Goal: Contribute content: Contribute content

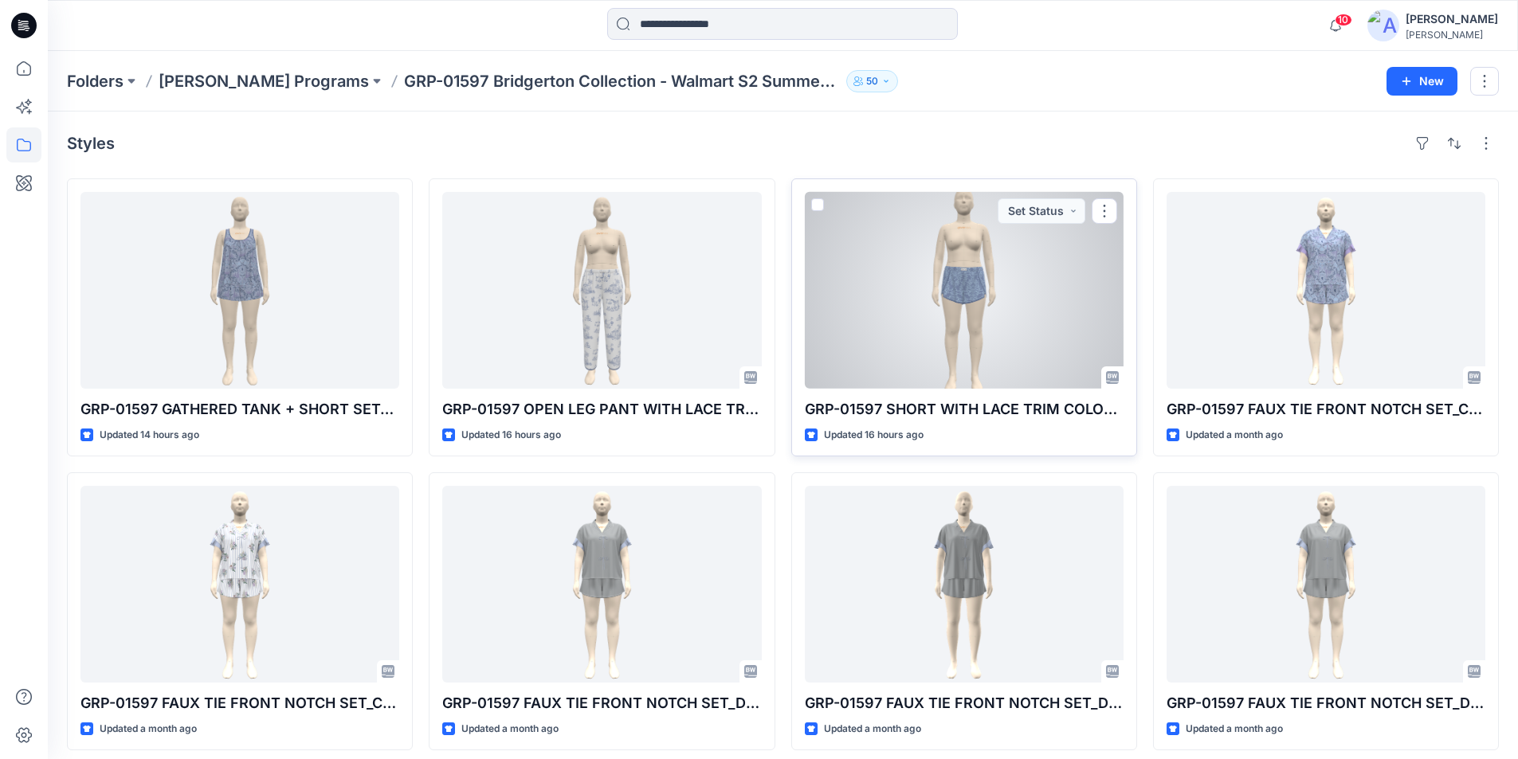
click at [1014, 302] on div at bounding box center [964, 290] width 319 height 197
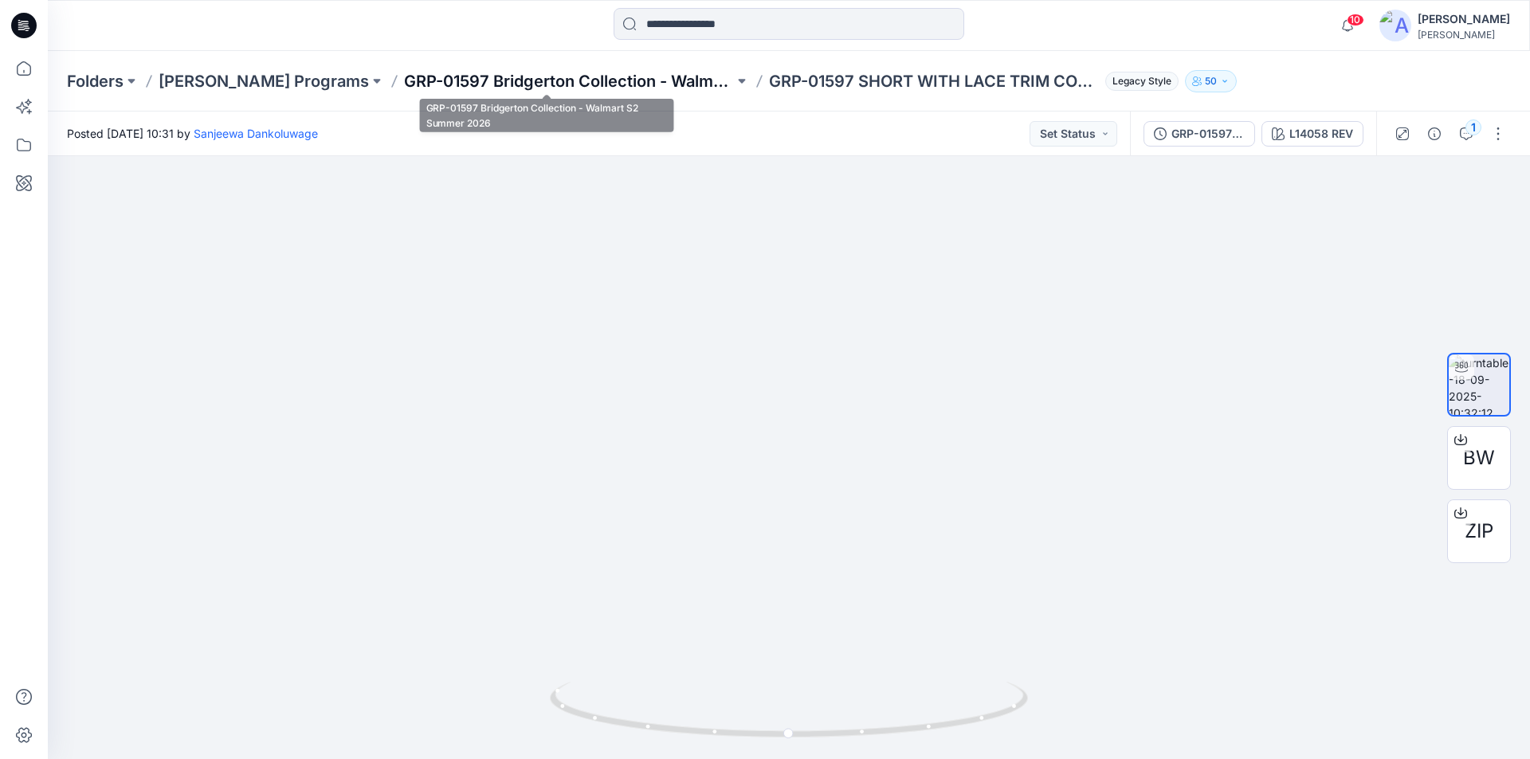
click at [578, 80] on p "GRP-01597 Bridgerton Collection - Walmart S2 Summer 2026" at bounding box center [569, 81] width 330 height 22
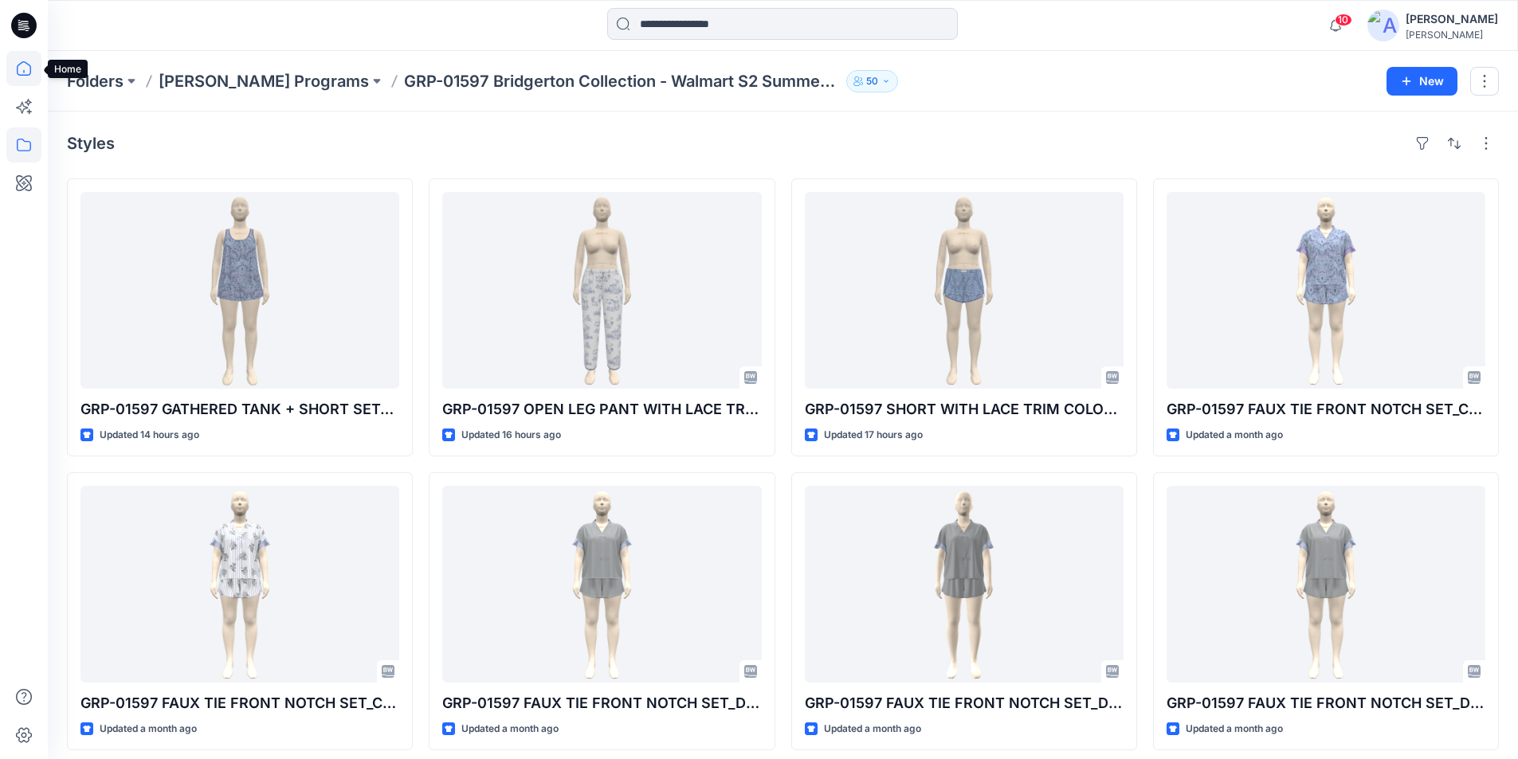
click at [21, 70] on icon at bounding box center [23, 68] width 35 height 35
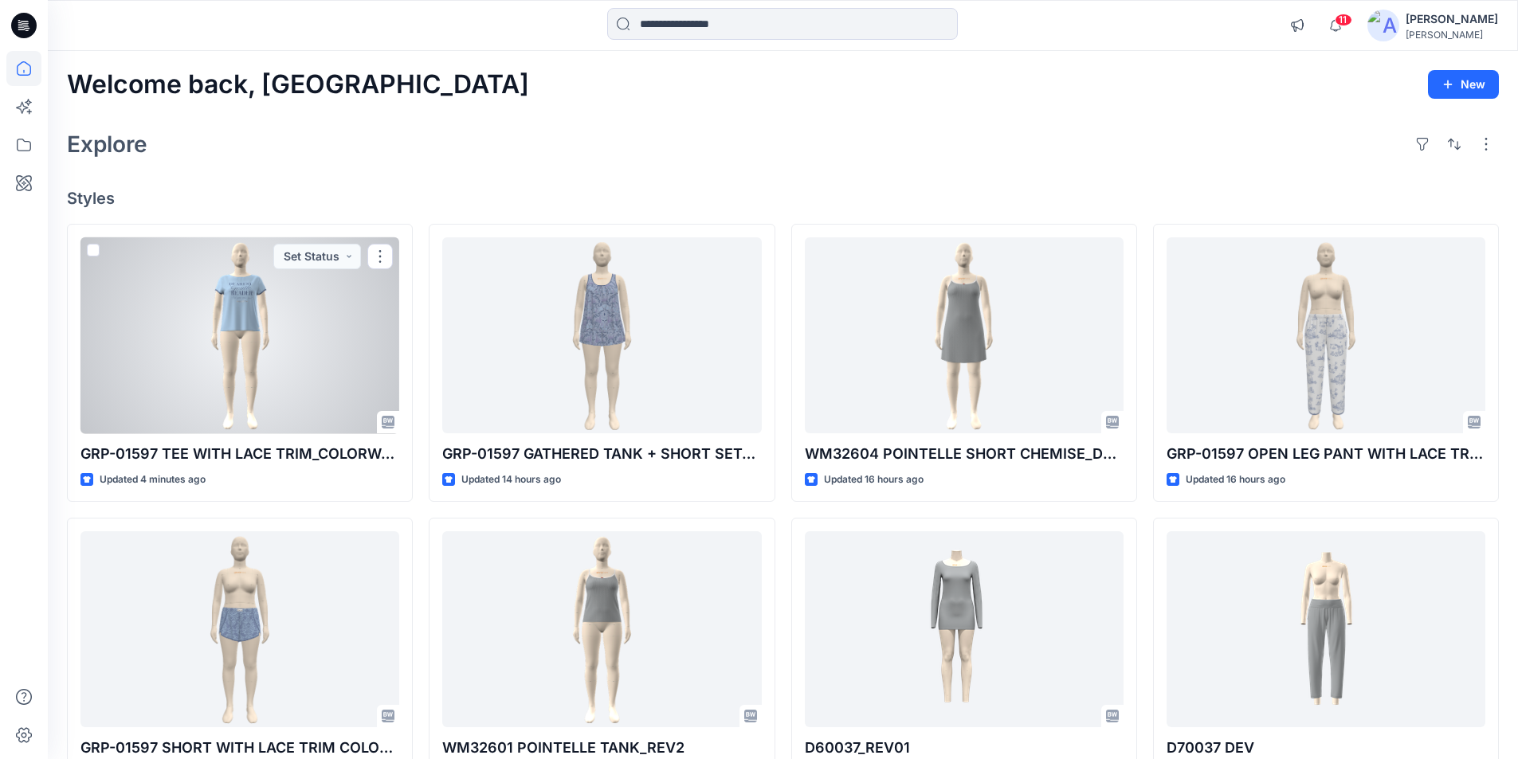
click at [299, 353] on div at bounding box center [239, 335] width 319 height 197
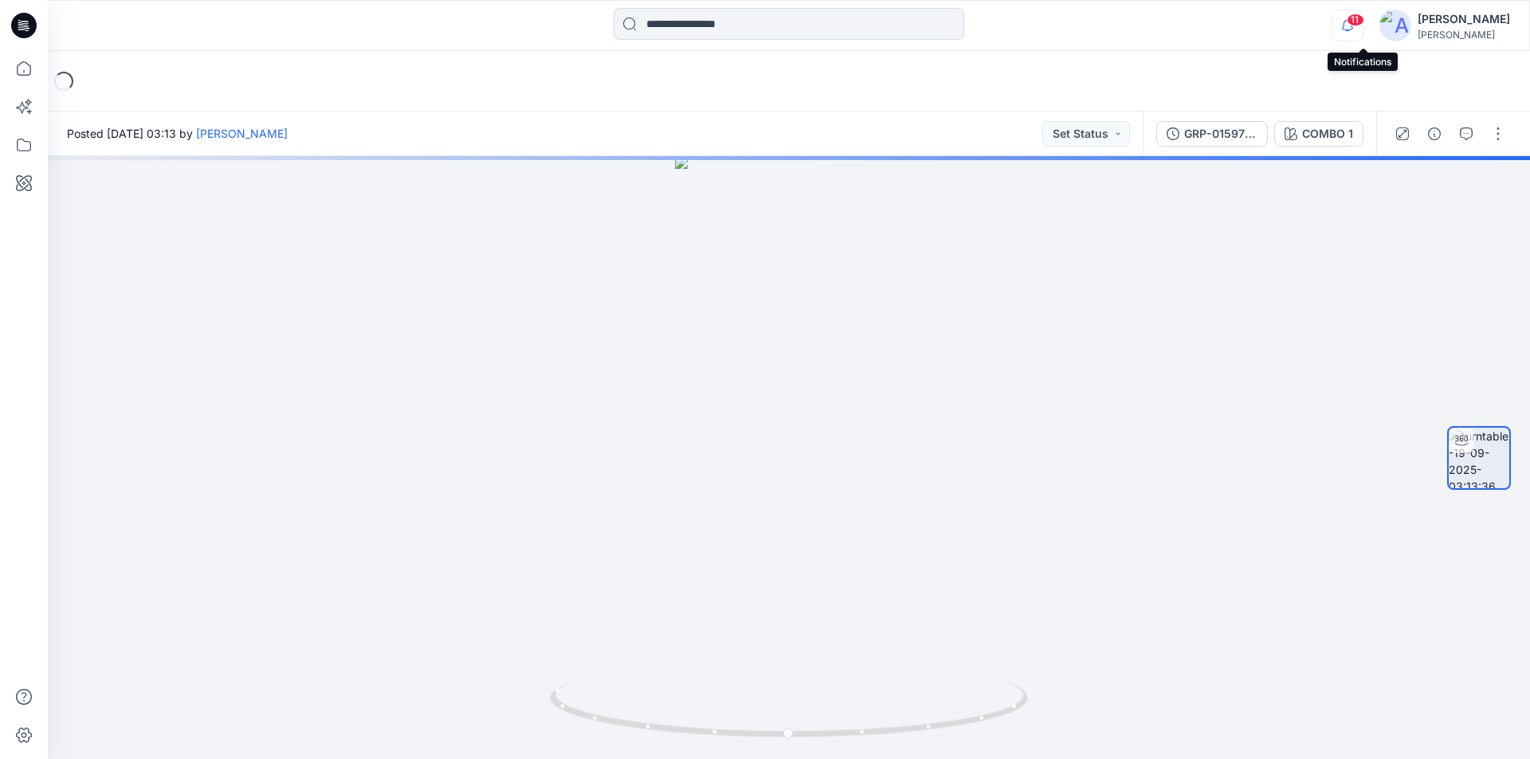
click at [1362, 23] on icon "button" at bounding box center [1347, 26] width 30 height 32
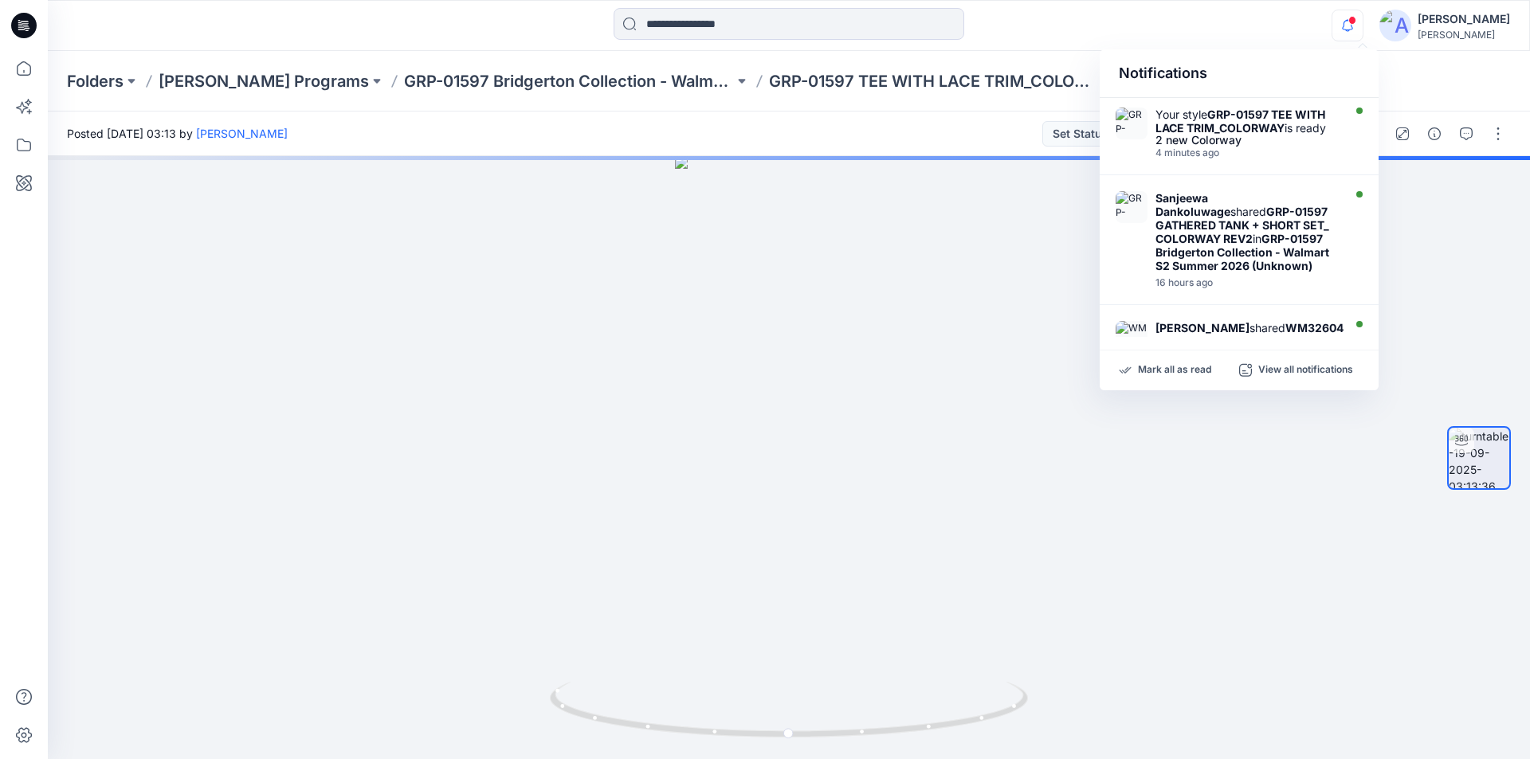
click at [1422, 91] on div "Folders Richard Leeds Programs GRP-01597 Bridgerton Collection - Walmart S2 Sum…" at bounding box center [789, 81] width 1482 height 61
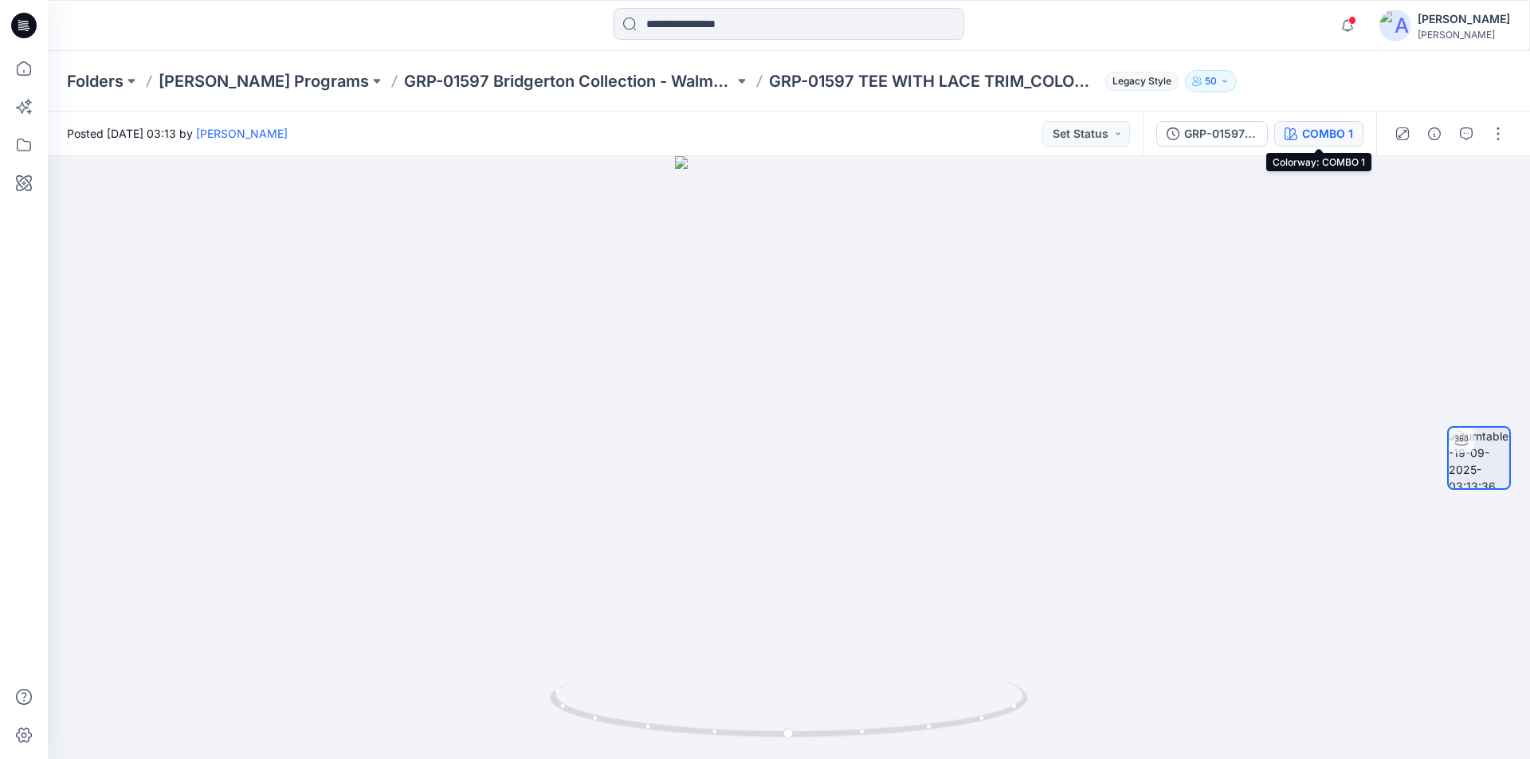
click at [1310, 134] on div "COMBO 1" at bounding box center [1327, 134] width 51 height 18
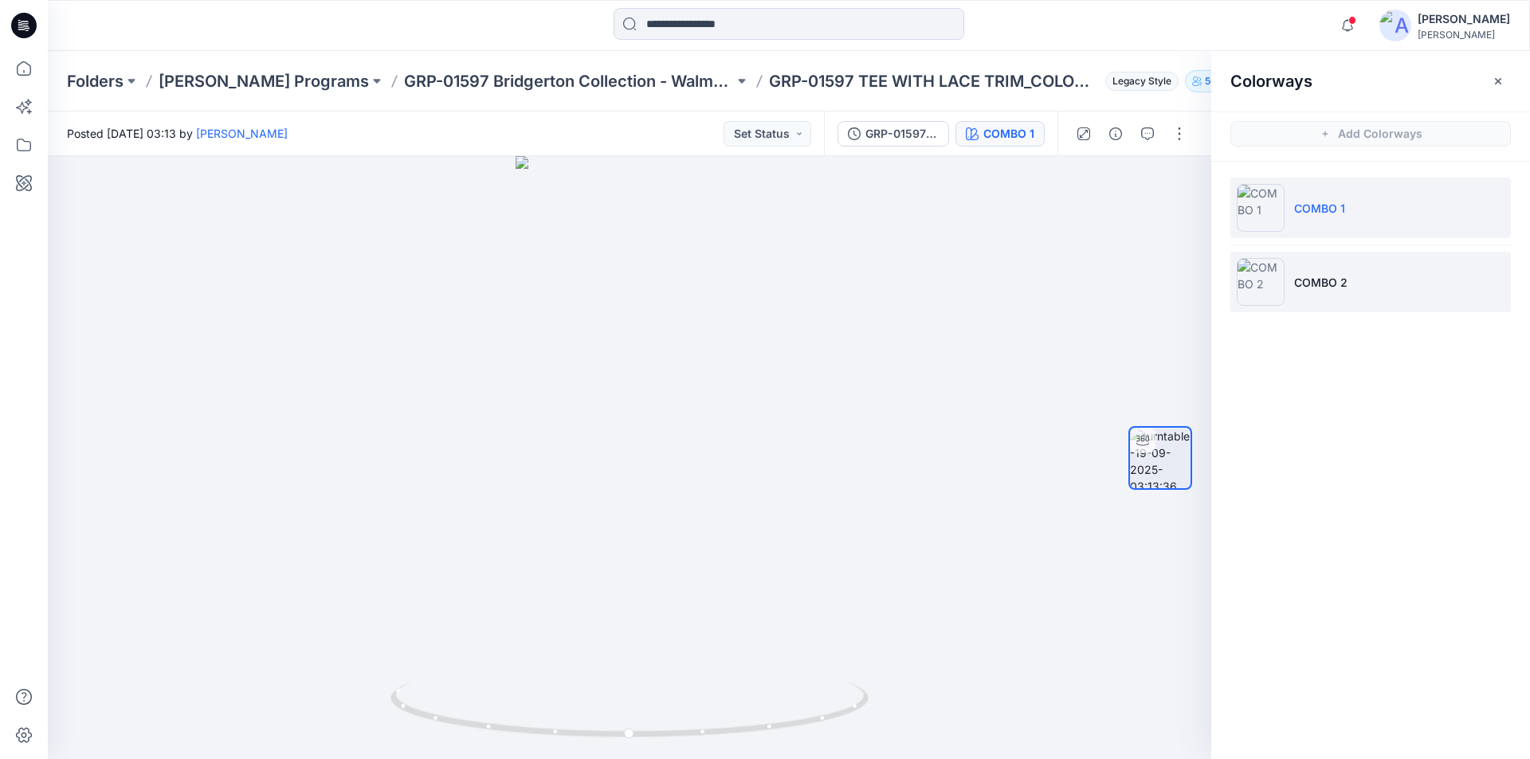
click at [1325, 273] on li "COMBO 2" at bounding box center [1370, 282] width 281 height 61
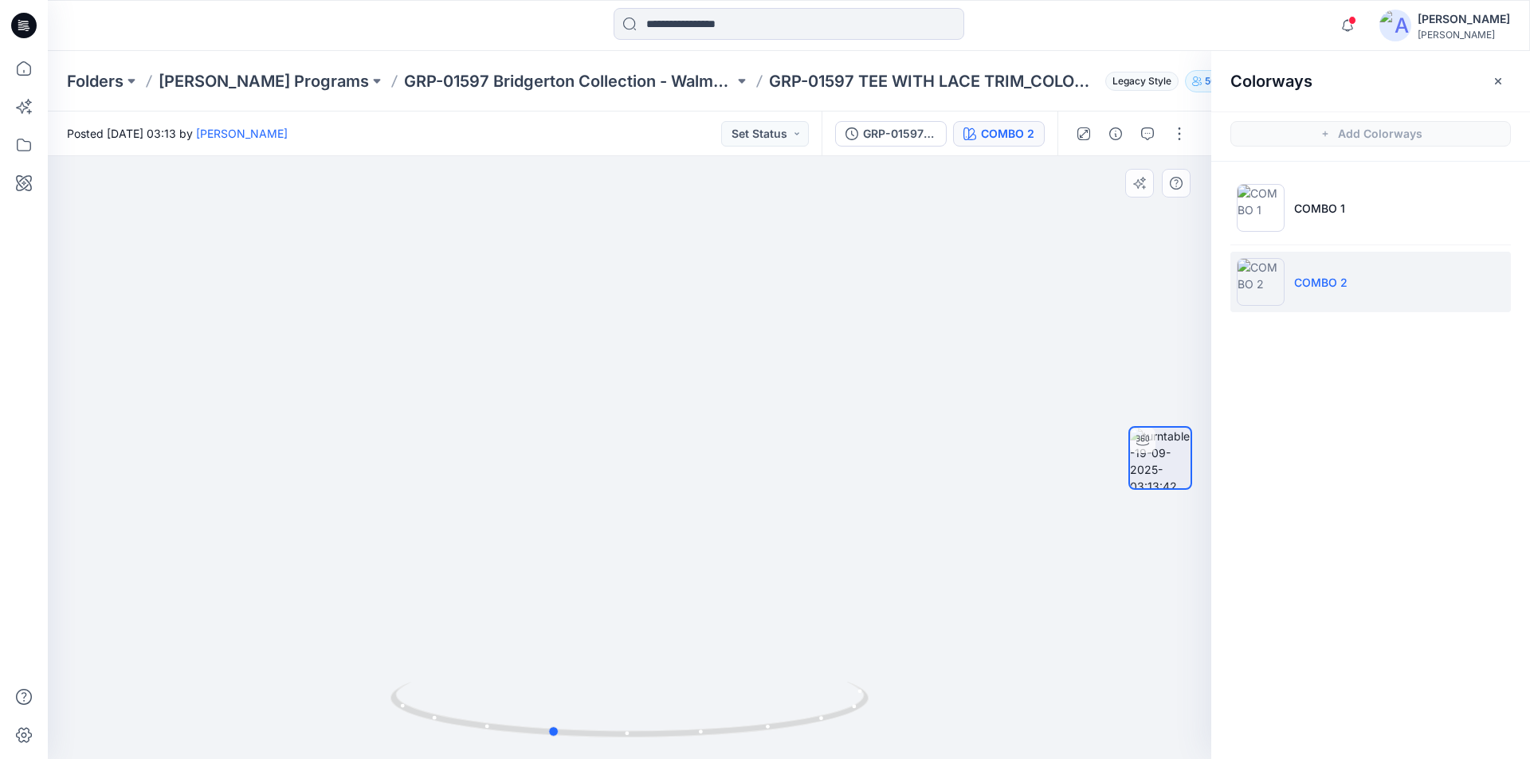
drag, startPoint x: 673, startPoint y: 728, endPoint x: 1029, endPoint y: 709, distance: 356.7
click at [1029, 709] on div at bounding box center [629, 457] width 1163 height 603
drag, startPoint x: 562, startPoint y: 736, endPoint x: 1234, endPoint y: 346, distance: 777.3
click at [651, 742] on icon at bounding box center [631, 712] width 482 height 60
click at [1355, 205] on li "COMBO 1" at bounding box center [1370, 208] width 281 height 61
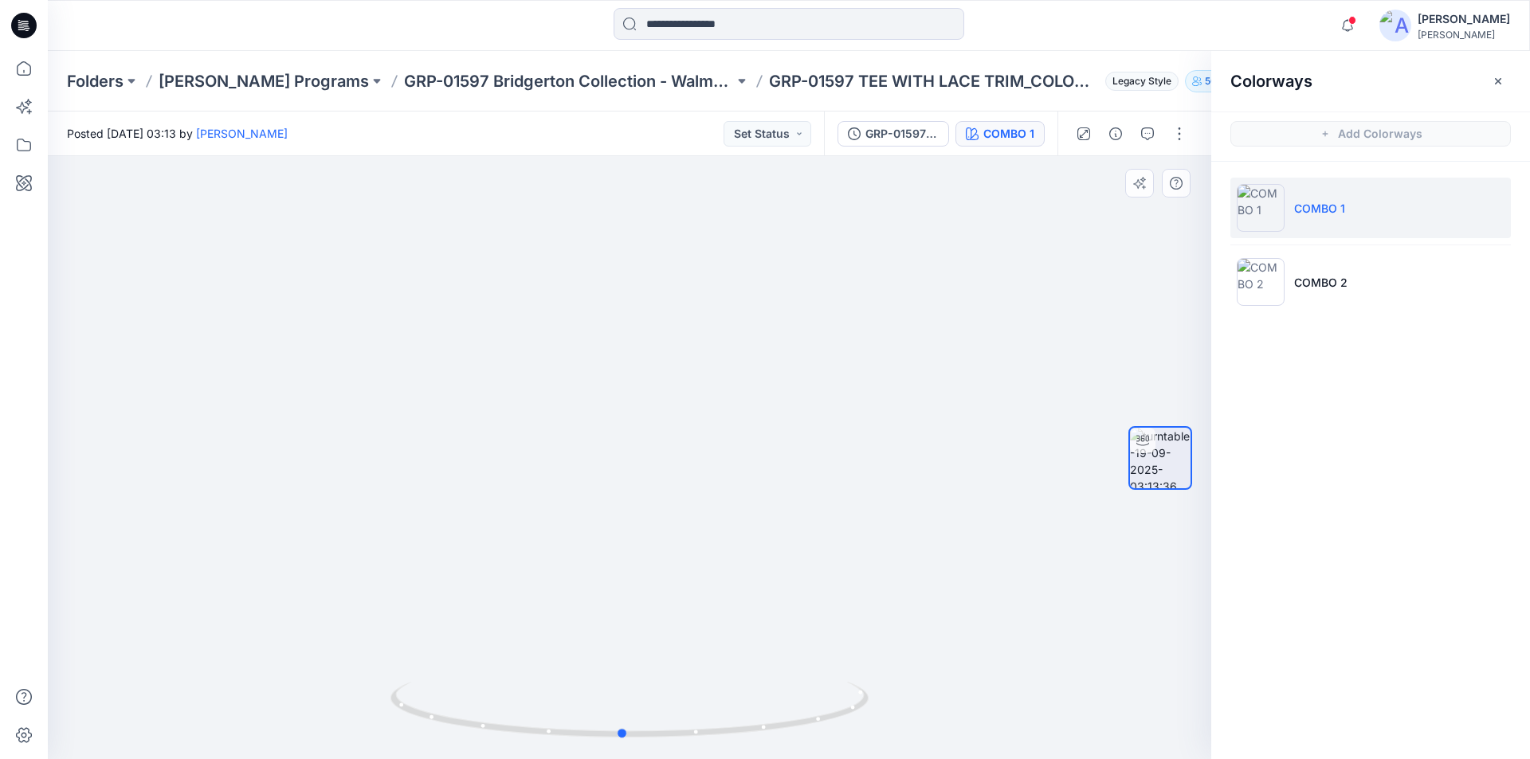
drag, startPoint x: 634, startPoint y: 735, endPoint x: 1104, endPoint y: 728, distance: 471.0
click at [1104, 728] on div at bounding box center [629, 457] width 1163 height 603
click at [1019, 283] on div at bounding box center [629, 457] width 1163 height 603
click at [1499, 81] on icon "button" at bounding box center [1498, 80] width 6 height 6
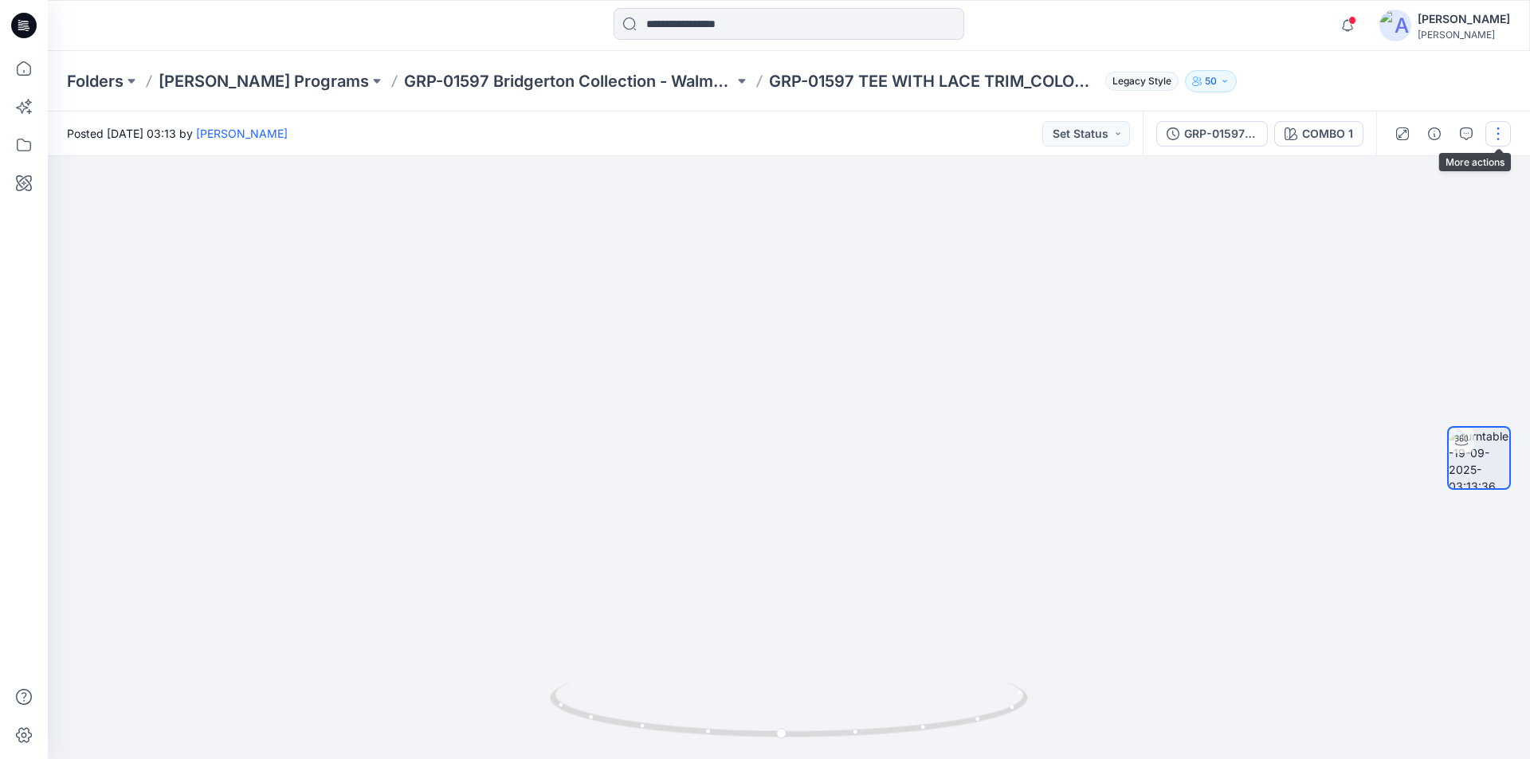
click at [1496, 135] on button "button" at bounding box center [1498, 134] width 26 height 26
click at [1391, 167] on p "Edit" at bounding box center [1397, 171] width 20 height 17
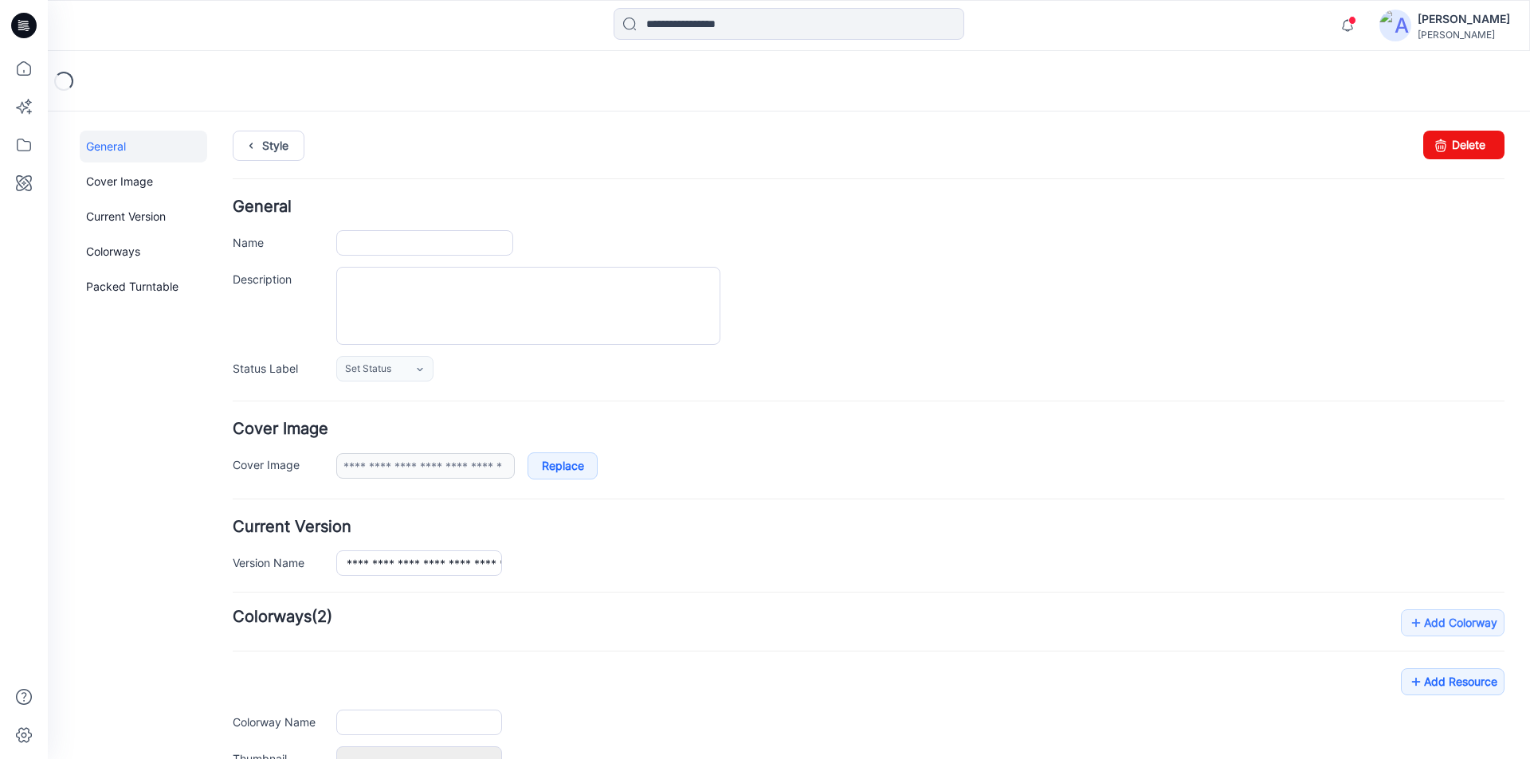
type input "**********"
type input "*******"
type input "**********"
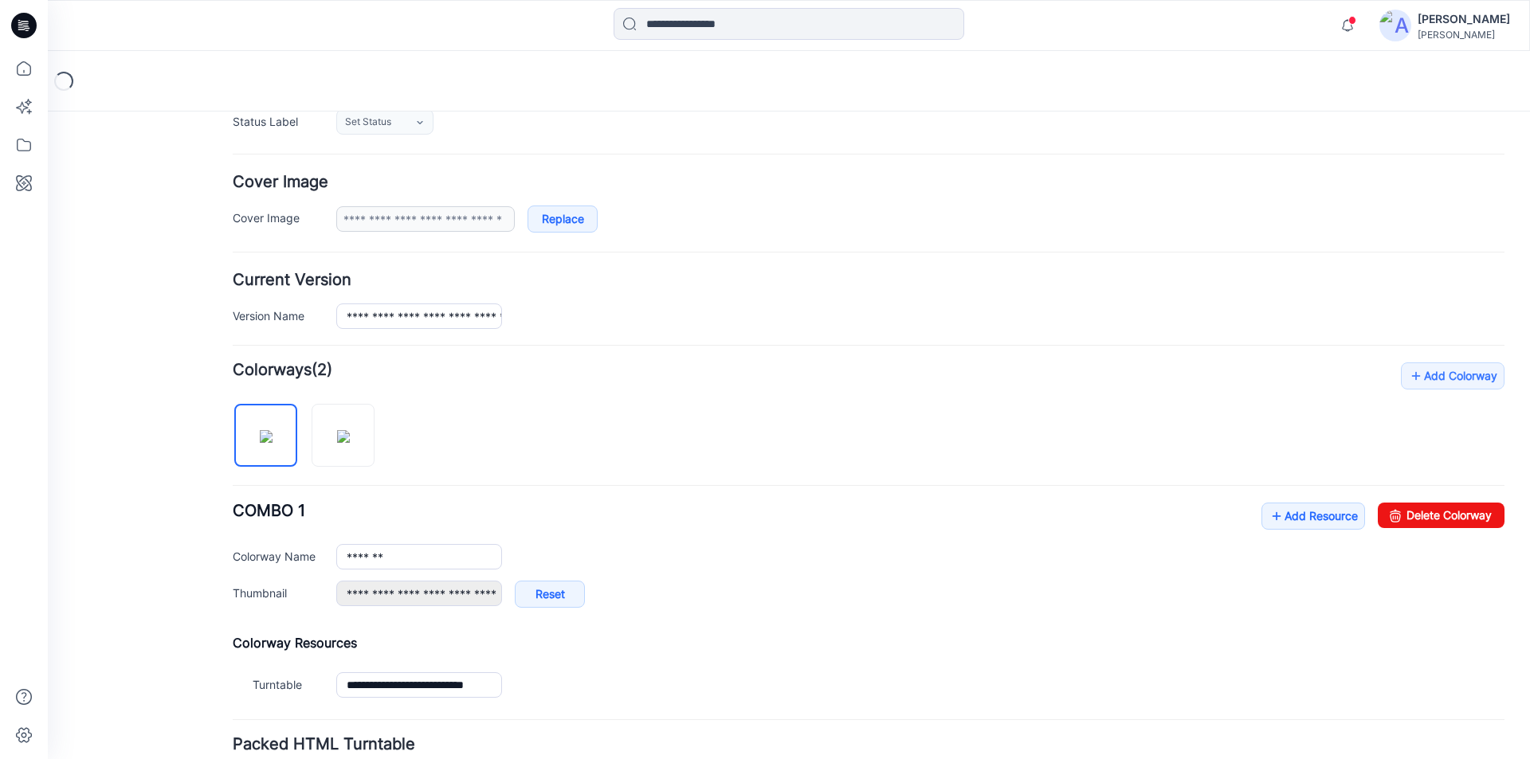
scroll to position [374, 0]
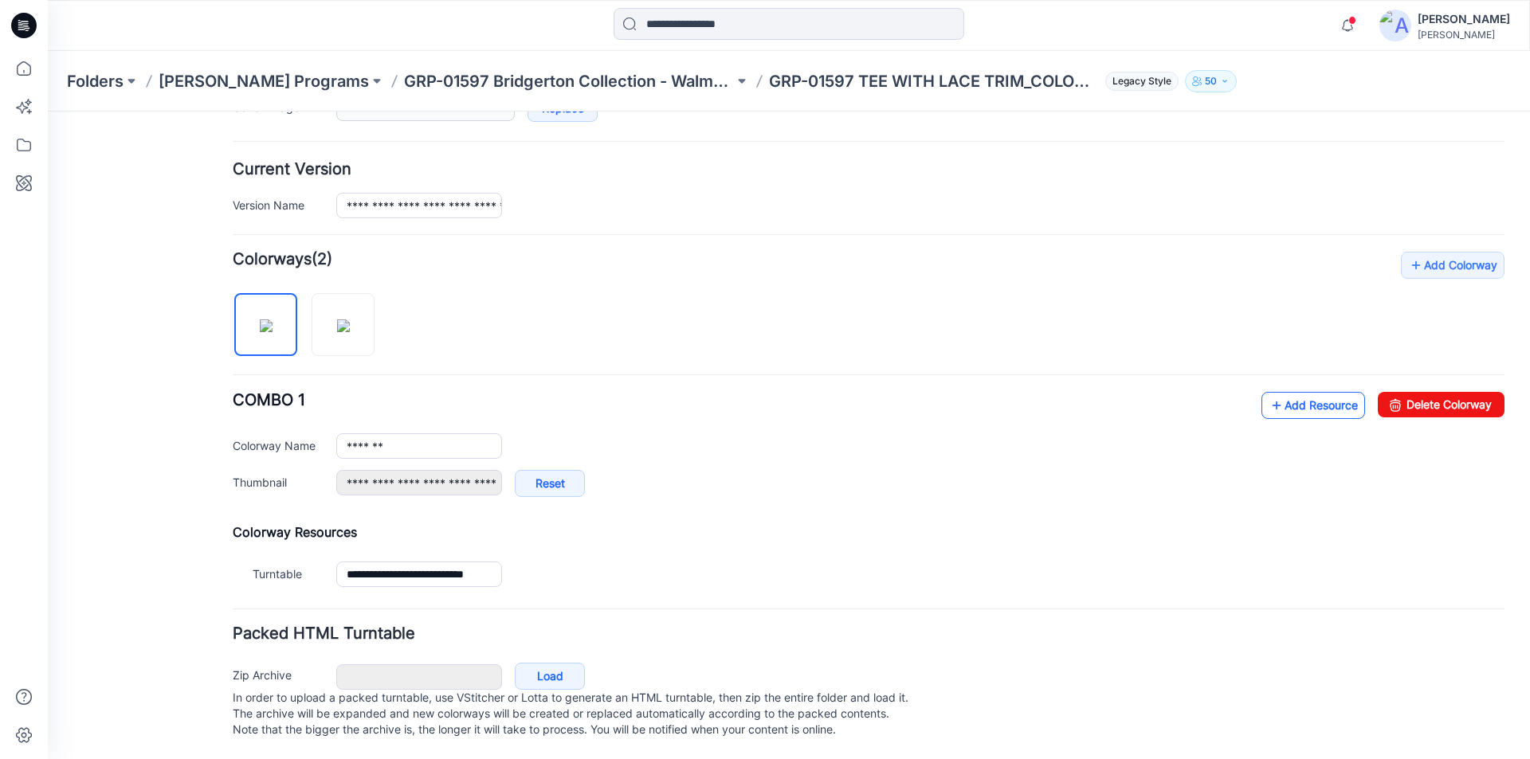
click at [1279, 392] on link "Add Resource" at bounding box center [1313, 405] width 104 height 27
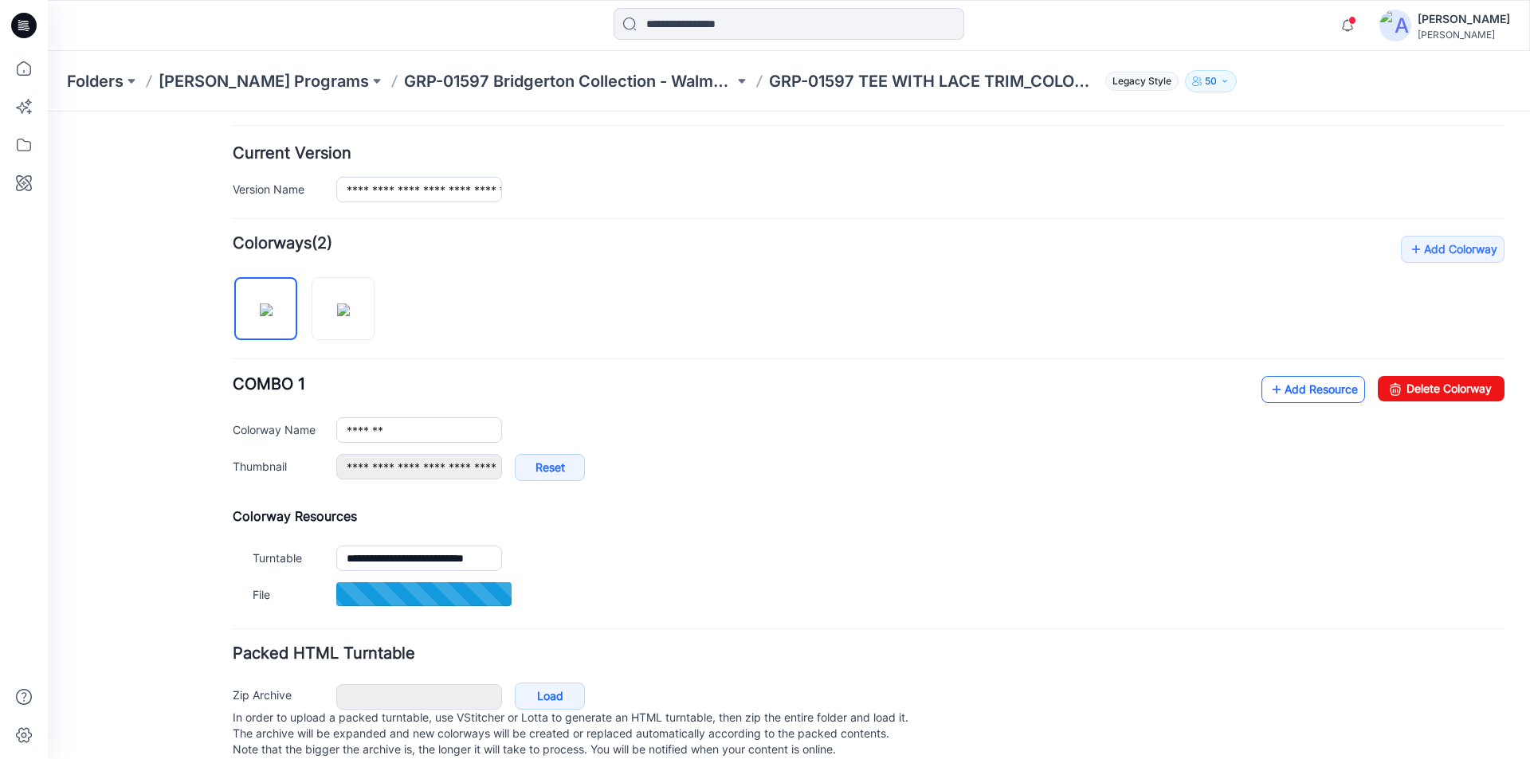
click at [1299, 391] on link "Add Resource" at bounding box center [1313, 389] width 104 height 27
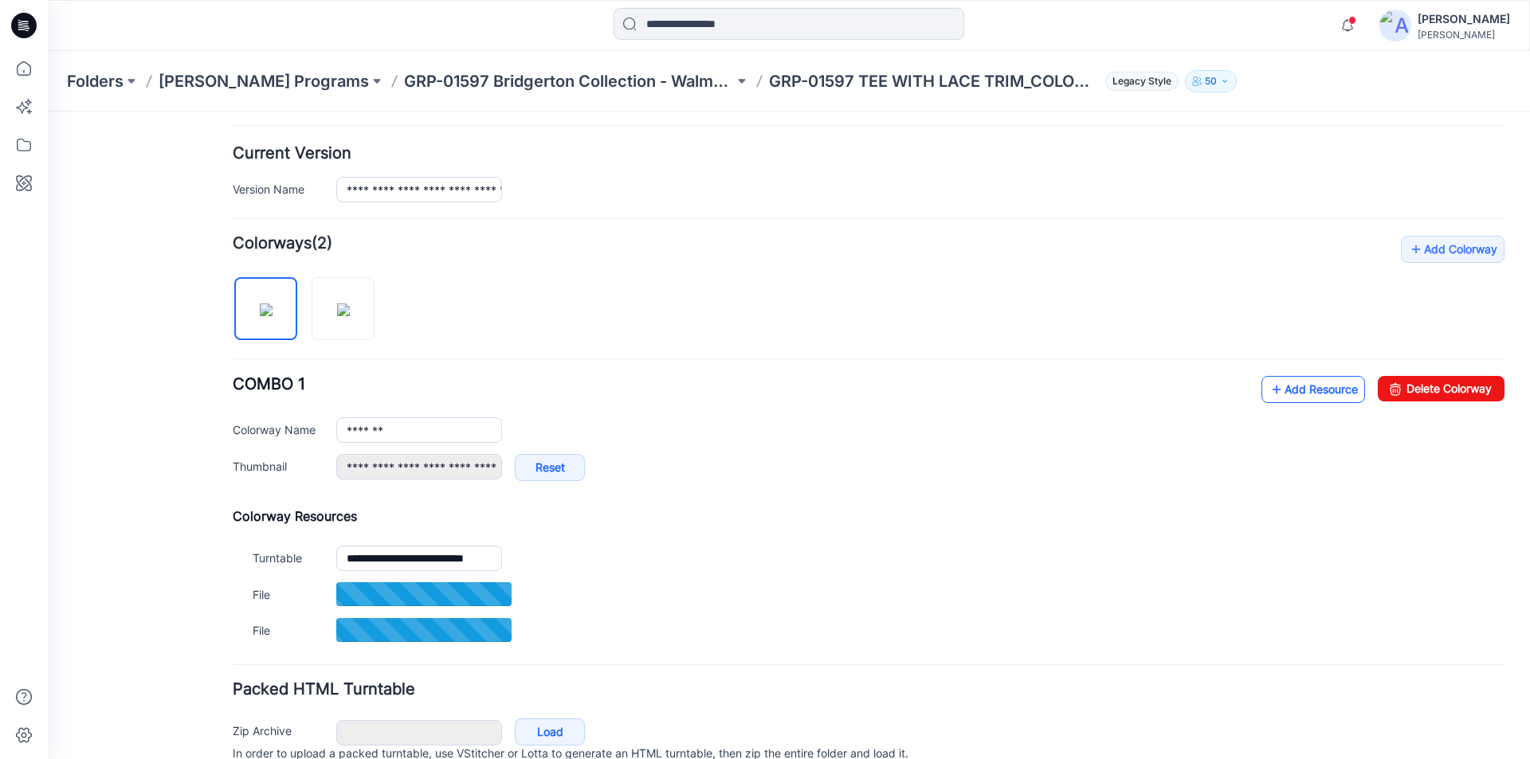
click at [1294, 388] on link "Add Resource" at bounding box center [1313, 389] width 104 height 27
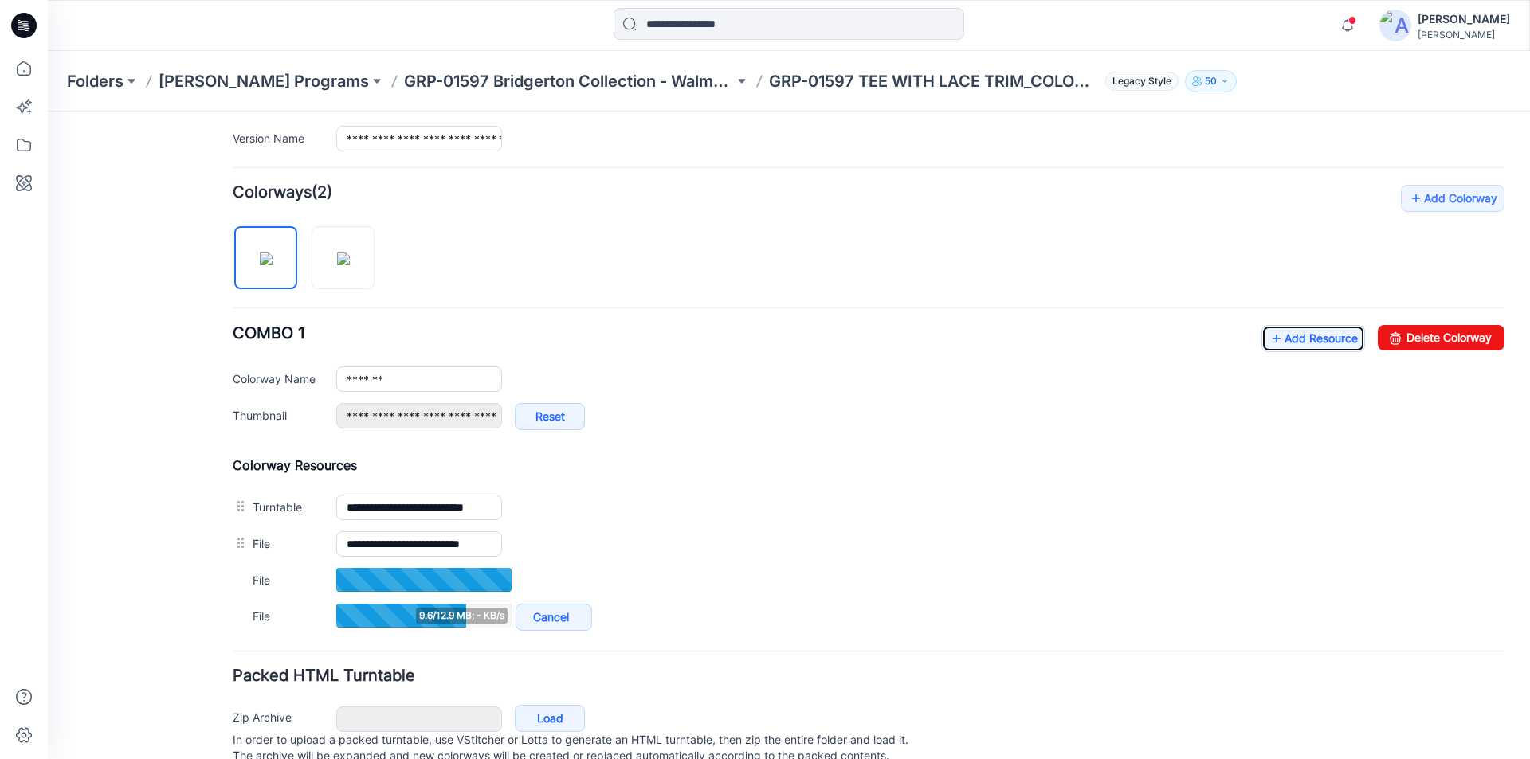
scroll to position [453, 0]
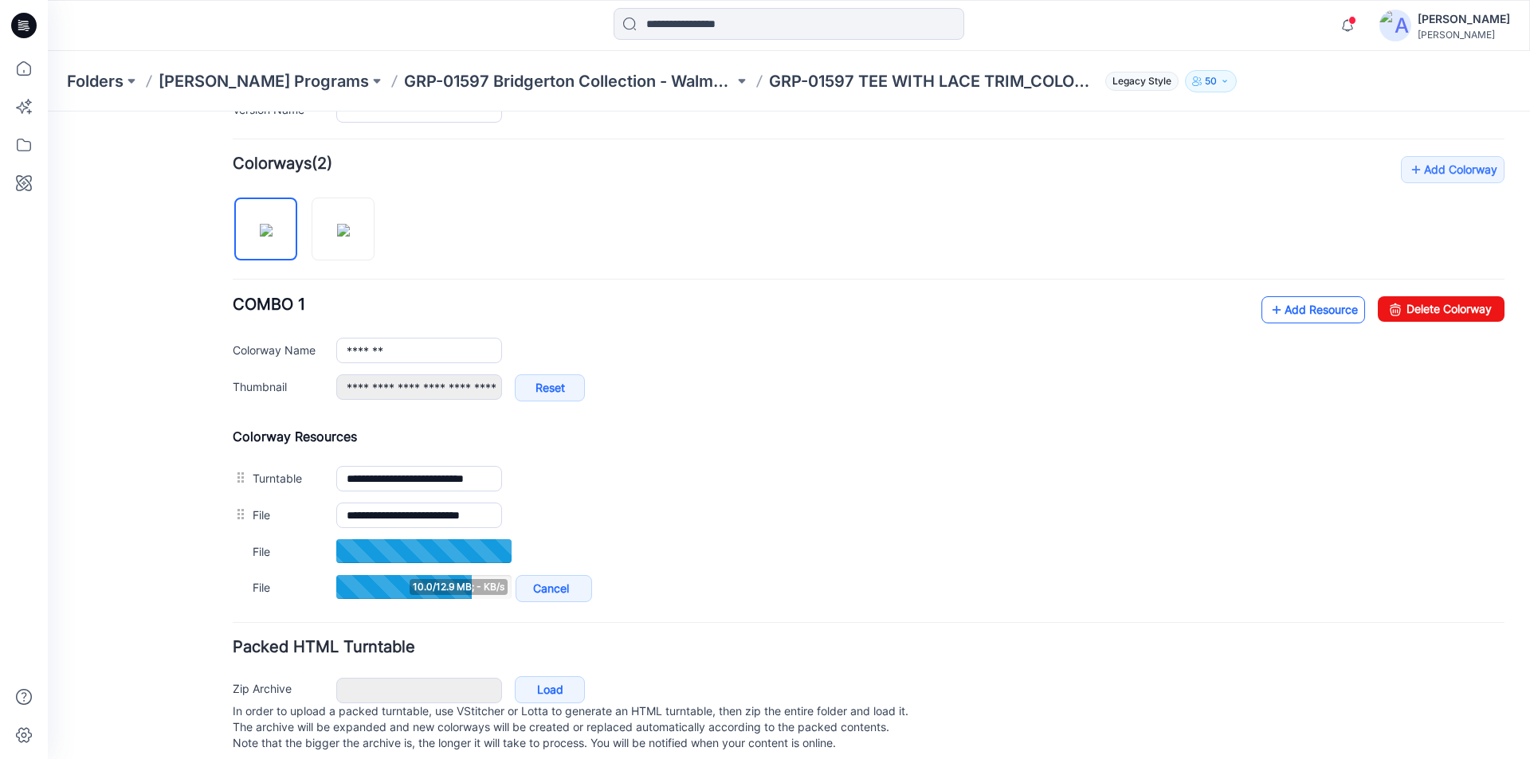
click at [1278, 311] on link "Add Resource" at bounding box center [1313, 309] width 104 height 27
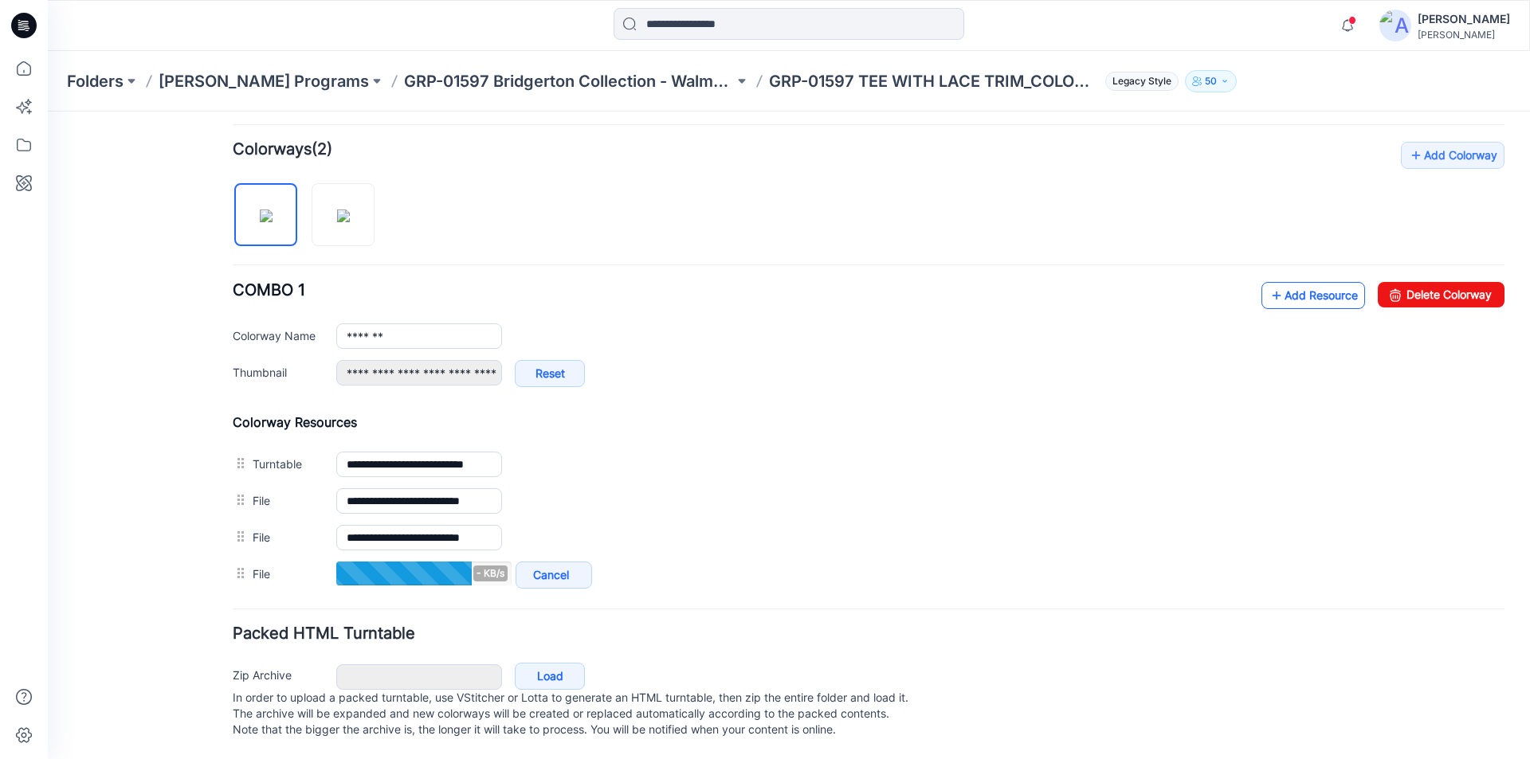
scroll to position [484, 0]
click at [1277, 284] on link "Add Resource" at bounding box center [1313, 295] width 104 height 27
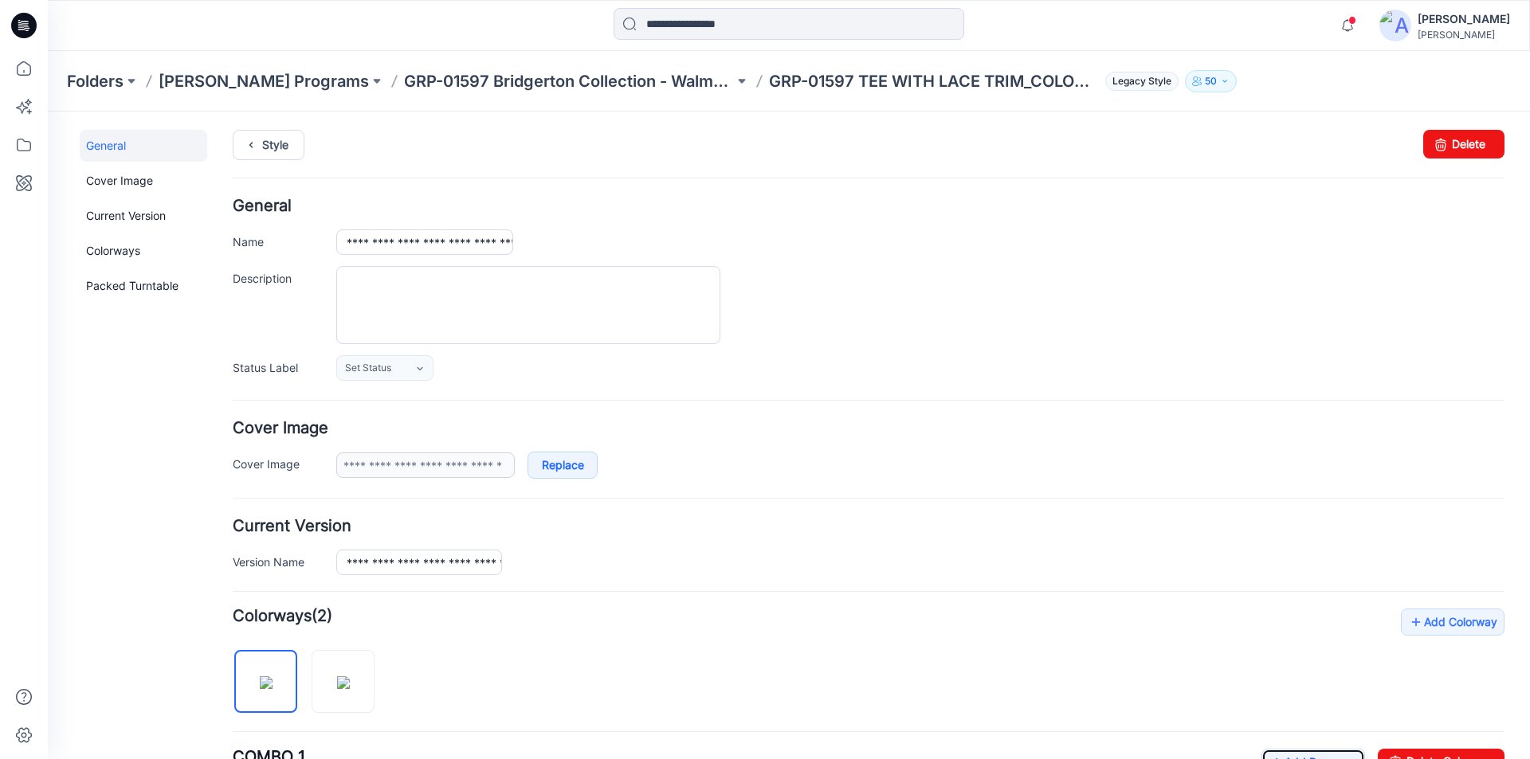
scroll to position [0, 0]
drag, startPoint x: 1441, startPoint y: 143, endPoint x: 881, endPoint y: 210, distance: 563.4
click at [1441, 143] on link "Delete" at bounding box center [1463, 145] width 81 height 29
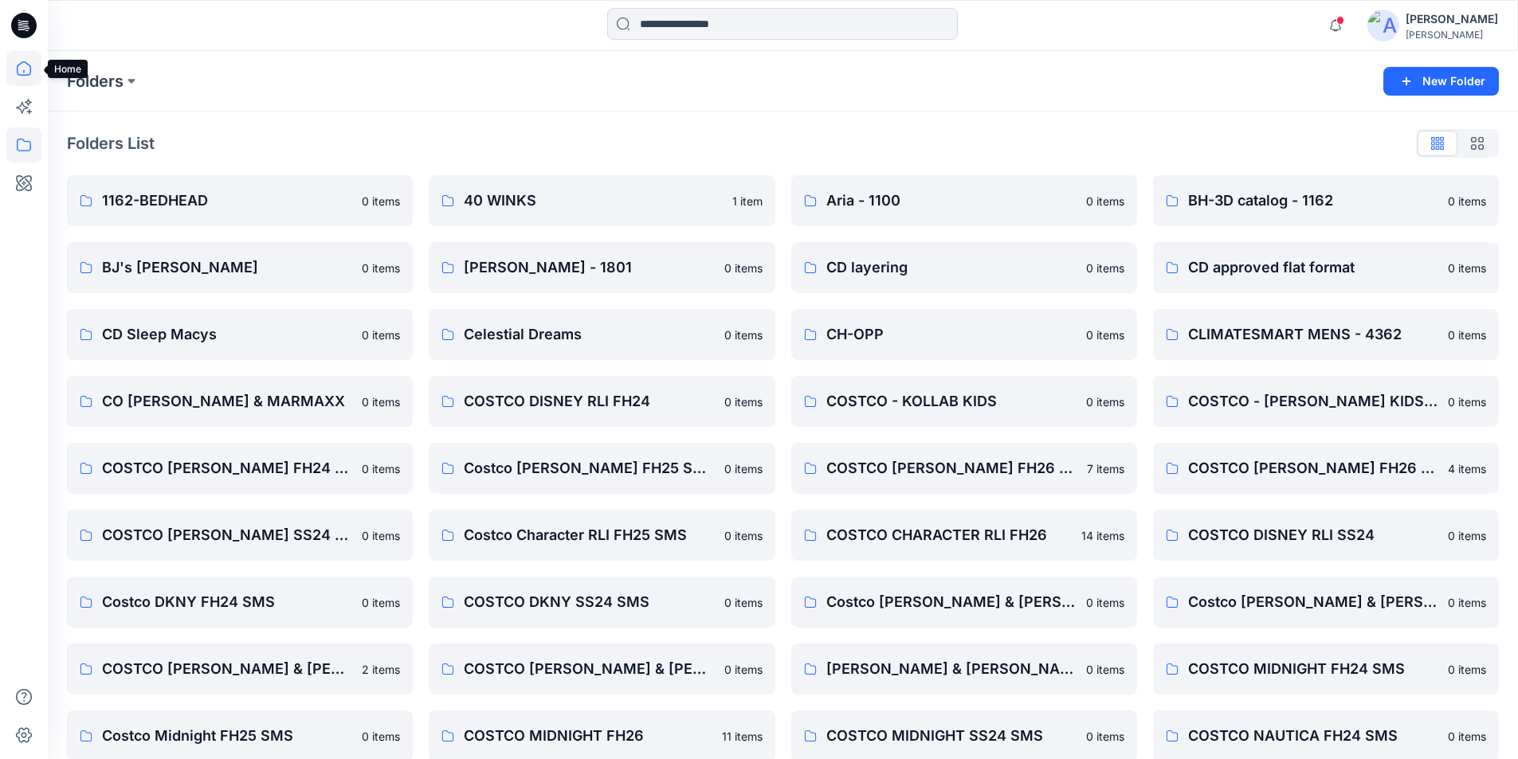
click at [24, 68] on icon at bounding box center [23, 68] width 35 height 35
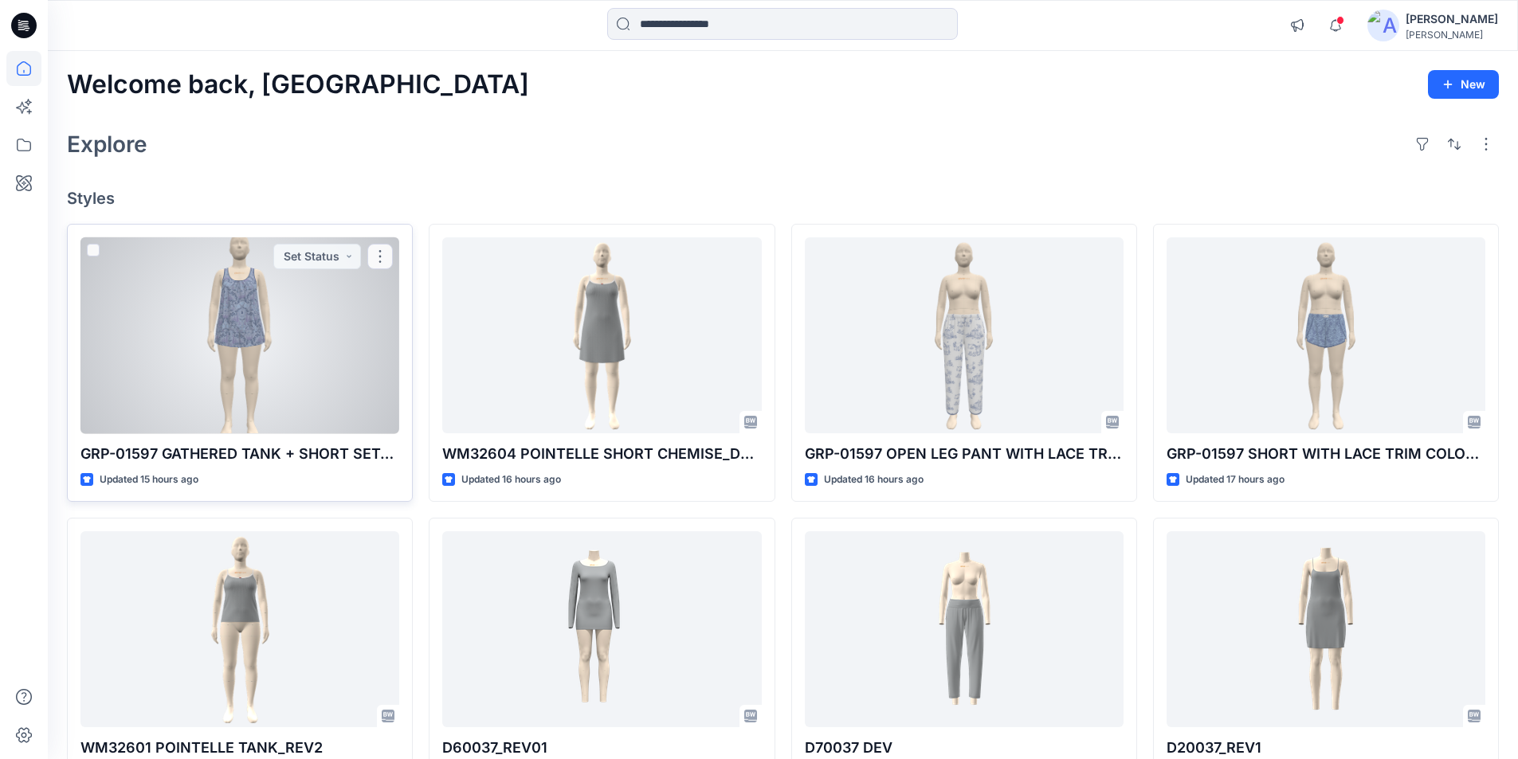
click at [336, 359] on div at bounding box center [239, 335] width 319 height 197
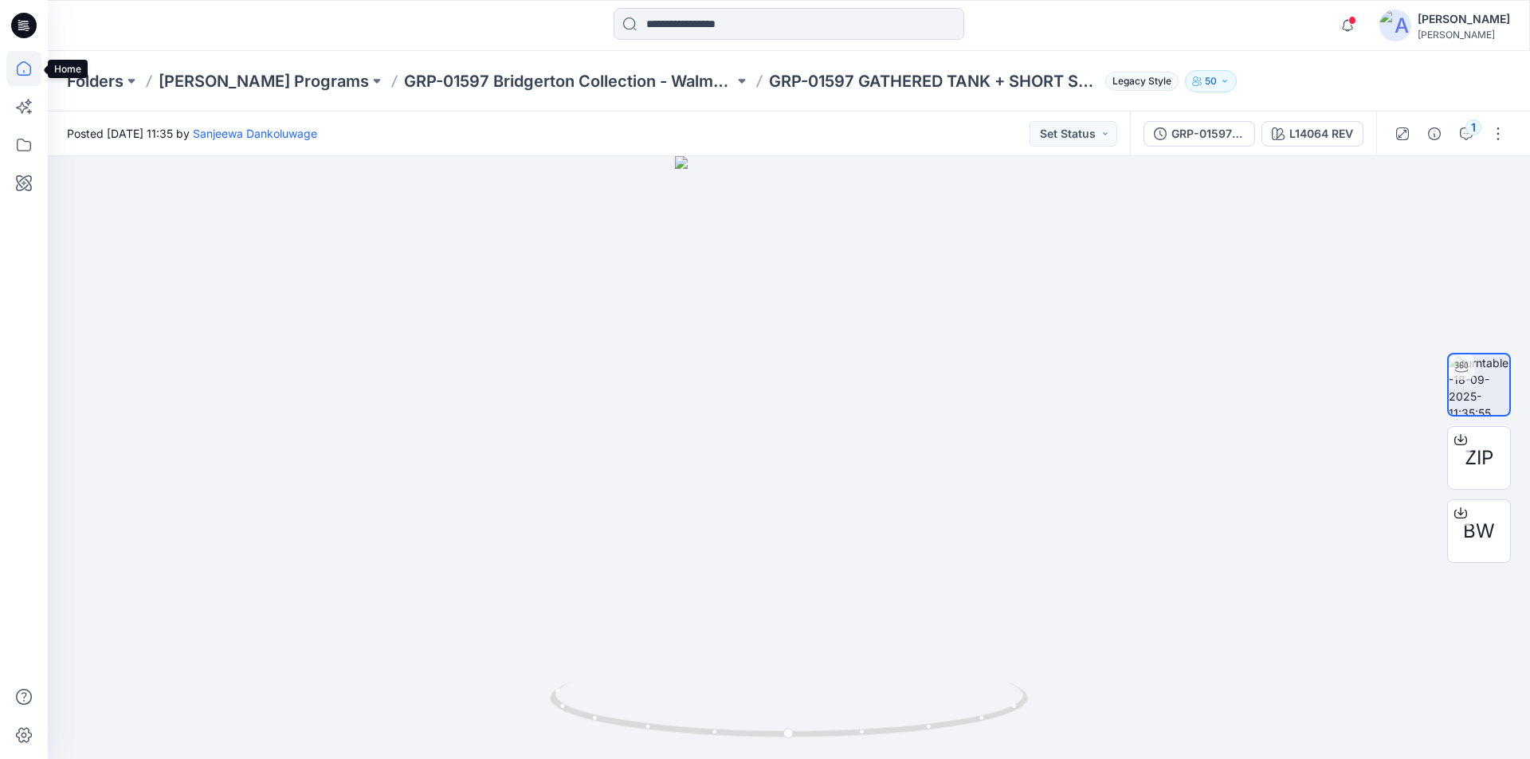
click at [22, 73] on icon at bounding box center [23, 68] width 35 height 35
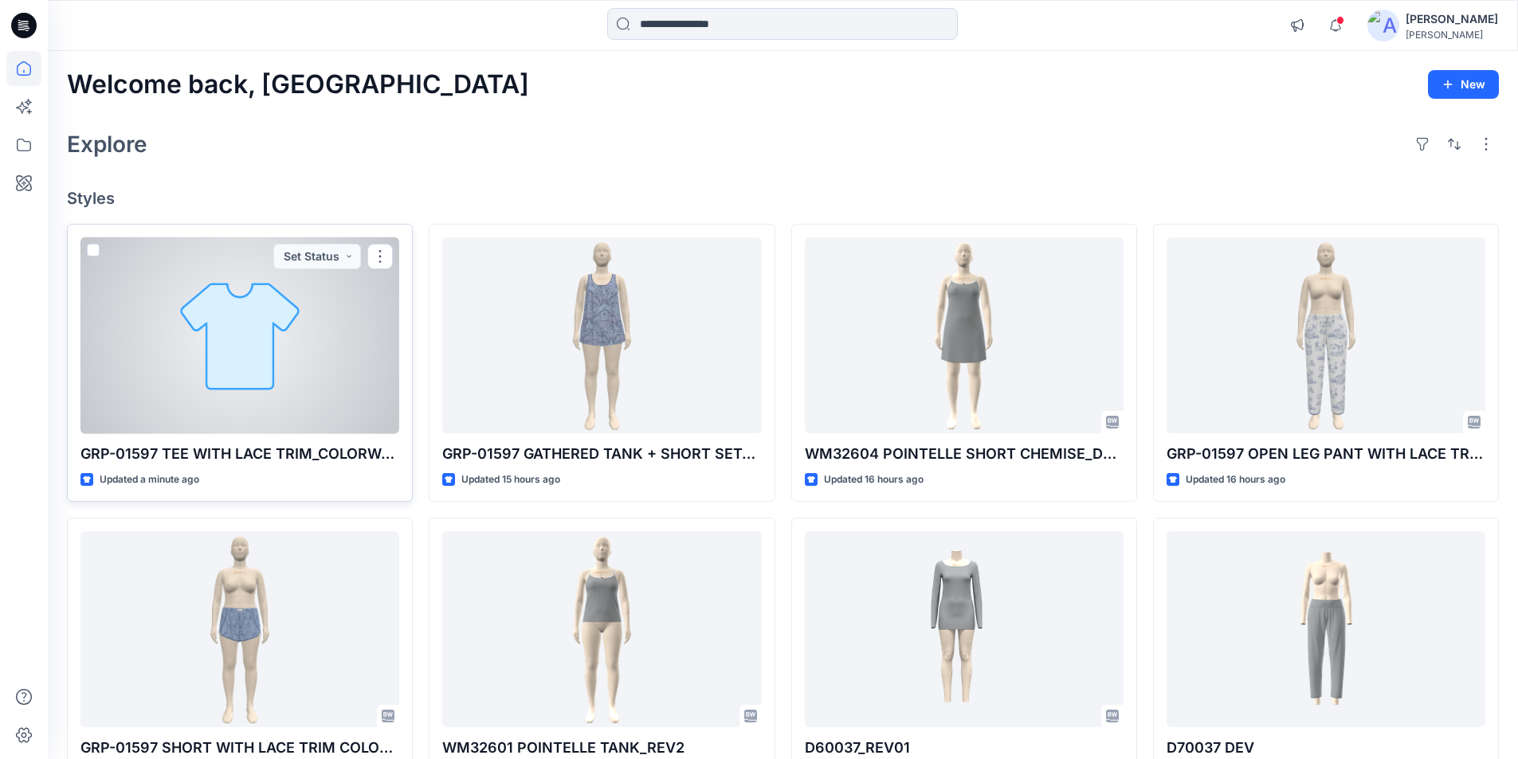
click at [275, 351] on div at bounding box center [239, 335] width 319 height 197
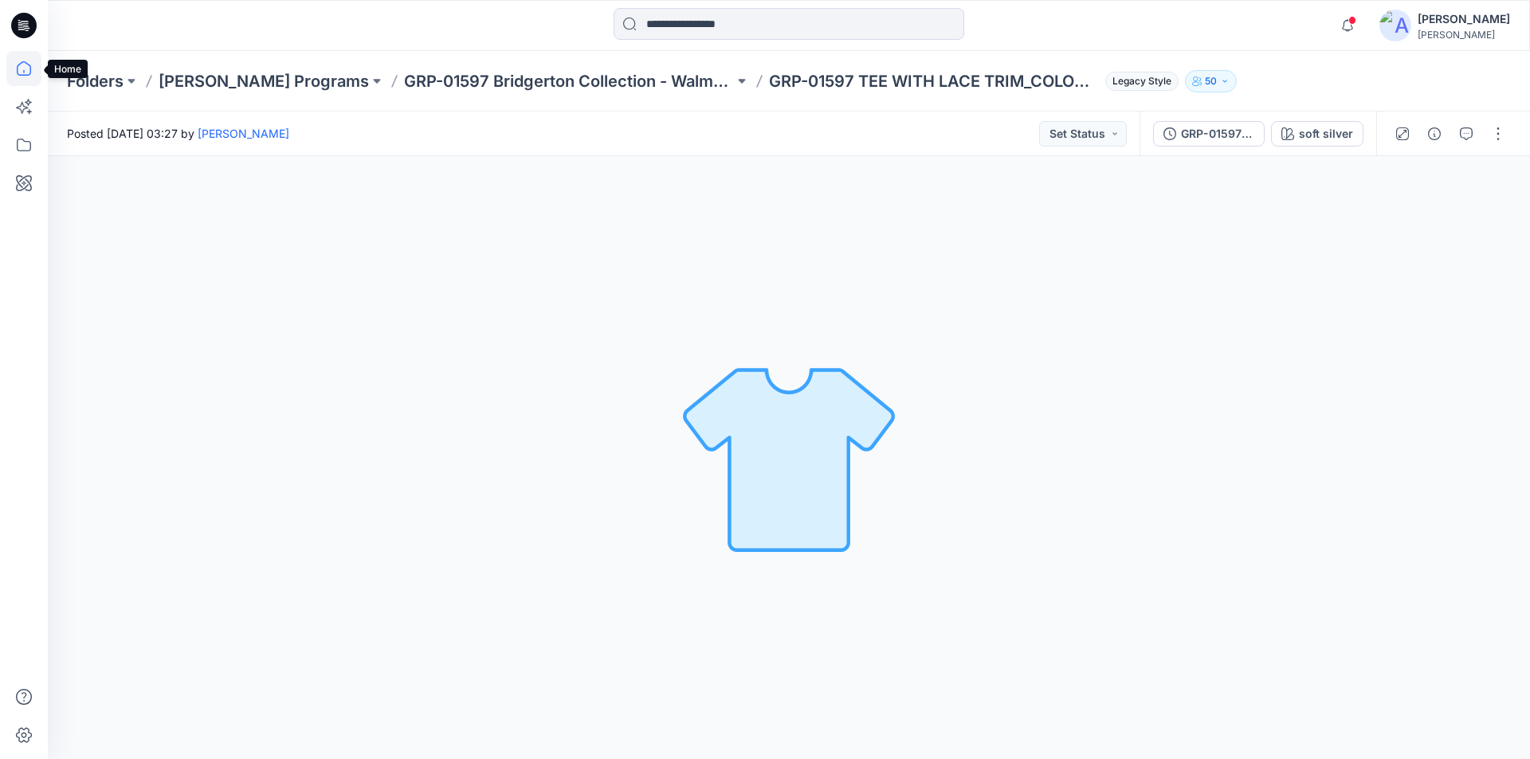
click at [17, 73] on icon at bounding box center [23, 68] width 35 height 35
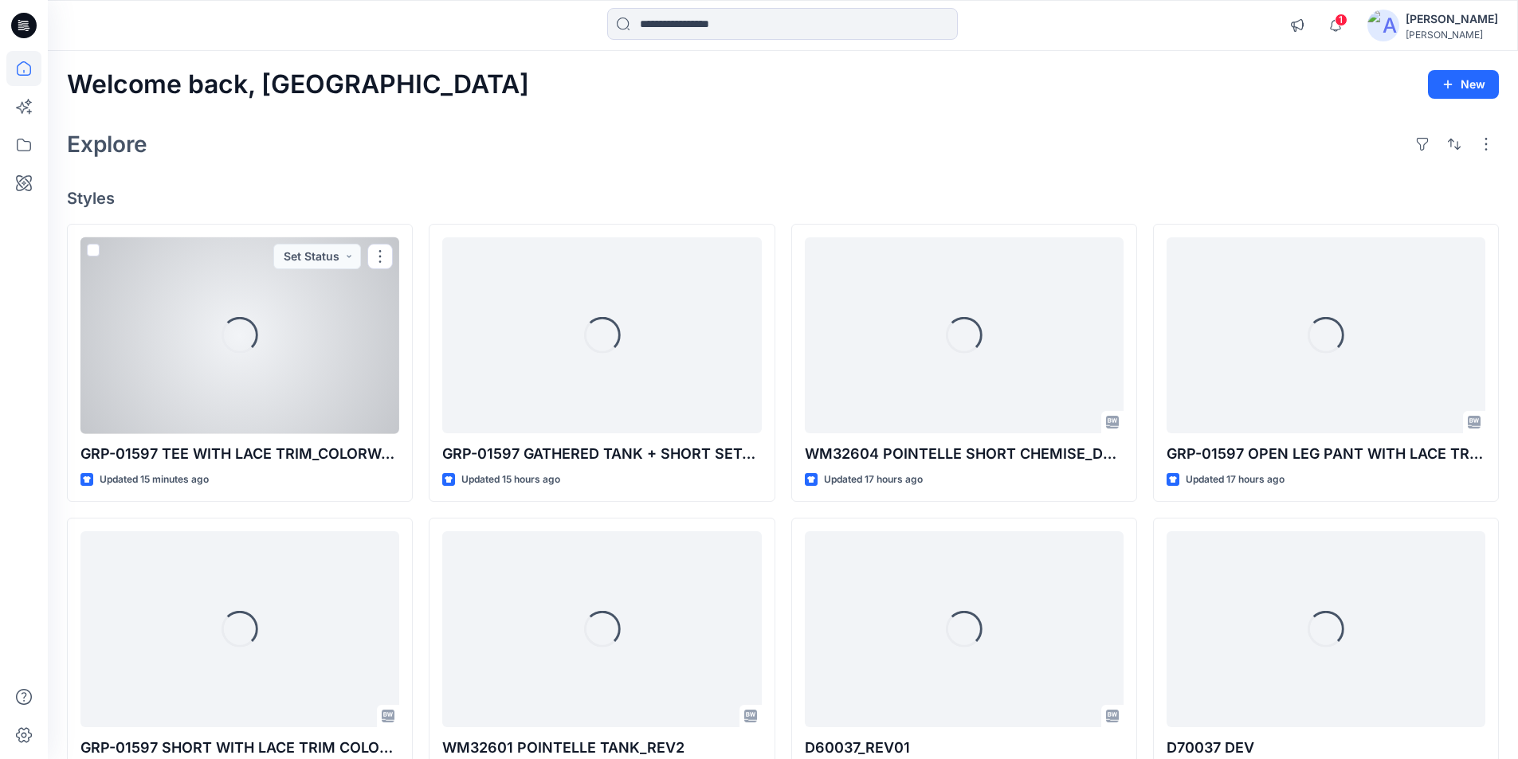
click at [200, 400] on div "Loading..." at bounding box center [239, 335] width 319 height 197
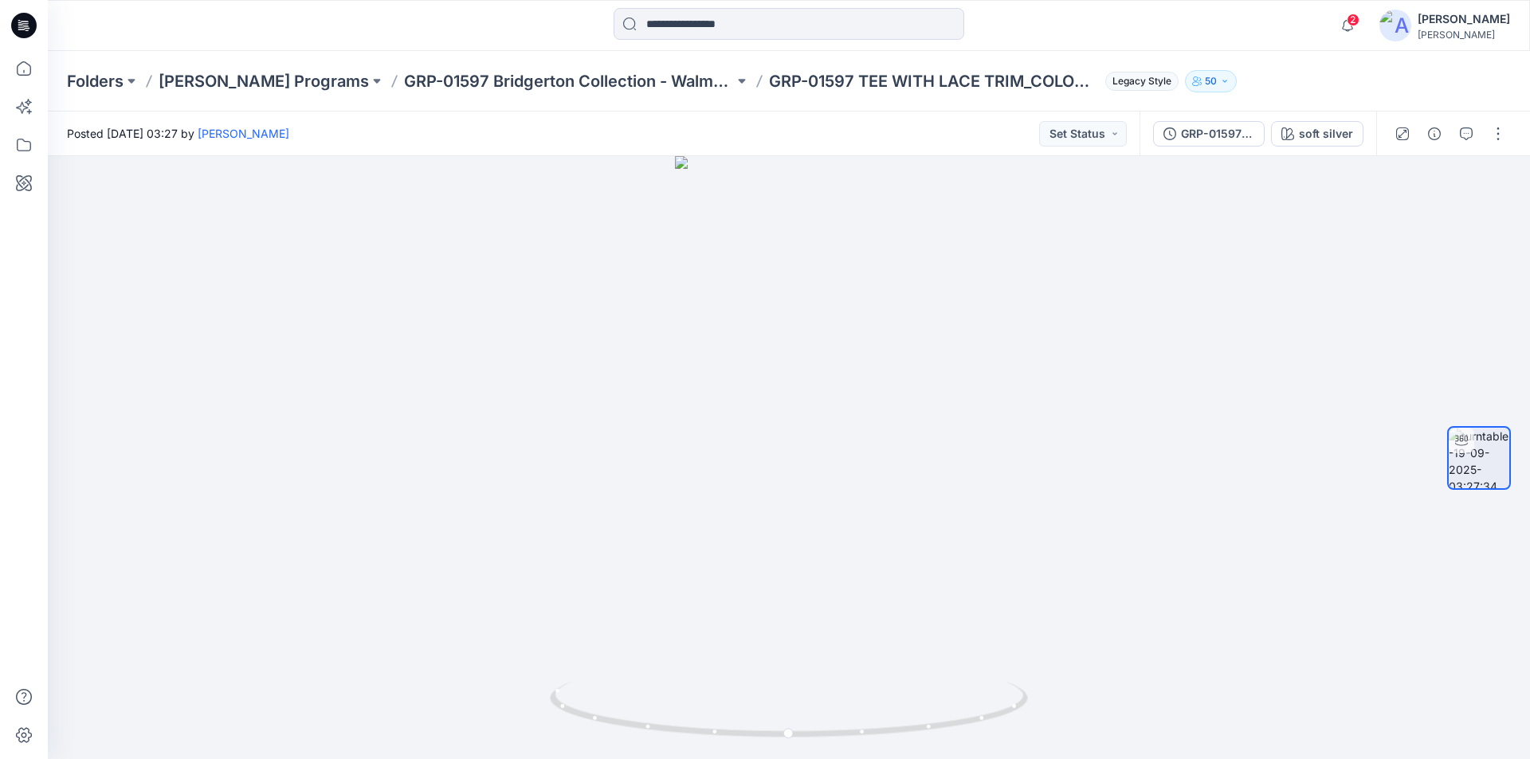
click at [26, 26] on icon at bounding box center [26, 26] width 6 height 1
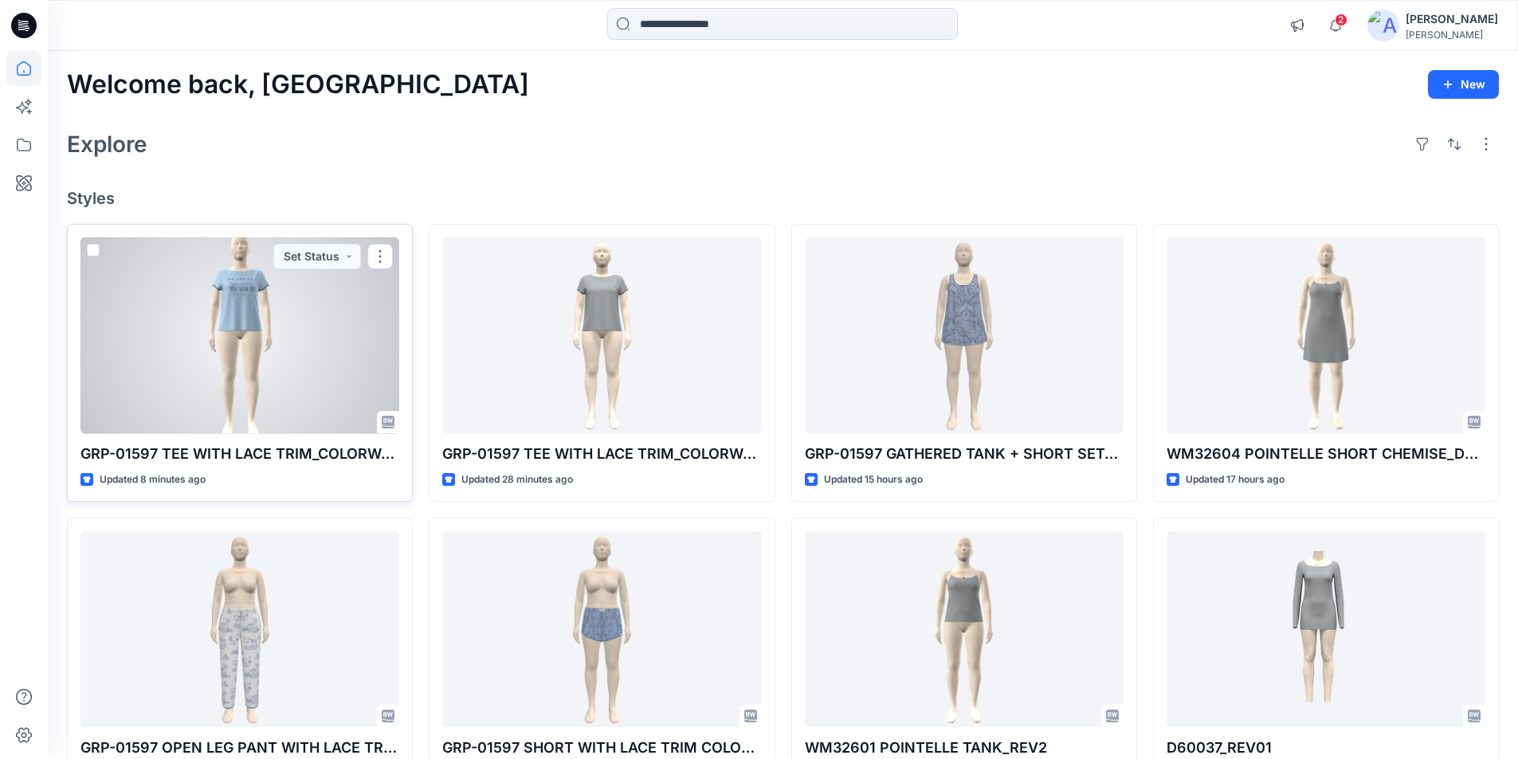
click at [218, 366] on div at bounding box center [239, 335] width 319 height 197
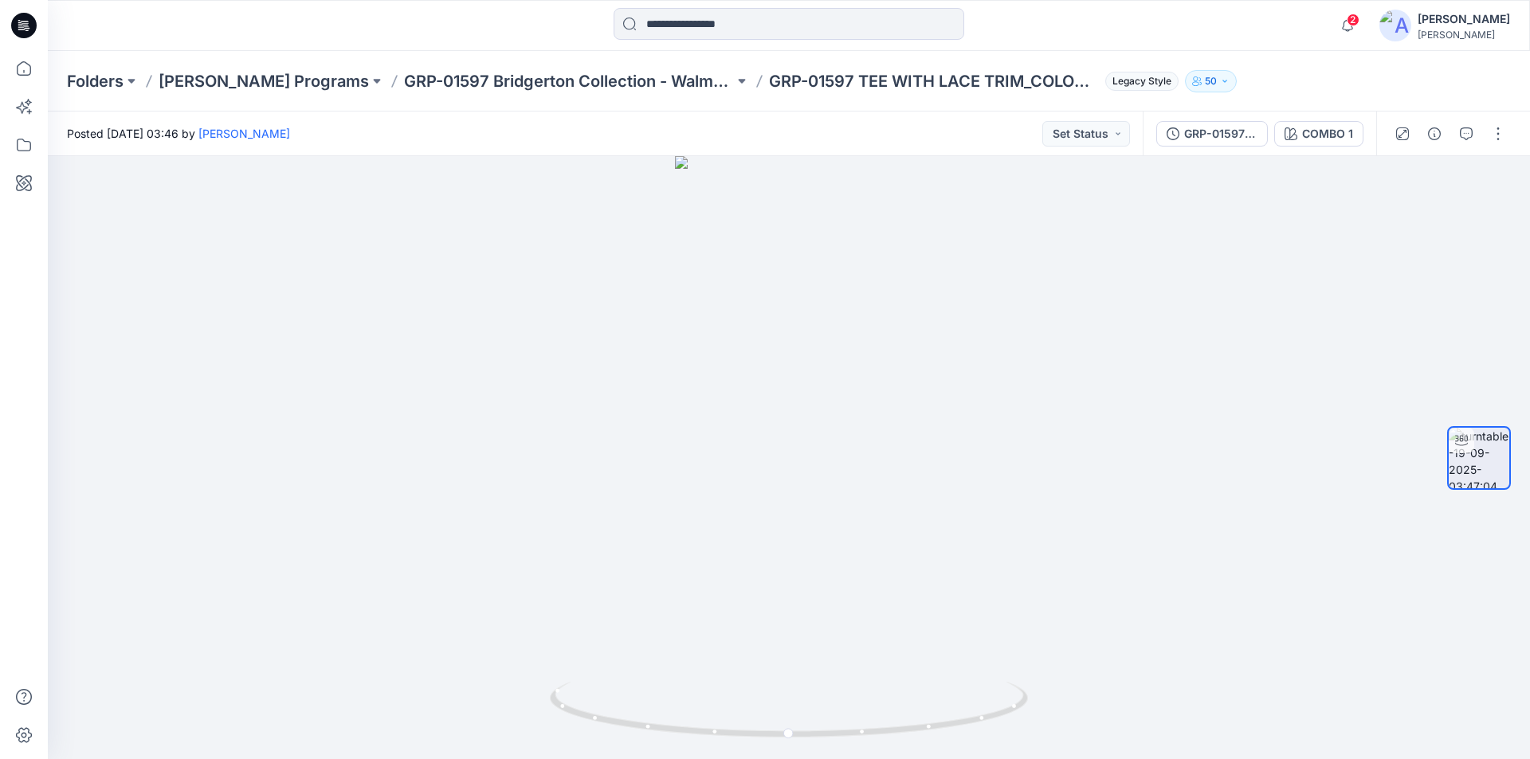
click at [24, 22] on icon at bounding box center [25, 21] width 8 height 1
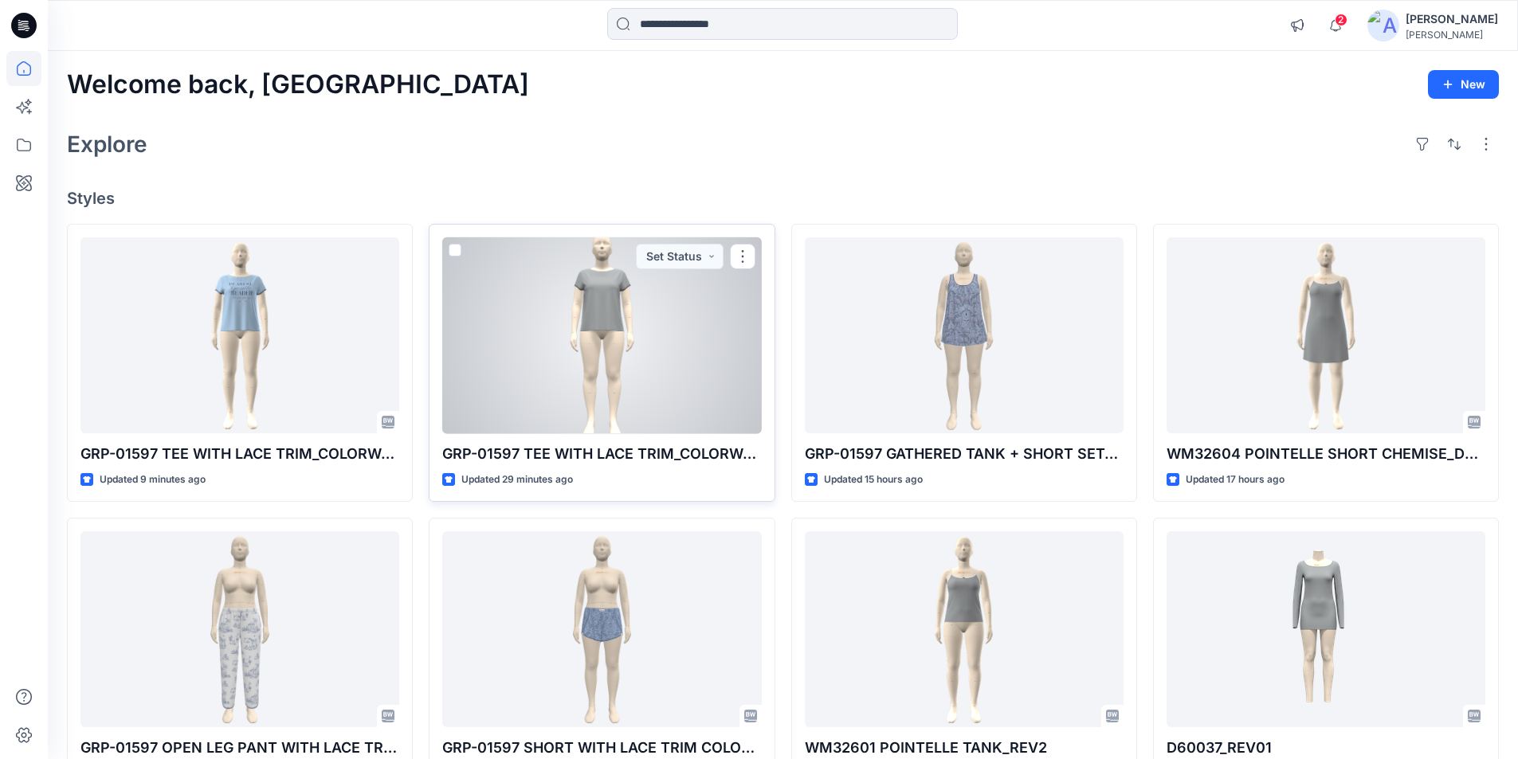
click at [543, 352] on div at bounding box center [601, 335] width 319 height 197
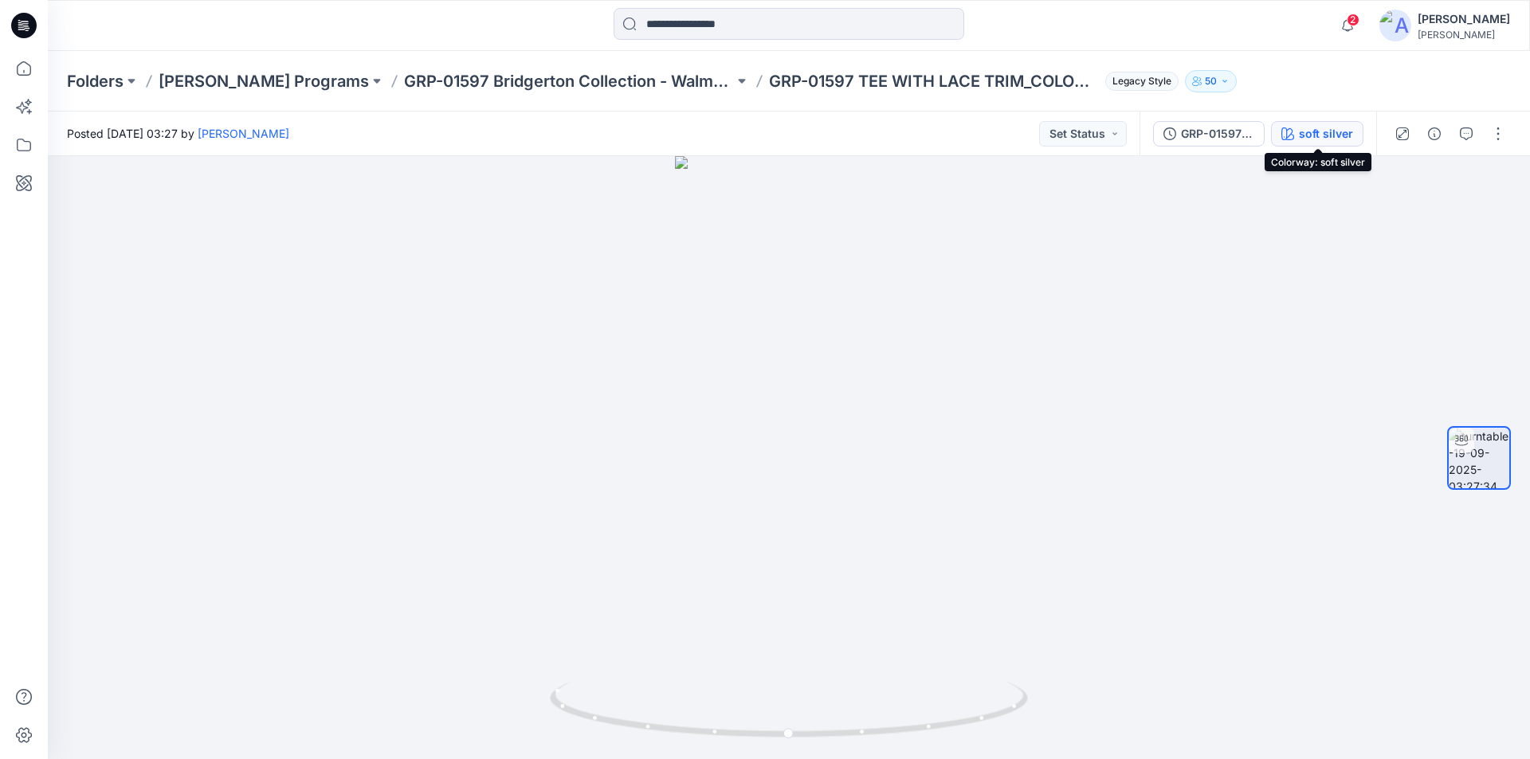
click at [1308, 142] on div "soft silver" at bounding box center [1326, 134] width 54 height 18
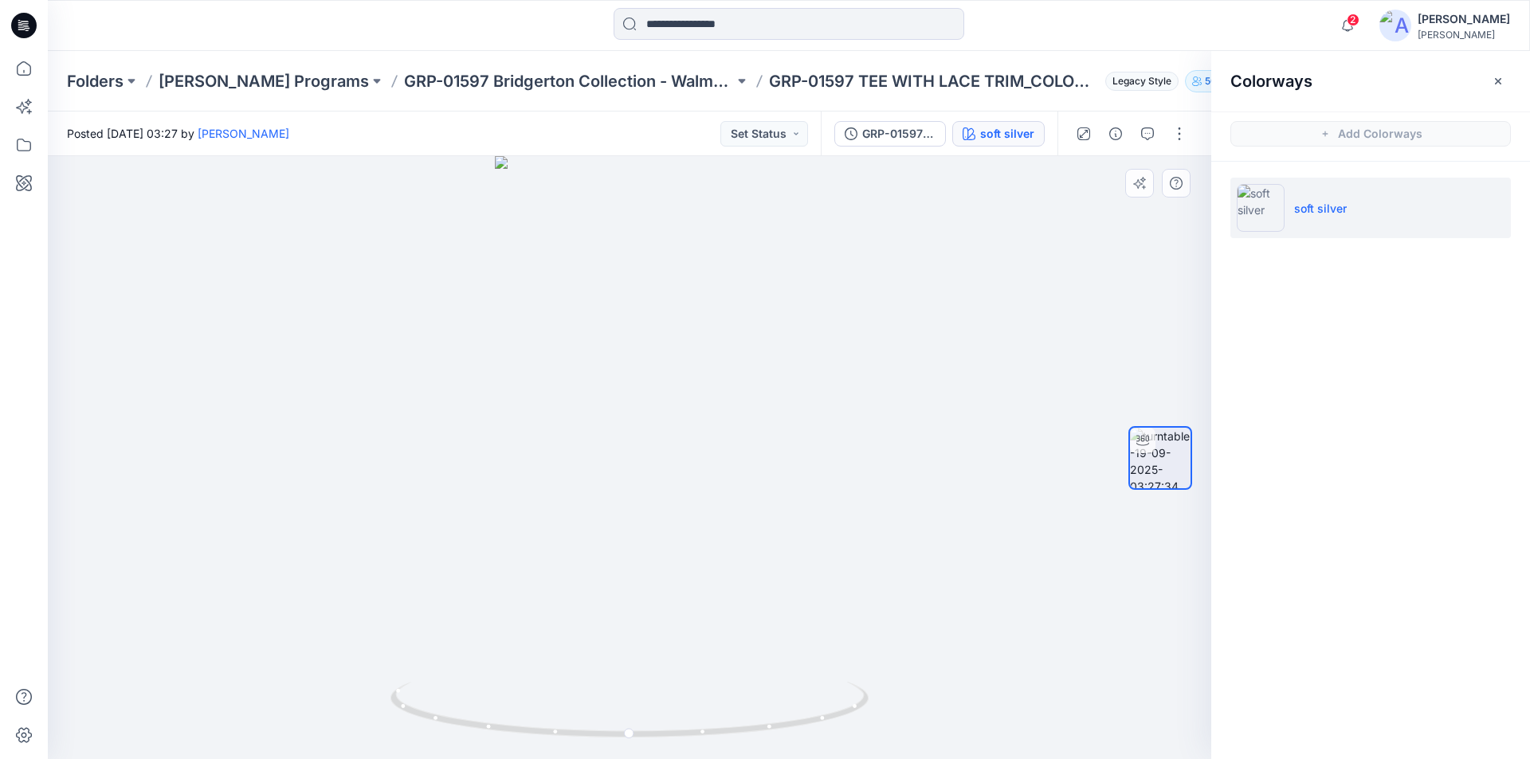
drag, startPoint x: 630, startPoint y: 426, endPoint x: 634, endPoint y: 520, distance: 93.3
drag, startPoint x: 589, startPoint y: 349, endPoint x: 674, endPoint y: 229, distance: 147.5
click at [25, 26] on icon at bounding box center [26, 26] width 6 height 1
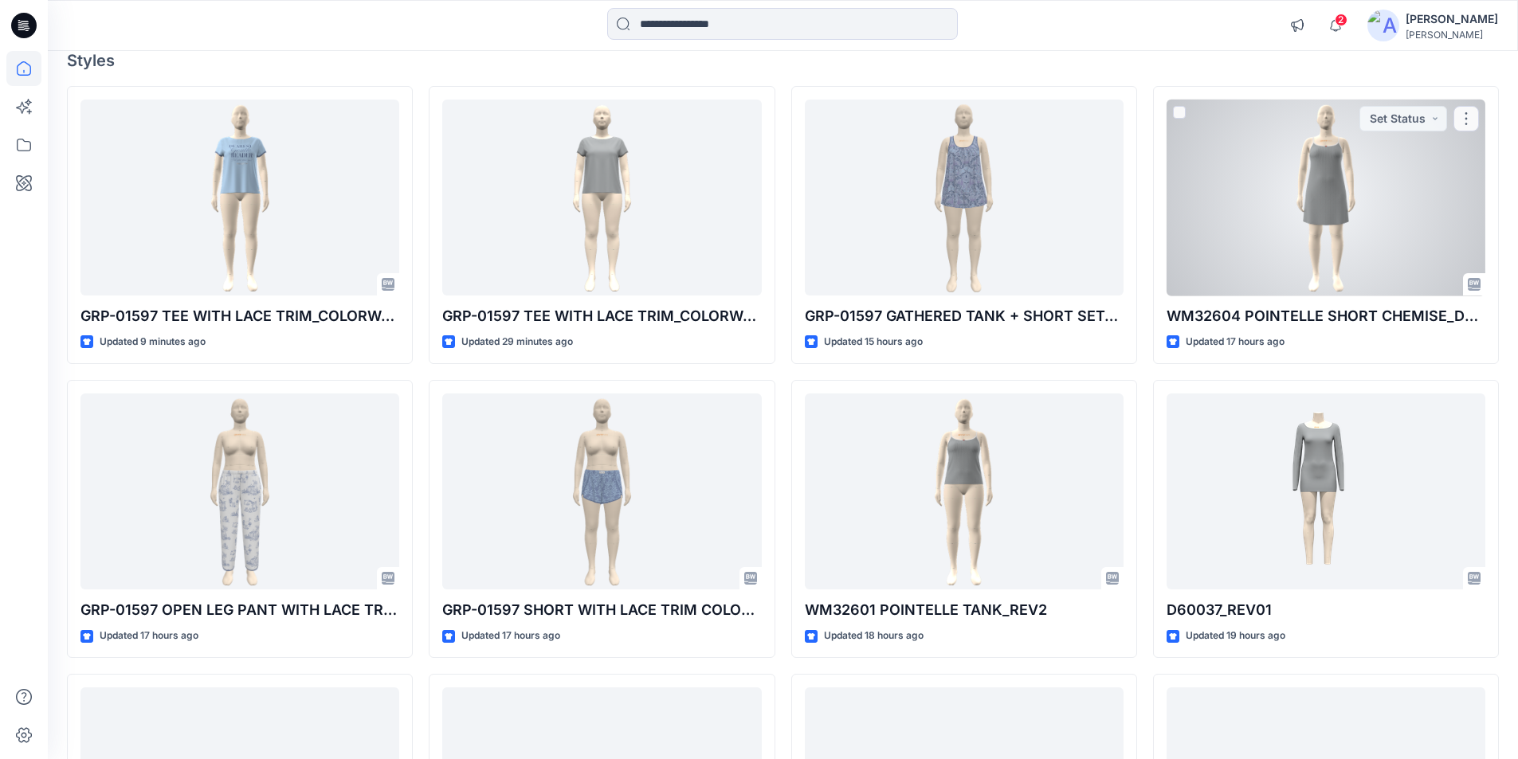
scroll to position [159, 0]
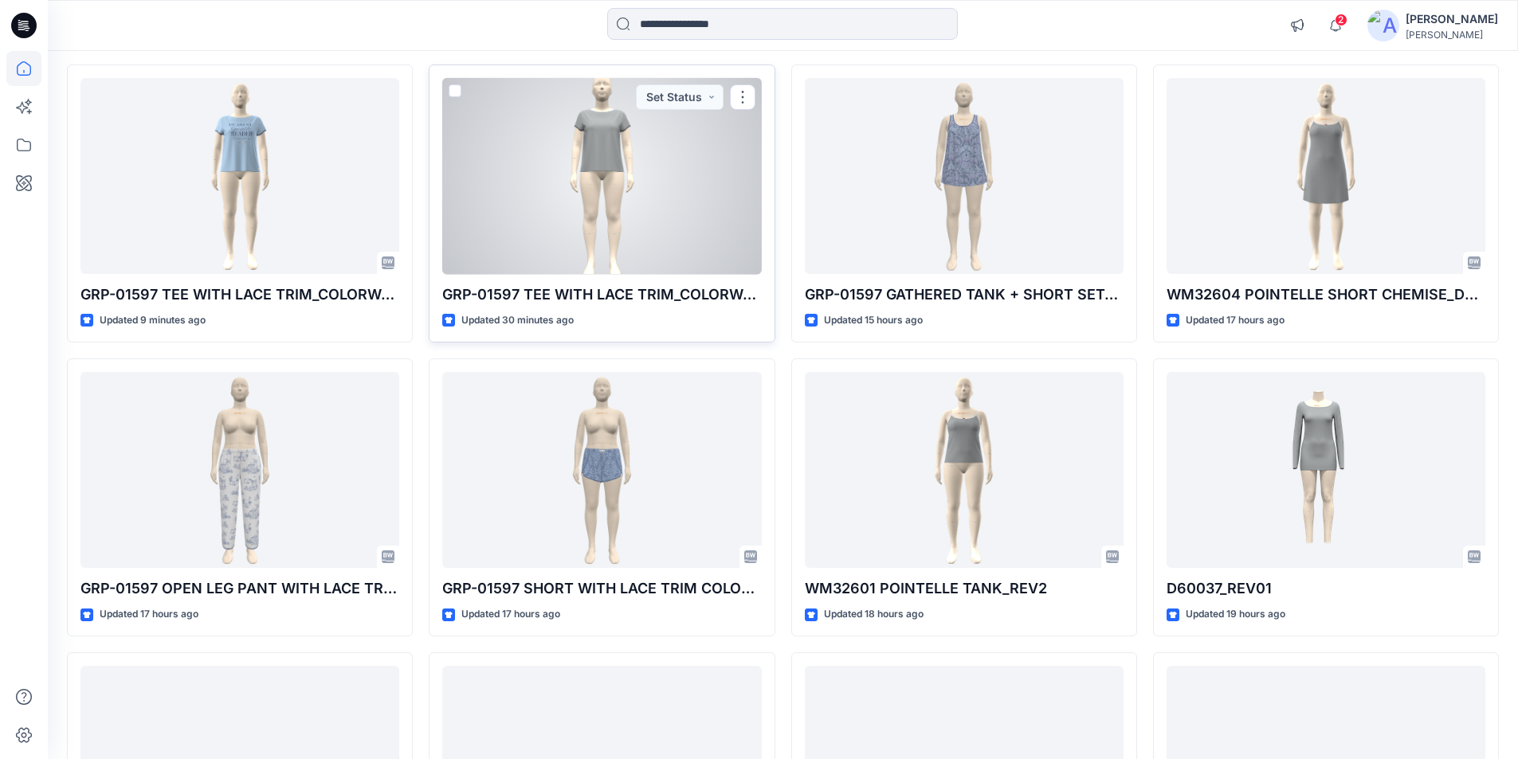
click at [559, 221] on div at bounding box center [601, 176] width 319 height 197
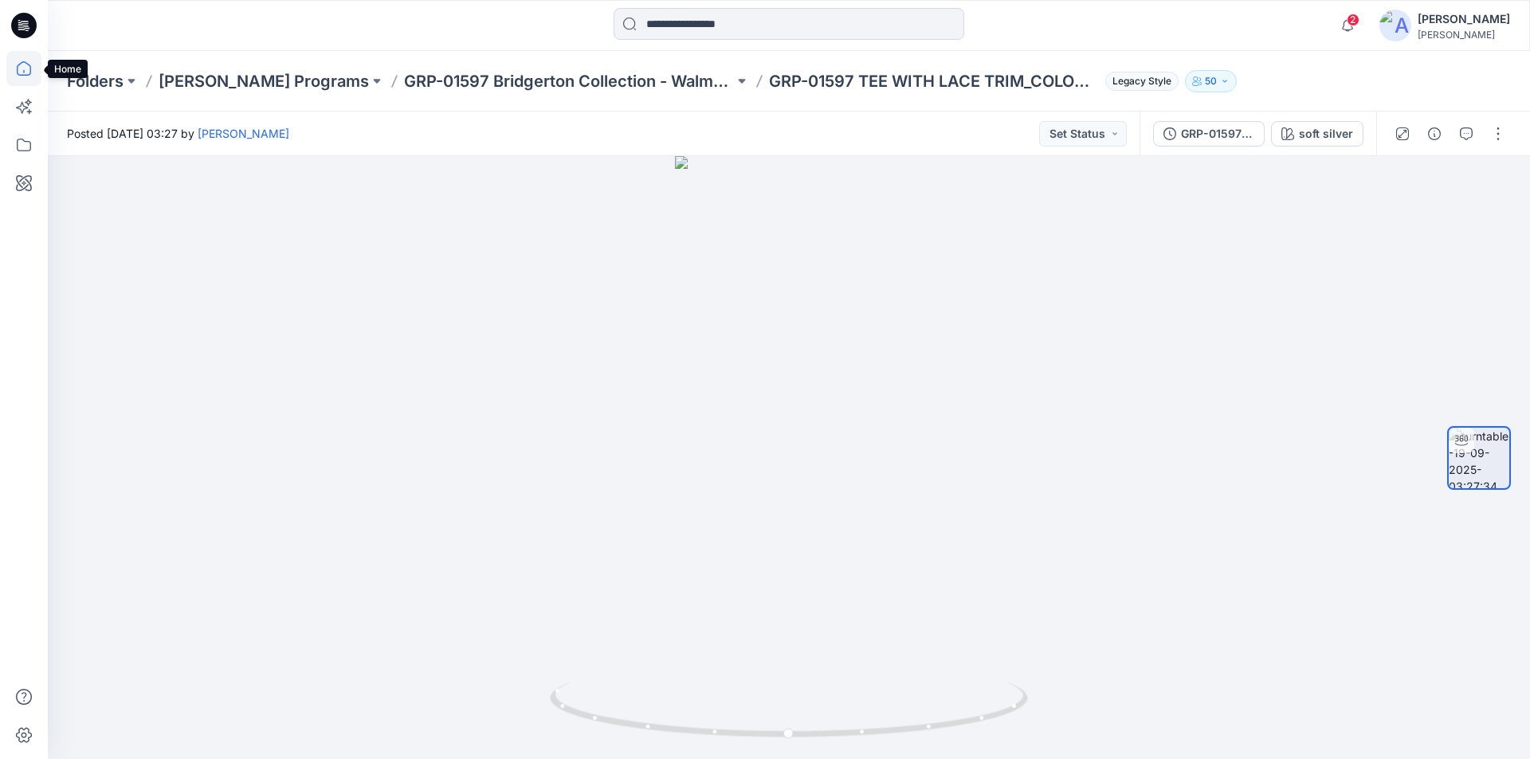
click at [16, 66] on icon at bounding box center [23, 68] width 35 height 35
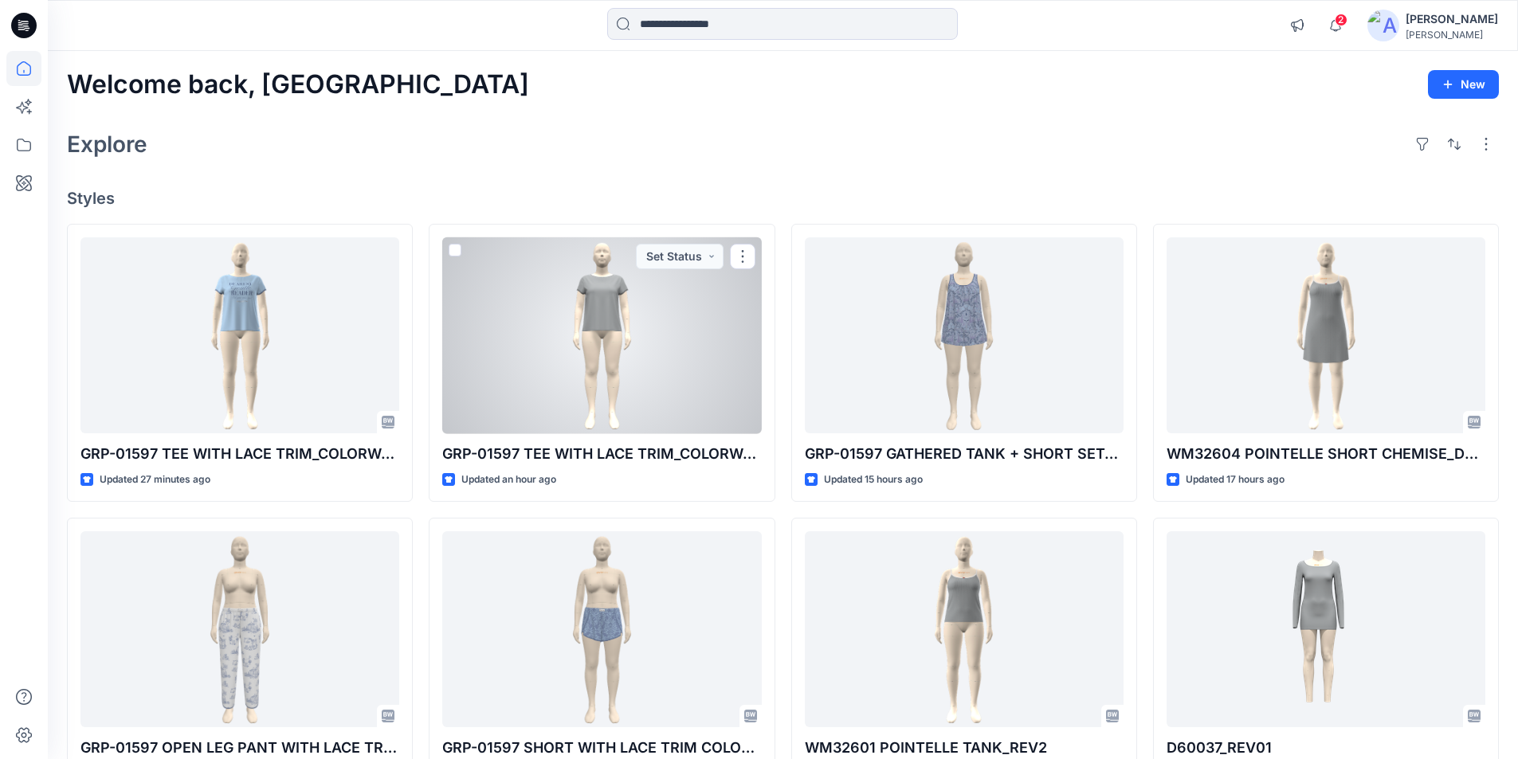
click at [579, 330] on div at bounding box center [601, 335] width 319 height 197
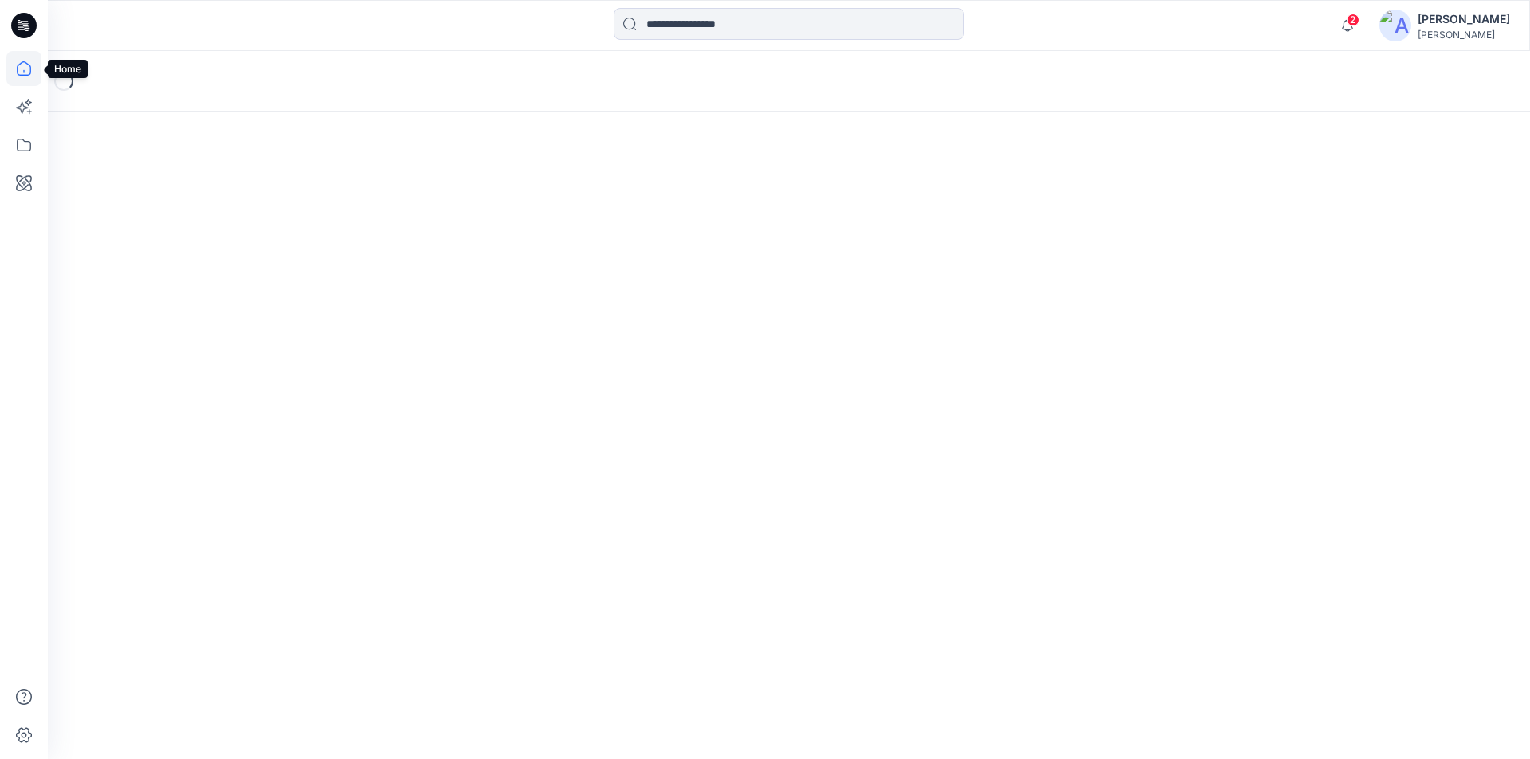
click at [18, 64] on icon at bounding box center [23, 68] width 35 height 35
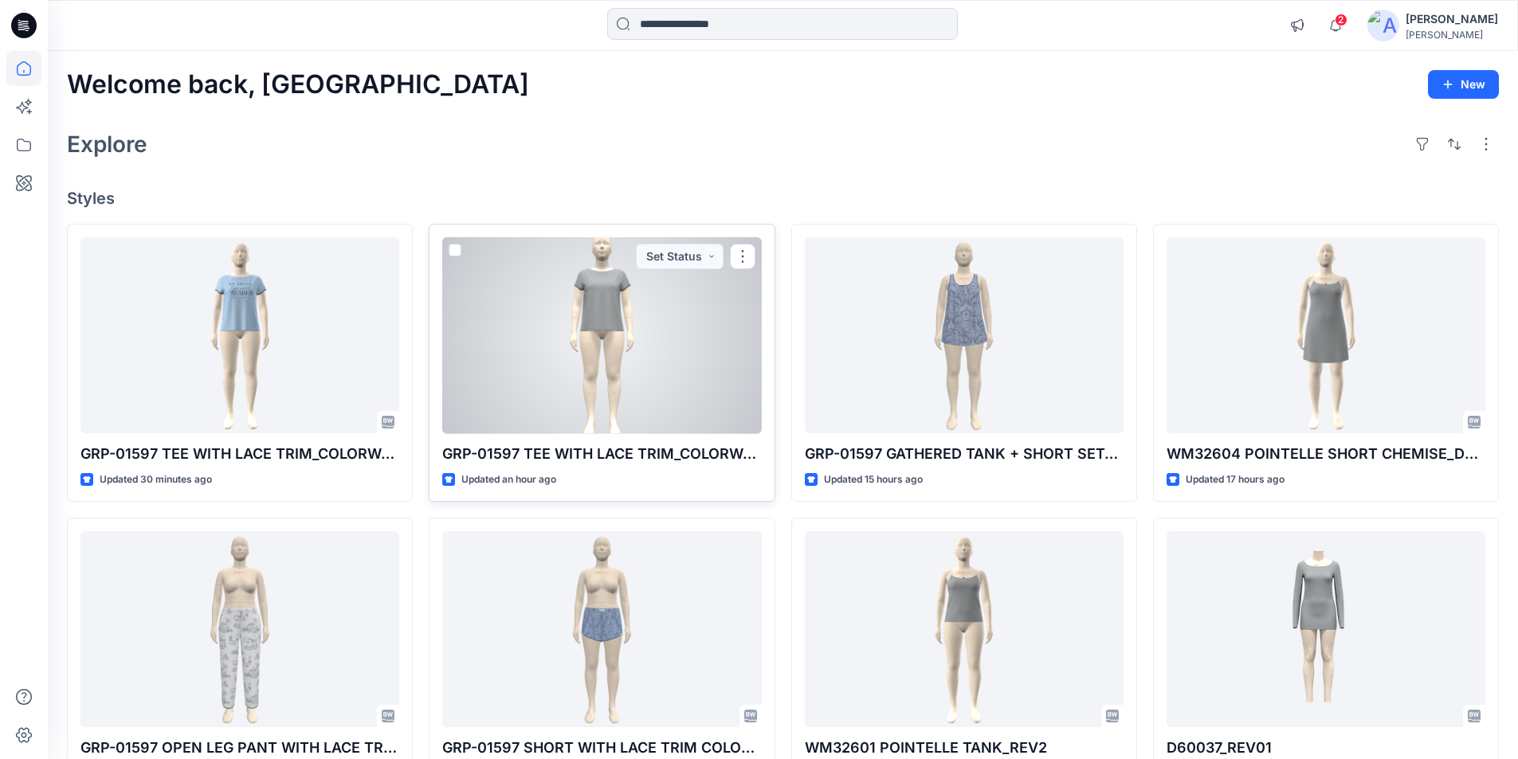
click at [643, 365] on div at bounding box center [601, 335] width 319 height 197
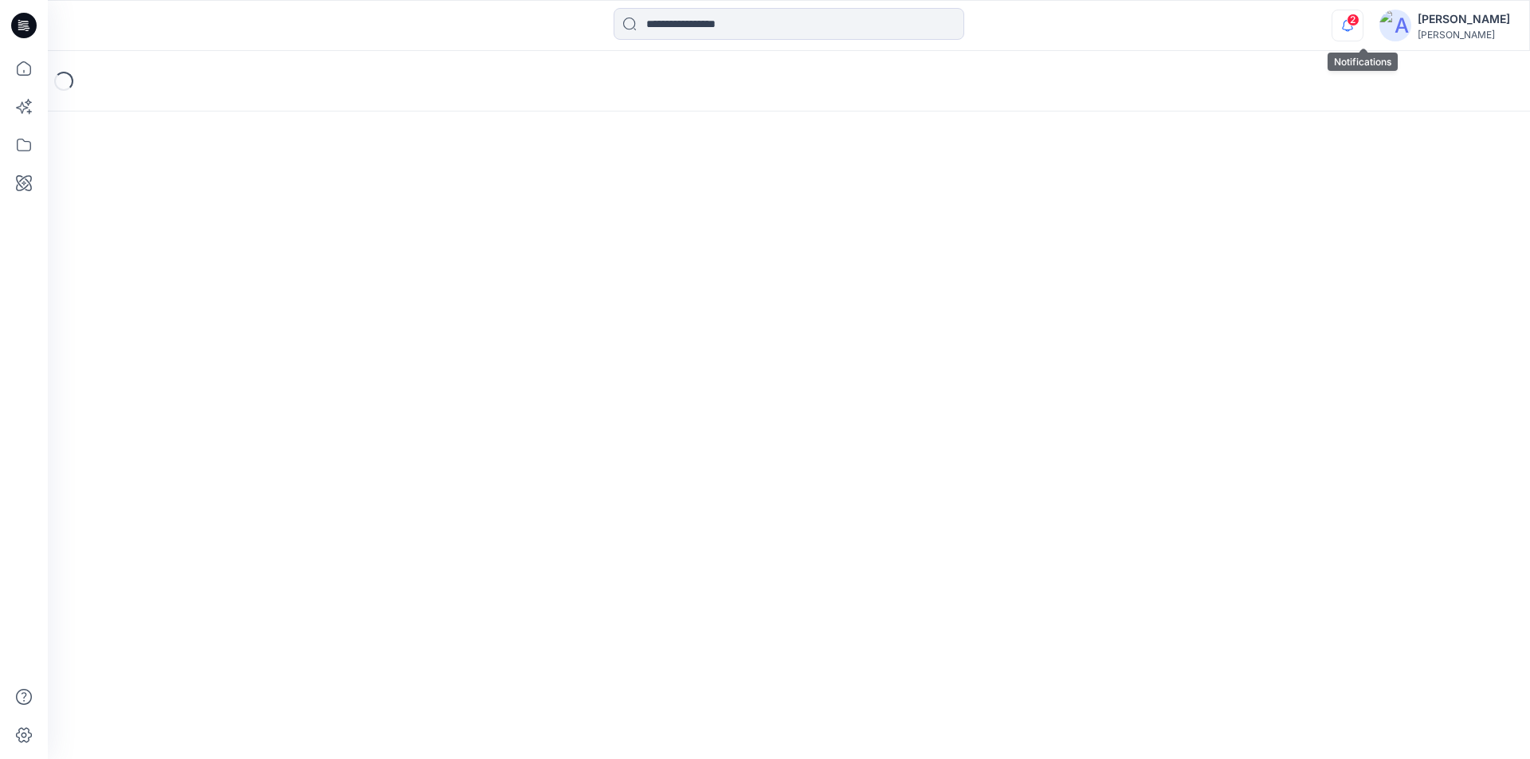
click at [1353, 25] on icon "button" at bounding box center [1347, 25] width 11 height 10
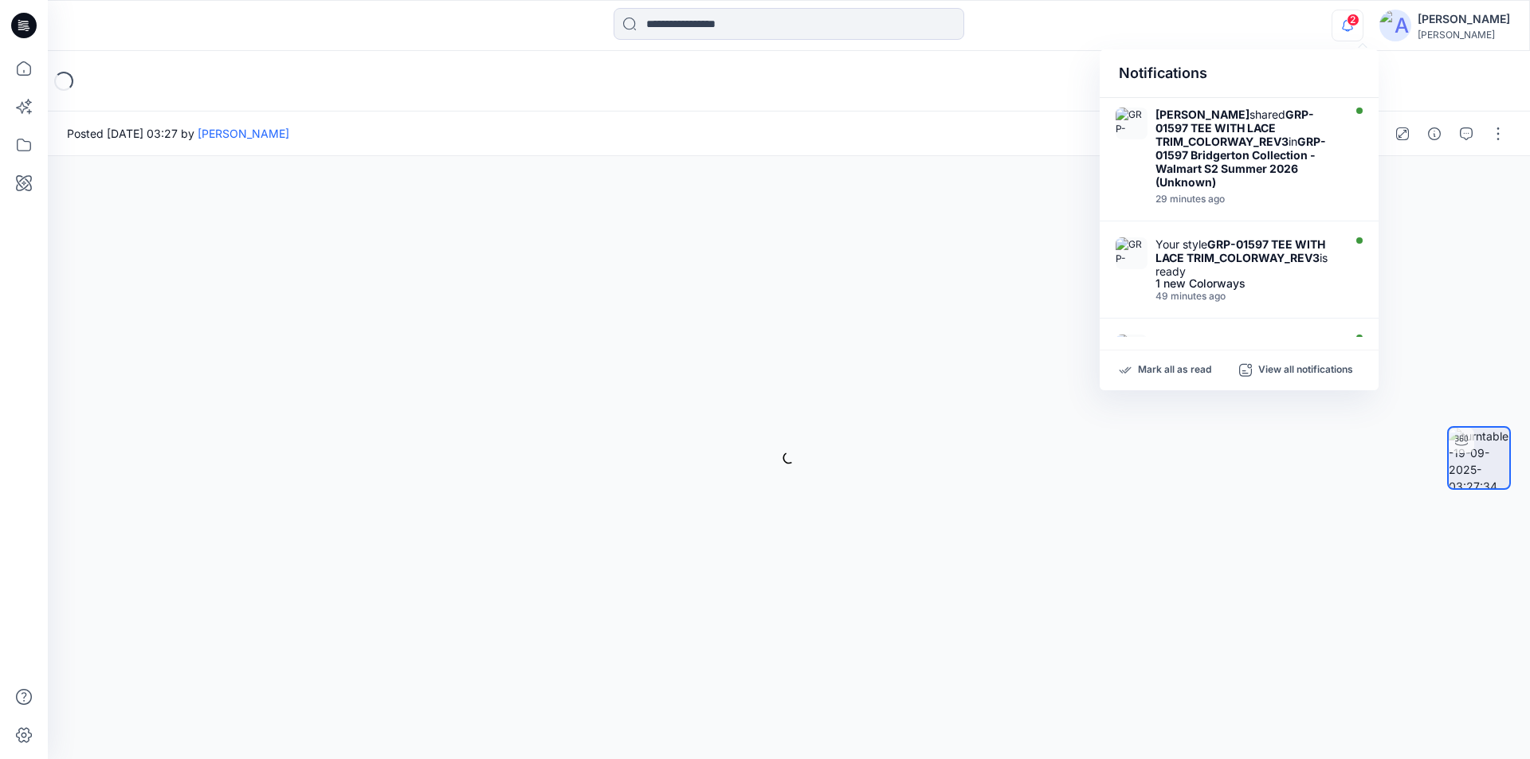
click at [1149, 14] on div at bounding box center [788, 25] width 741 height 35
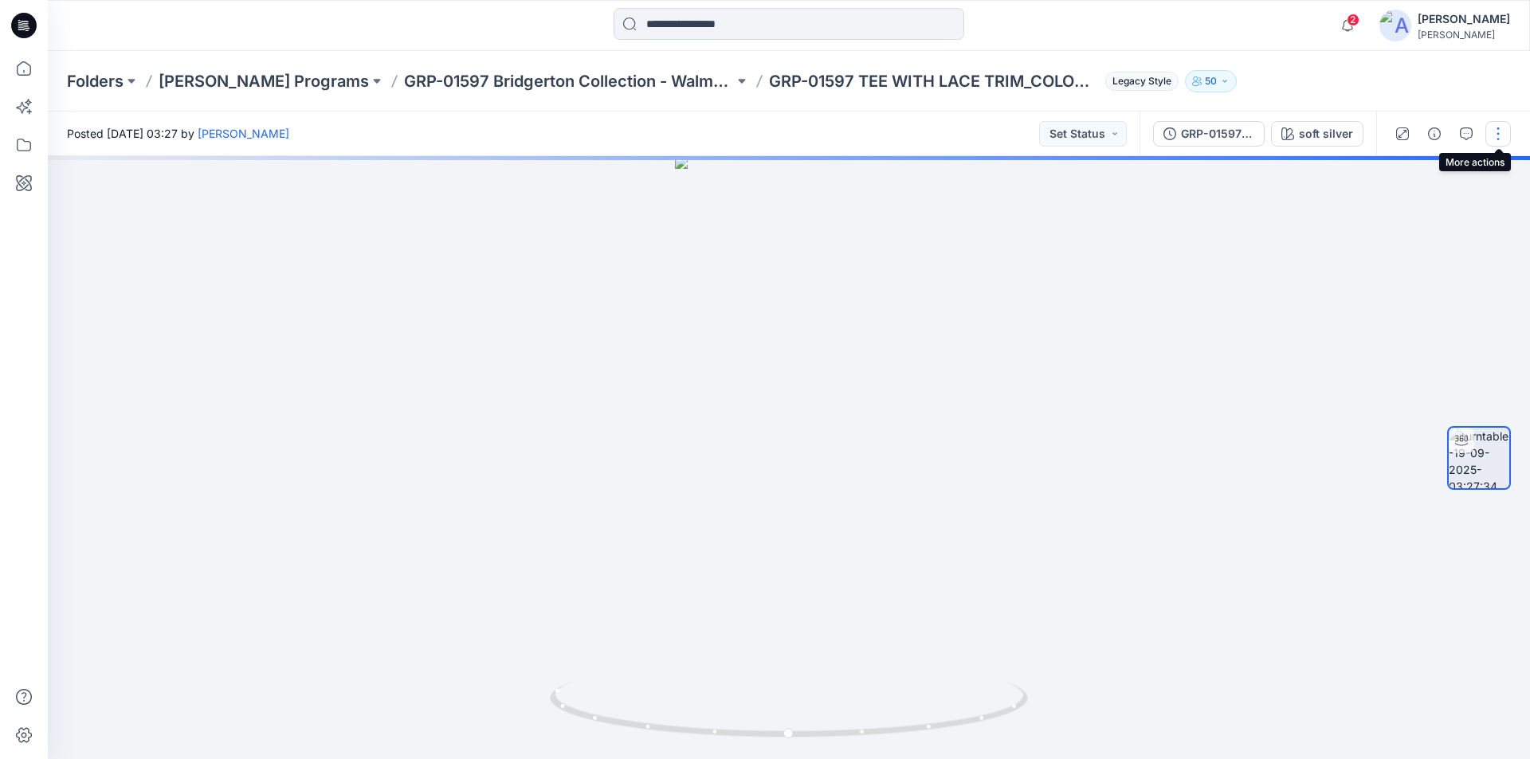
click at [1504, 131] on button "button" at bounding box center [1498, 134] width 26 height 26
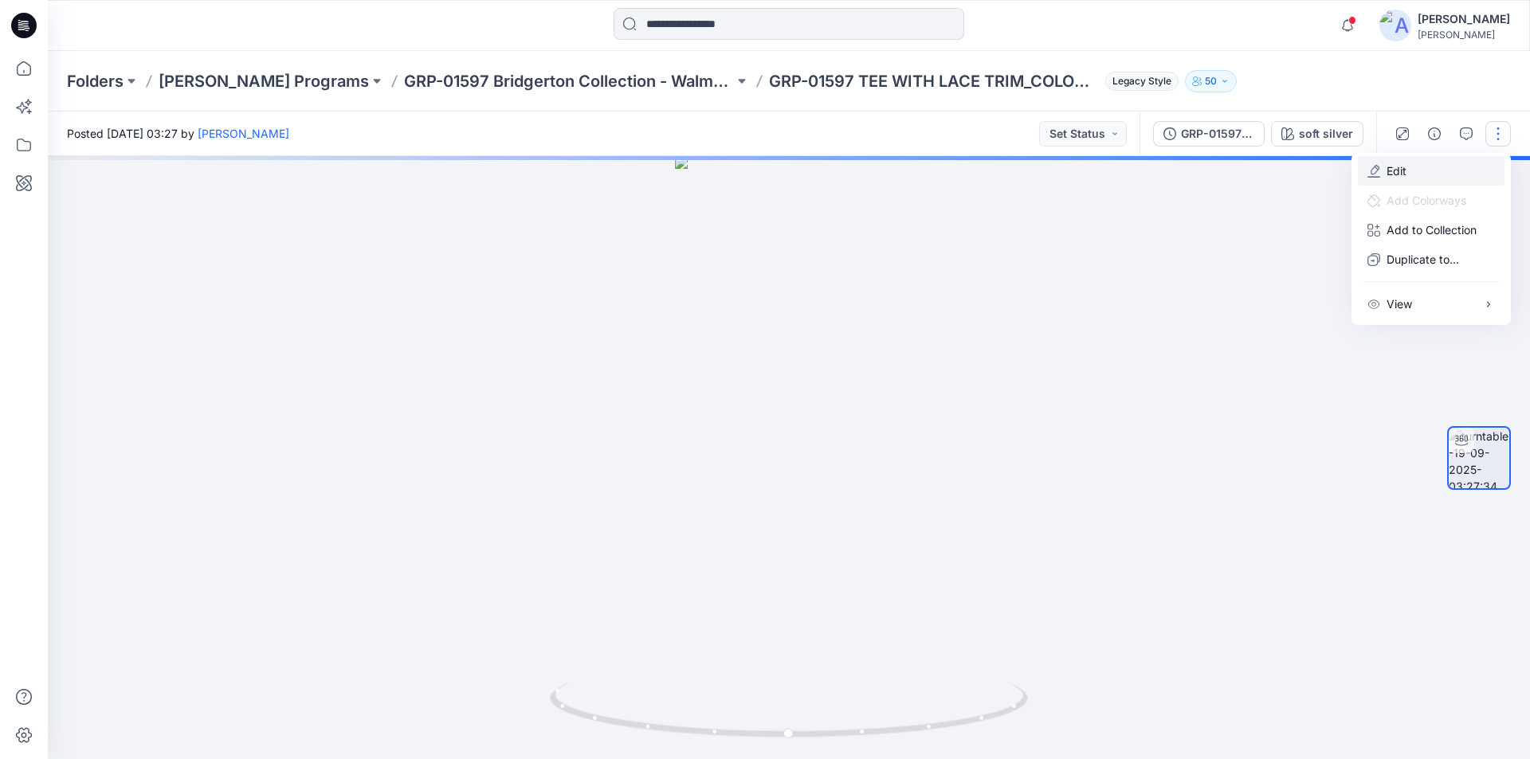
click at [1391, 171] on p "Edit" at bounding box center [1397, 171] width 20 height 17
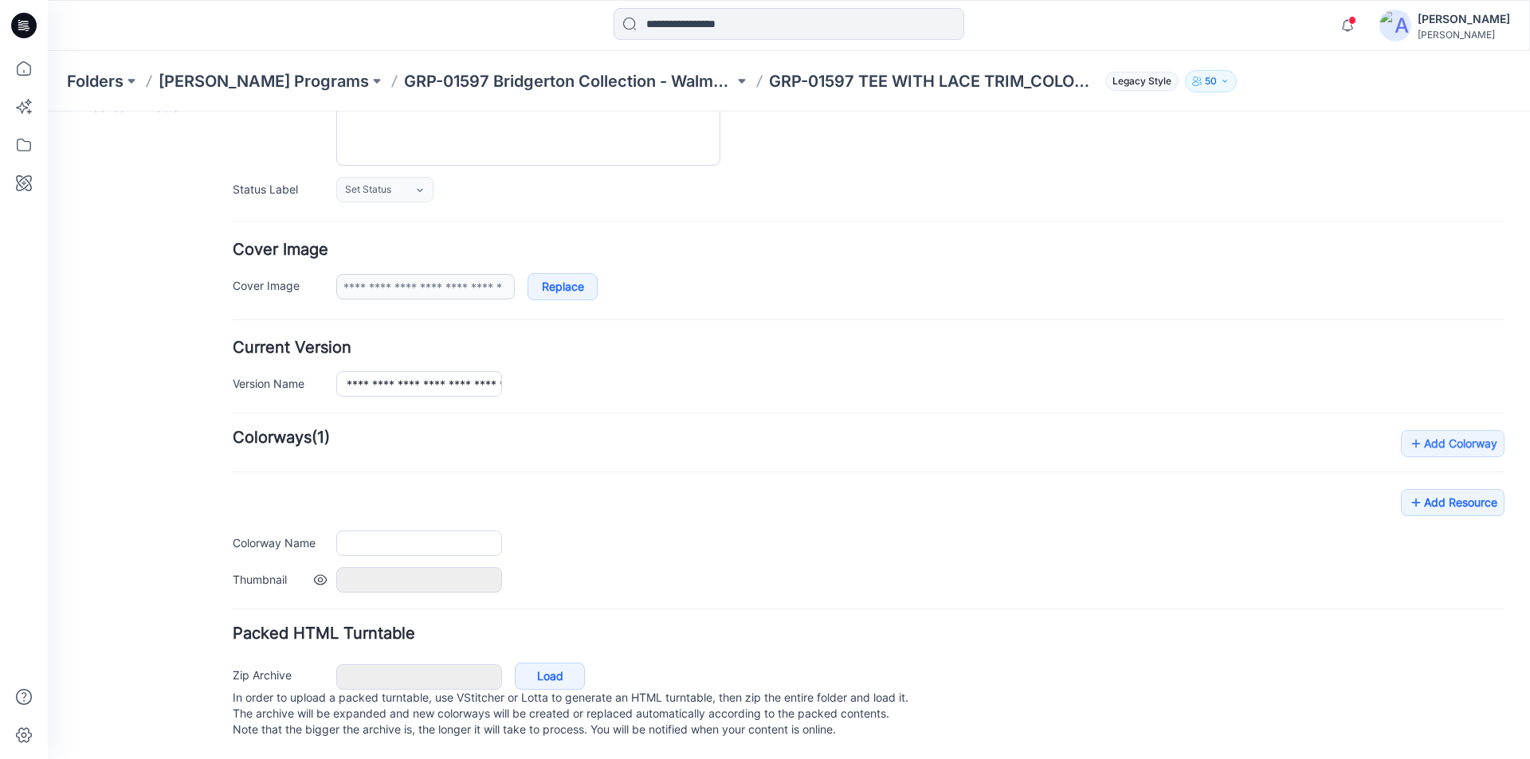
type input "**********"
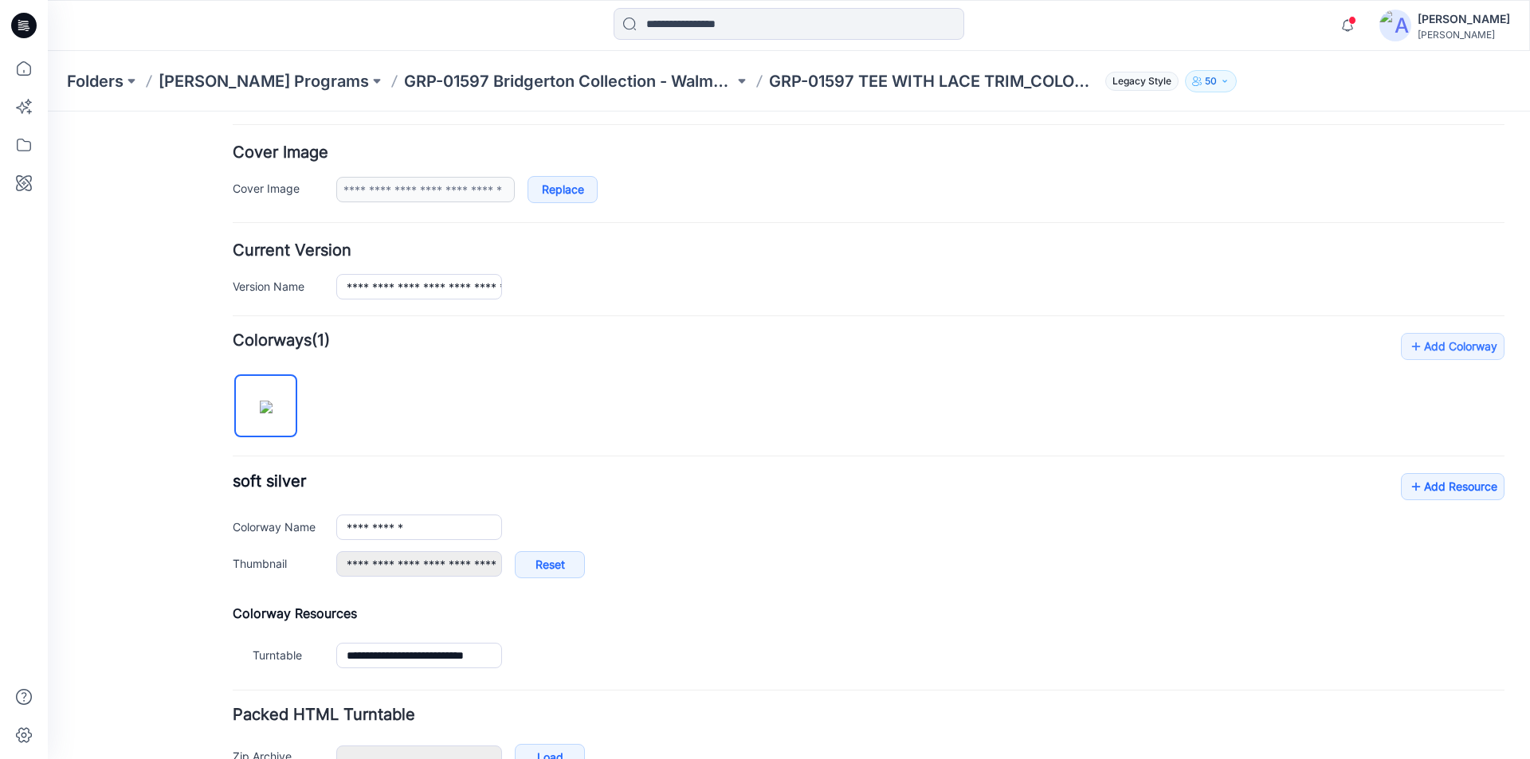
scroll to position [355, 0]
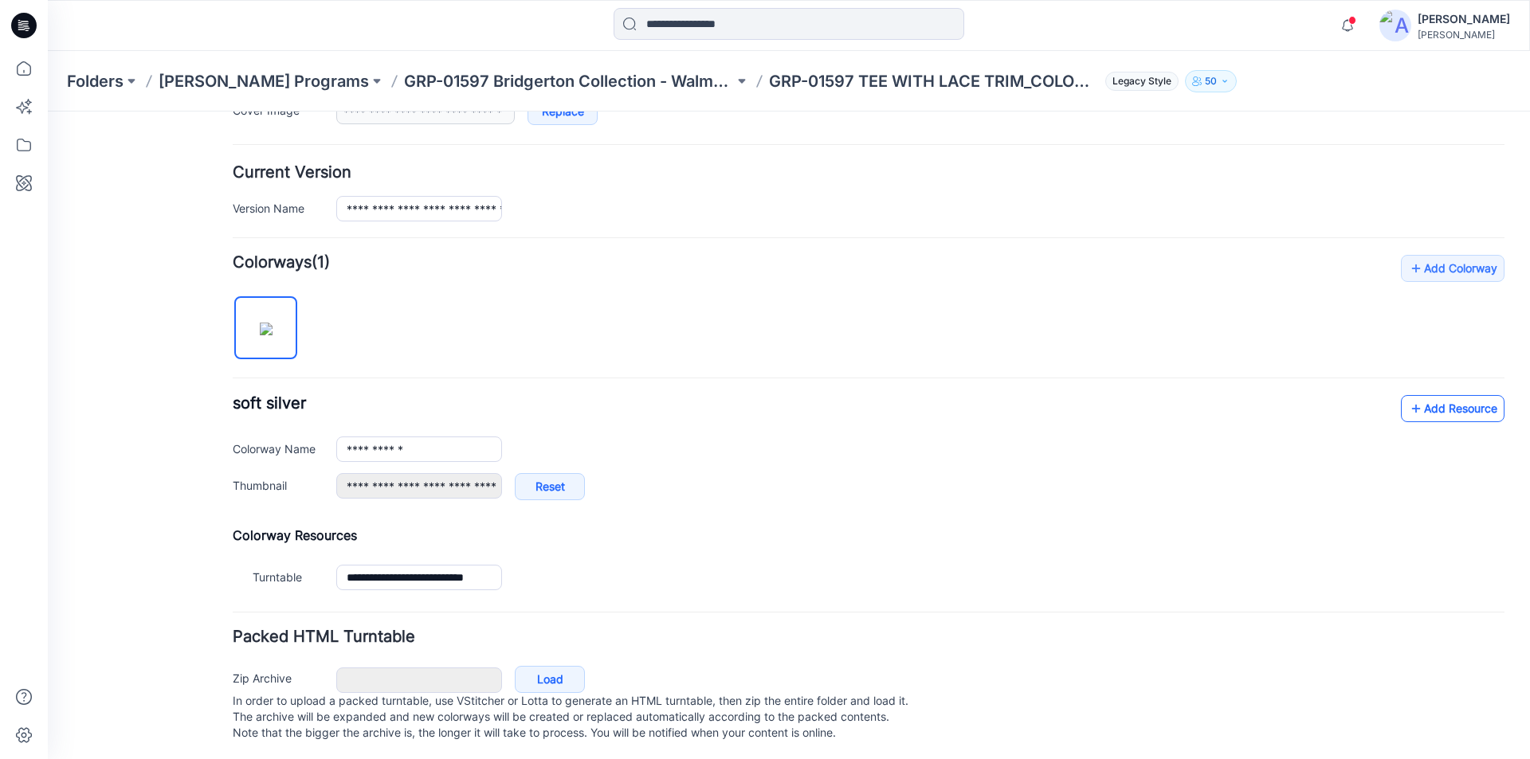
click at [1425, 414] on link "Add Resource" at bounding box center [1453, 408] width 104 height 27
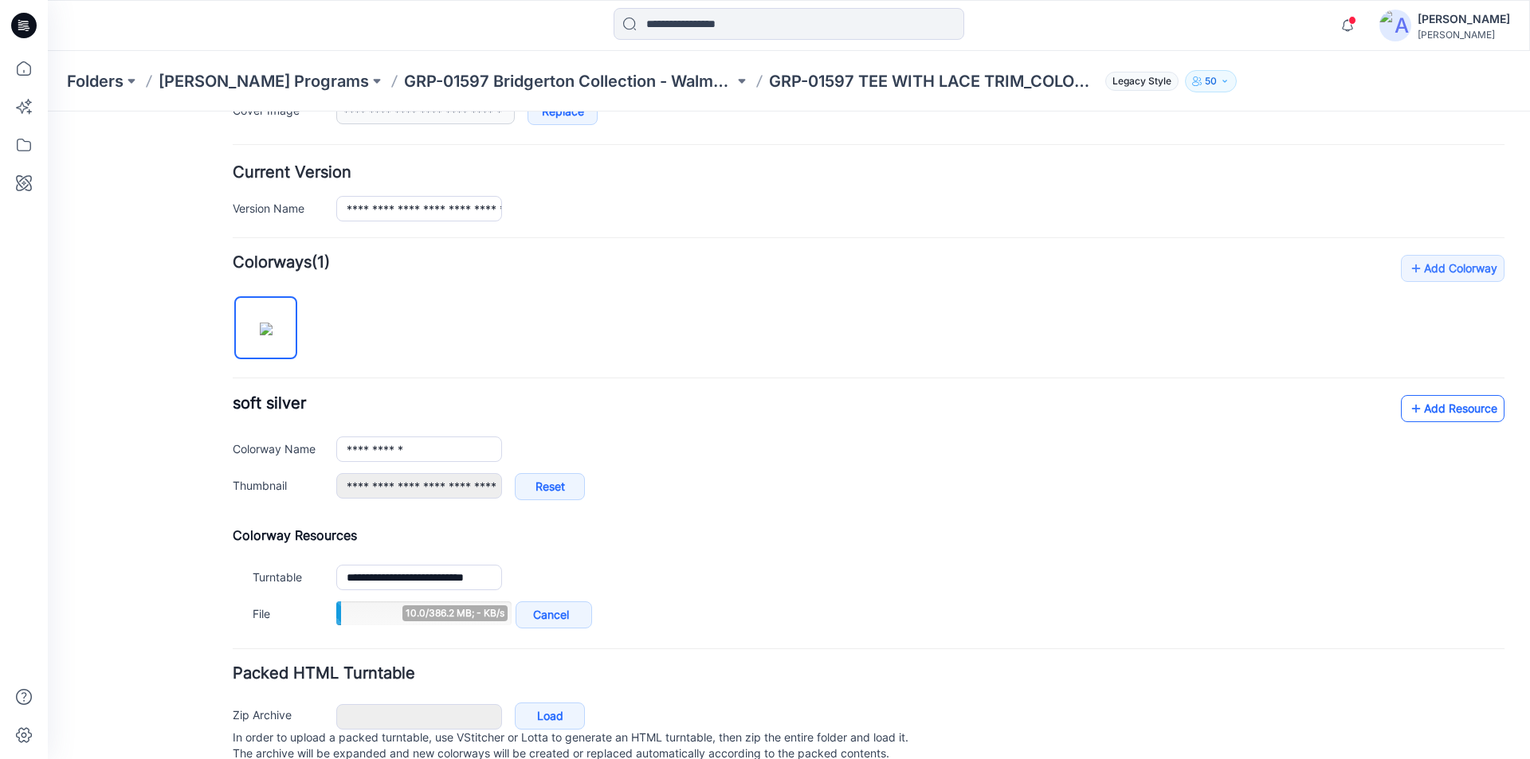
click at [1442, 407] on link "Add Resource" at bounding box center [1453, 408] width 104 height 27
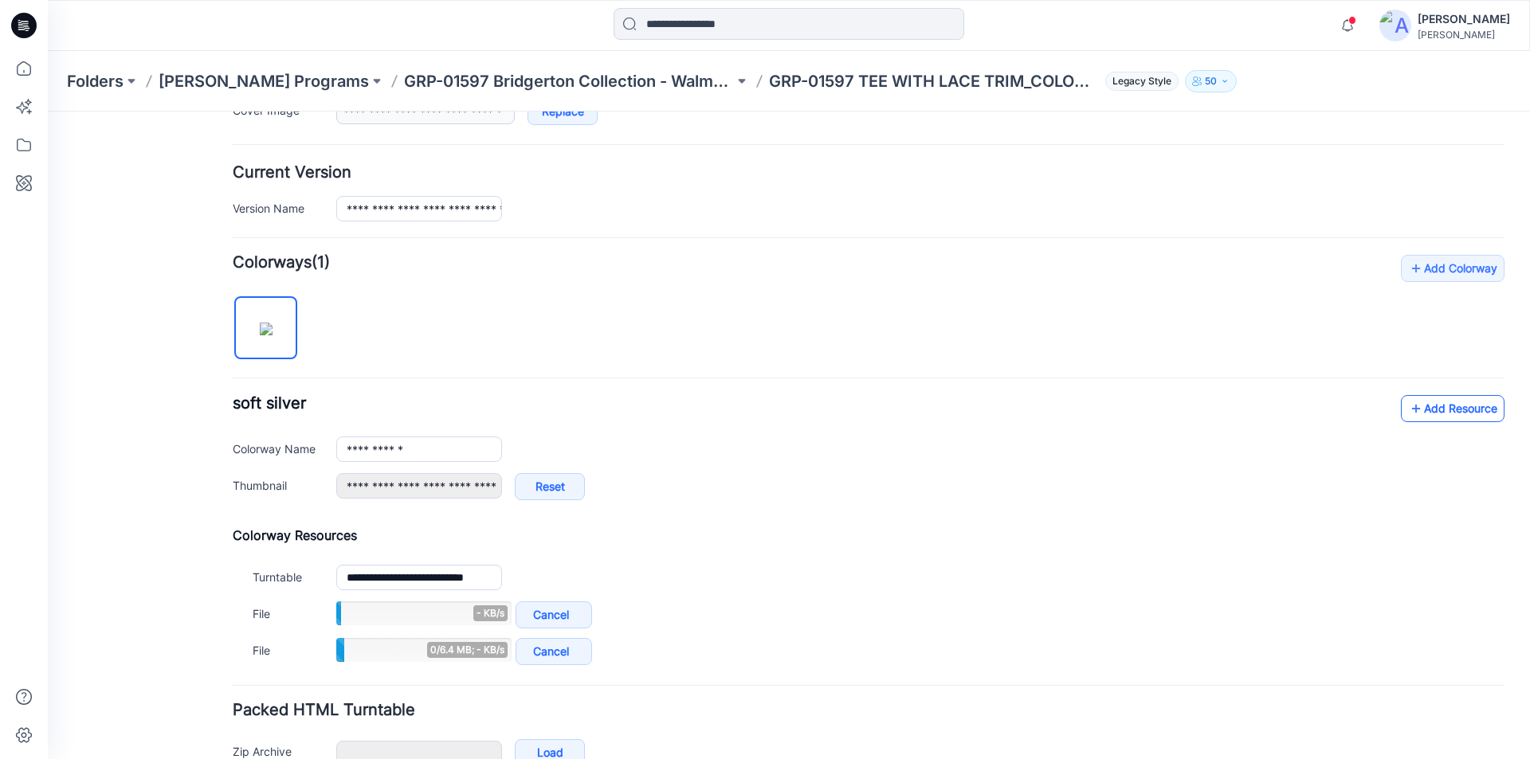
click at [1430, 401] on link "Add Resource" at bounding box center [1453, 408] width 104 height 27
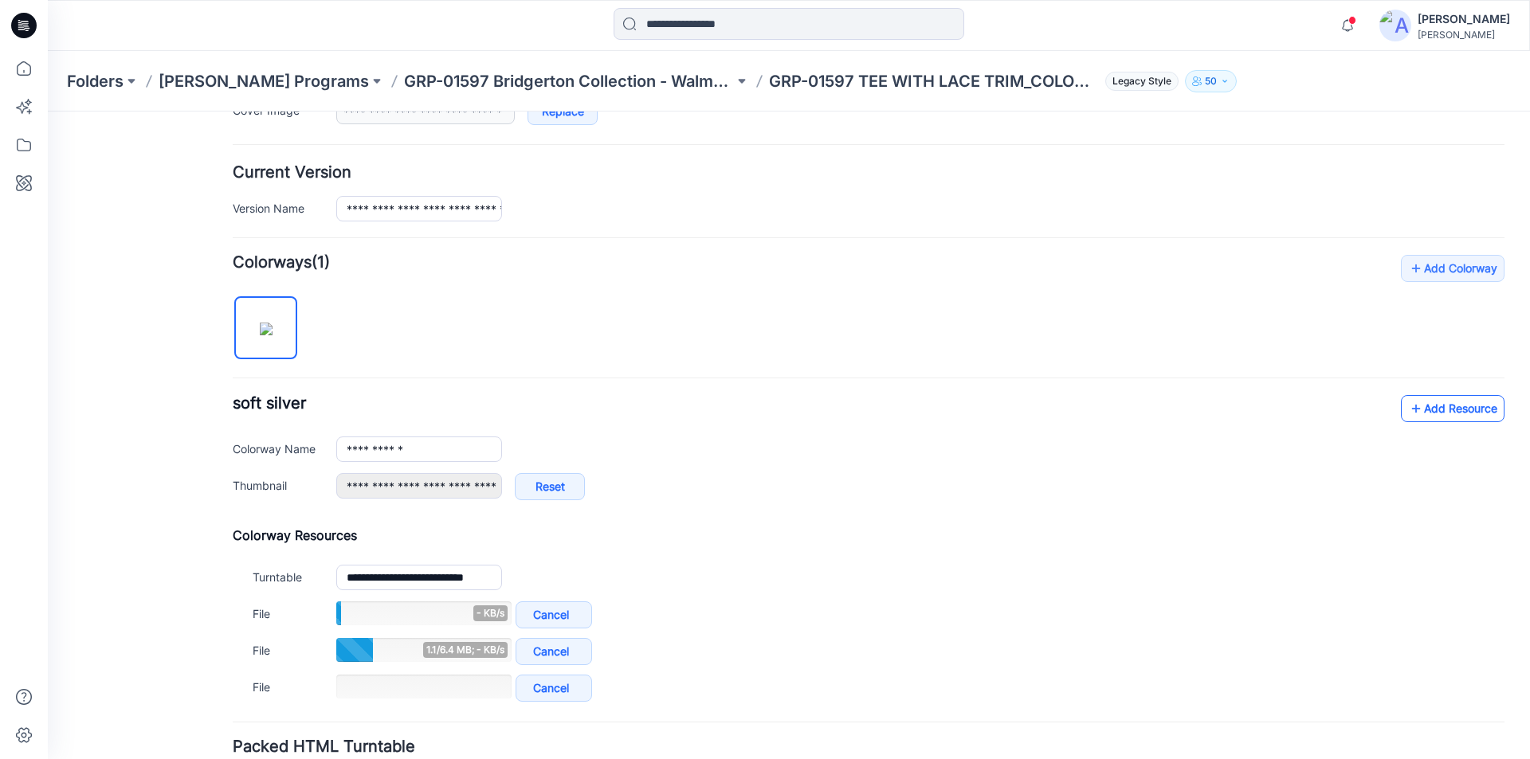
click at [1441, 399] on link "Add Resource" at bounding box center [1453, 408] width 104 height 27
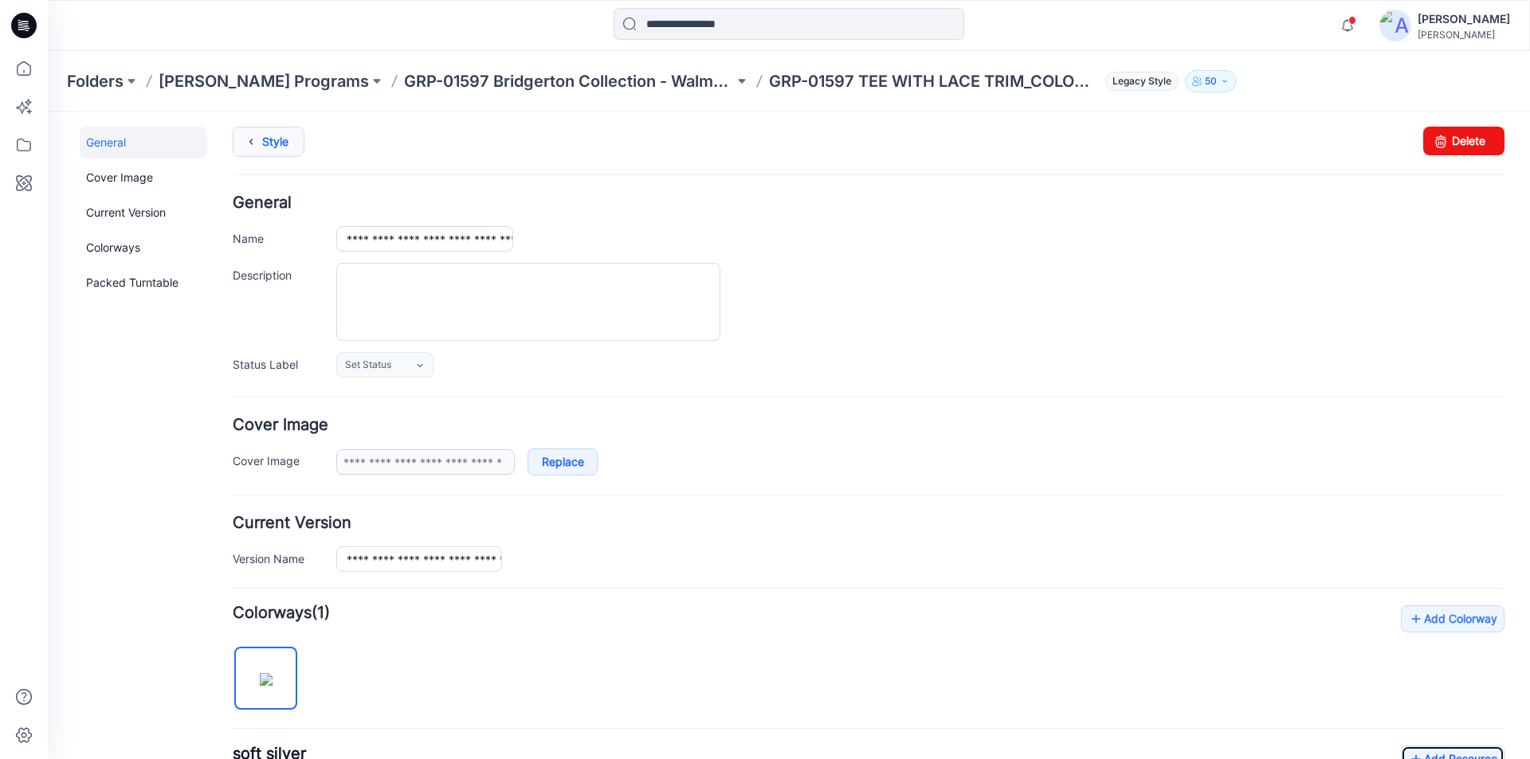
scroll to position [0, 0]
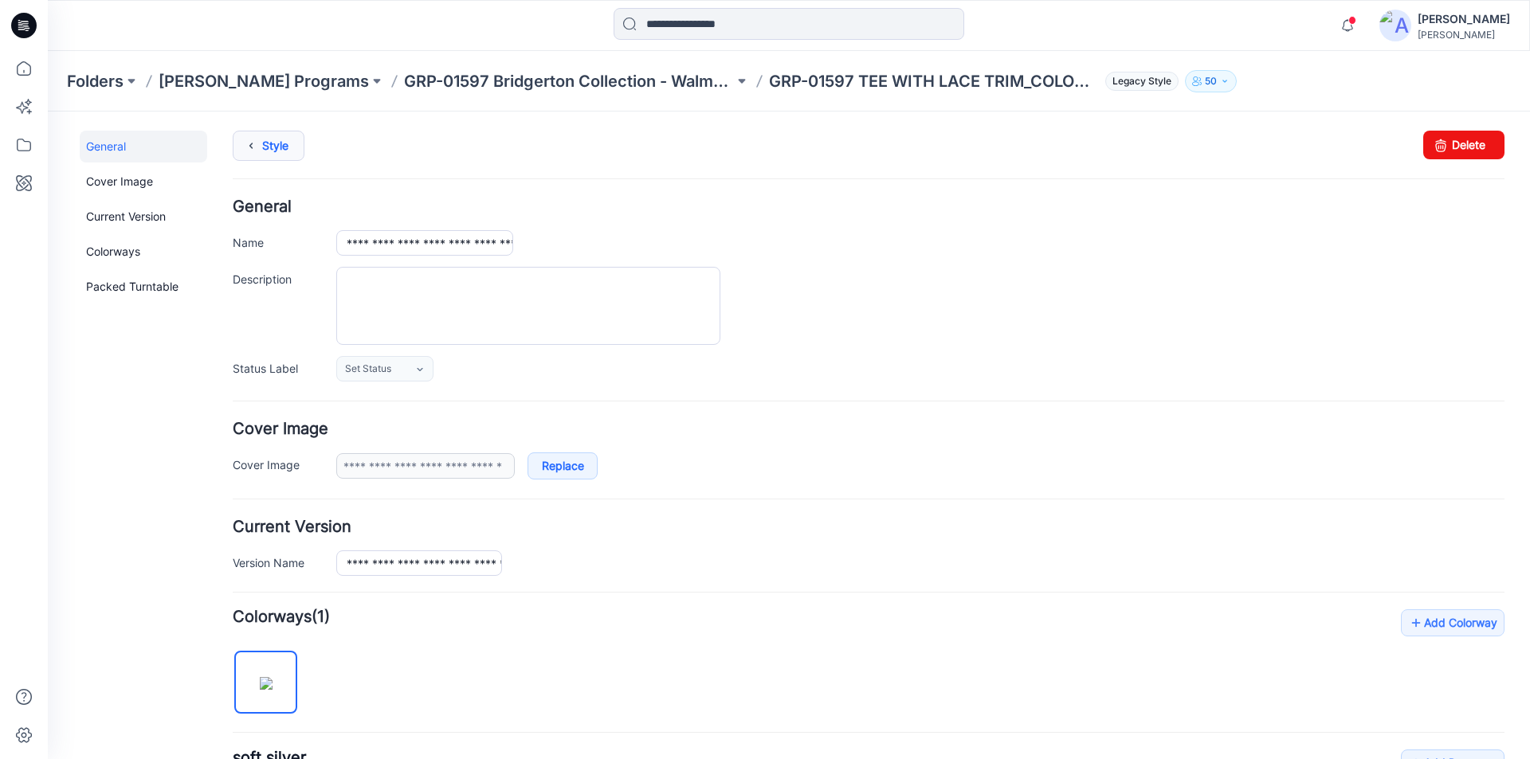
click at [257, 136] on icon at bounding box center [251, 145] width 22 height 29
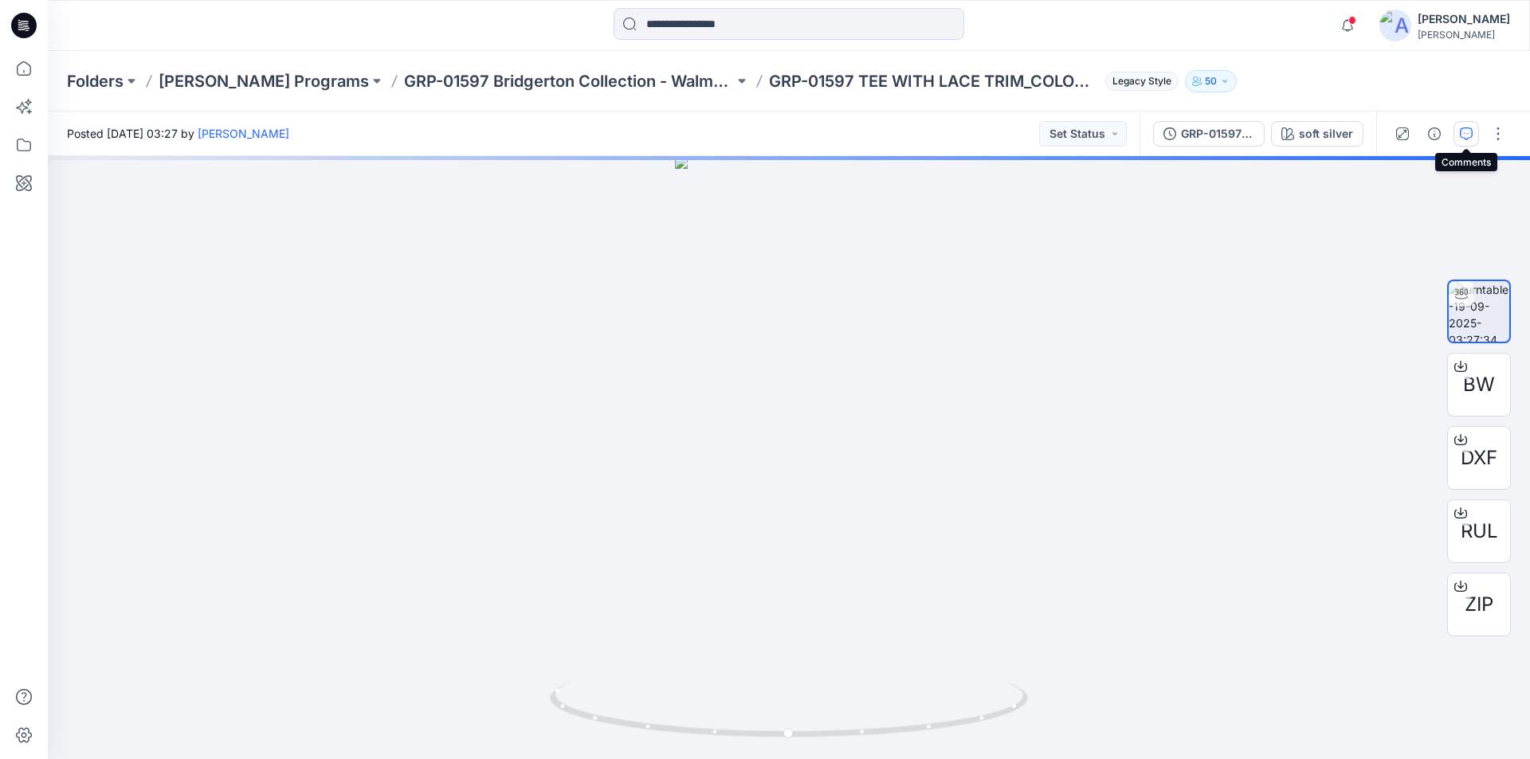
click at [1467, 137] on icon "button" at bounding box center [1466, 134] width 13 height 13
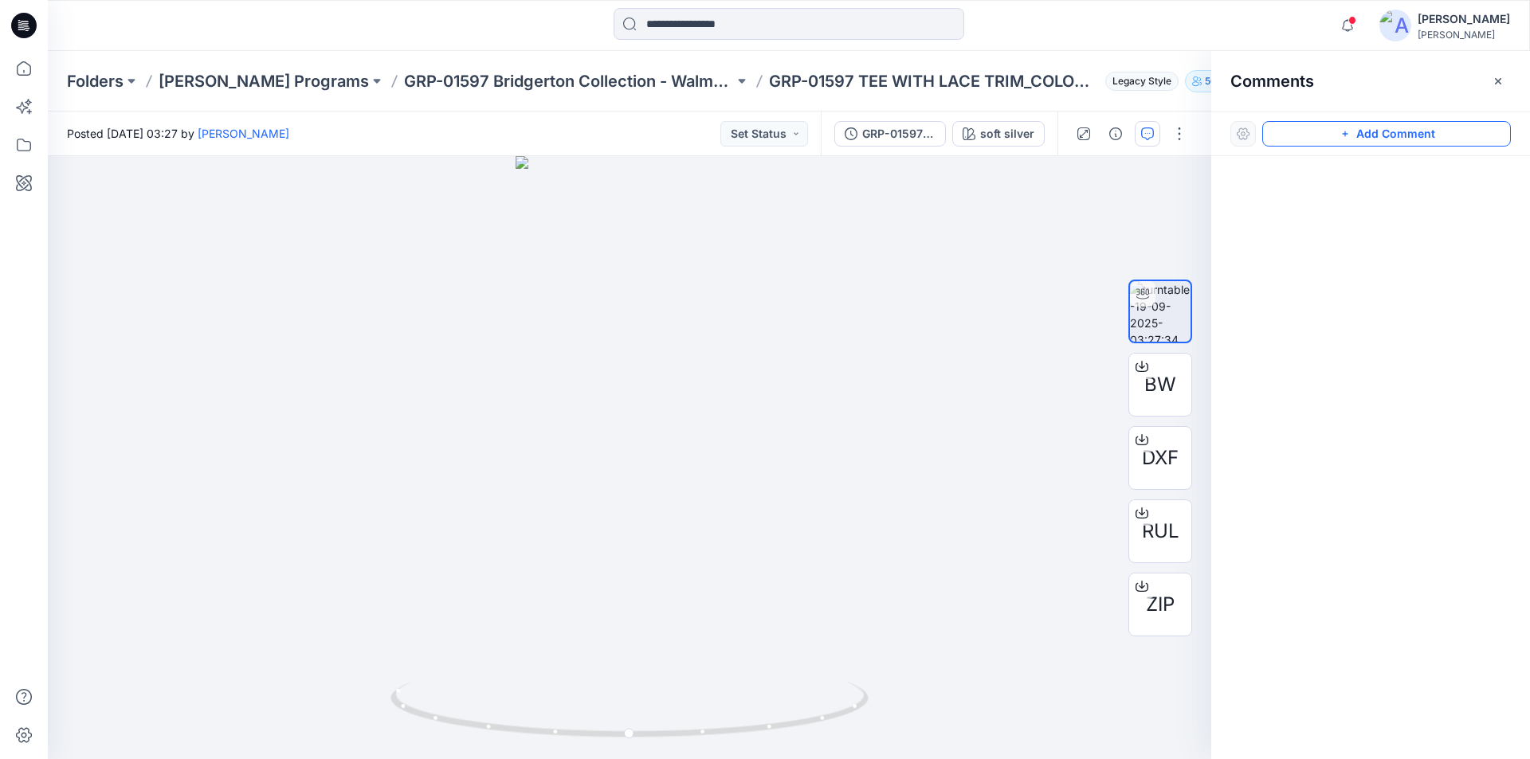
click at [1383, 139] on button "Add Comment" at bounding box center [1386, 134] width 249 height 26
click at [649, 370] on div "1" at bounding box center [629, 457] width 1163 height 603
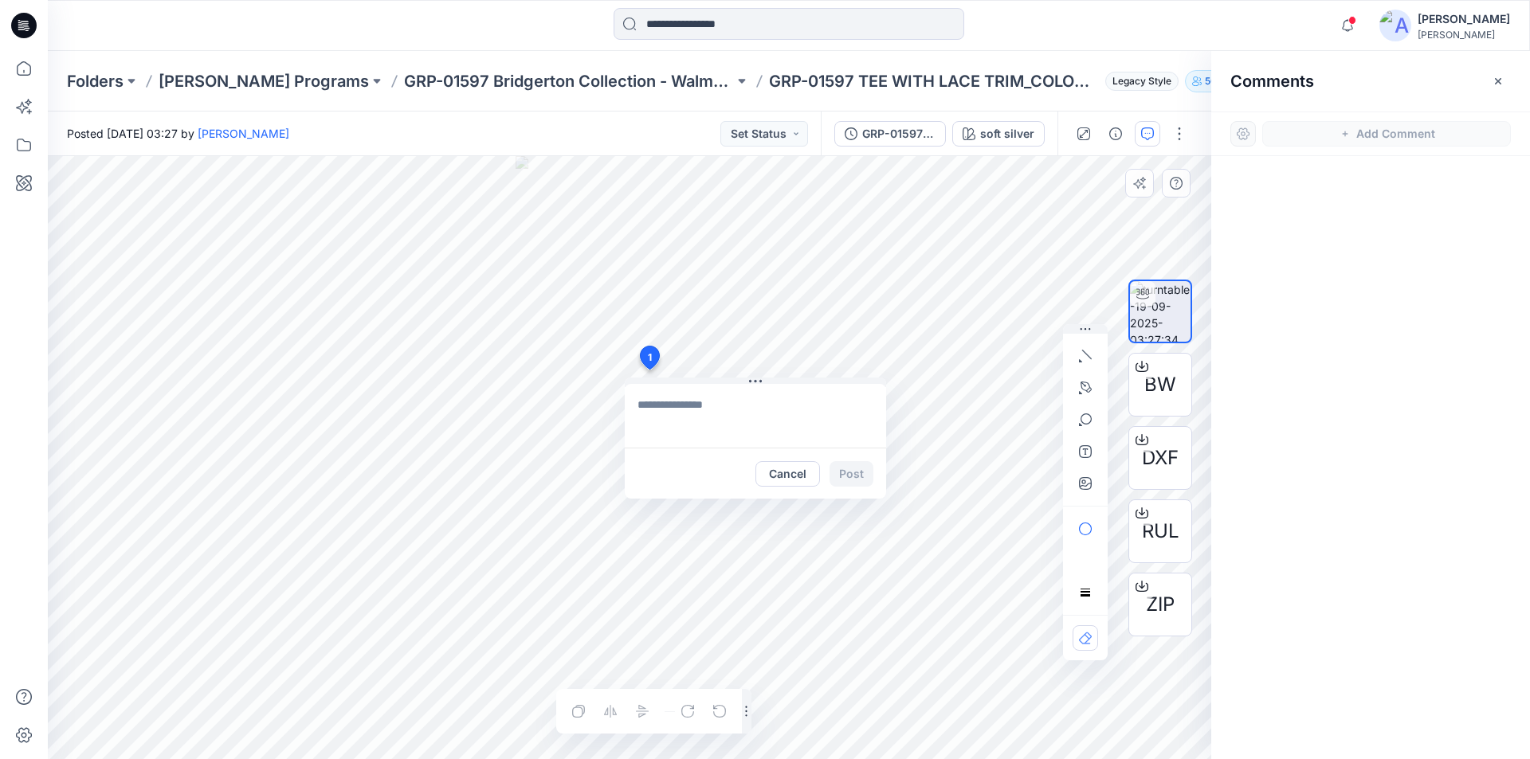
click at [666, 413] on textarea at bounding box center [755, 416] width 261 height 64
paste textarea "*****"
click at [752, 402] on textarea "**********" at bounding box center [755, 416] width 261 height 64
paste textarea "**********"
type textarea "**********"
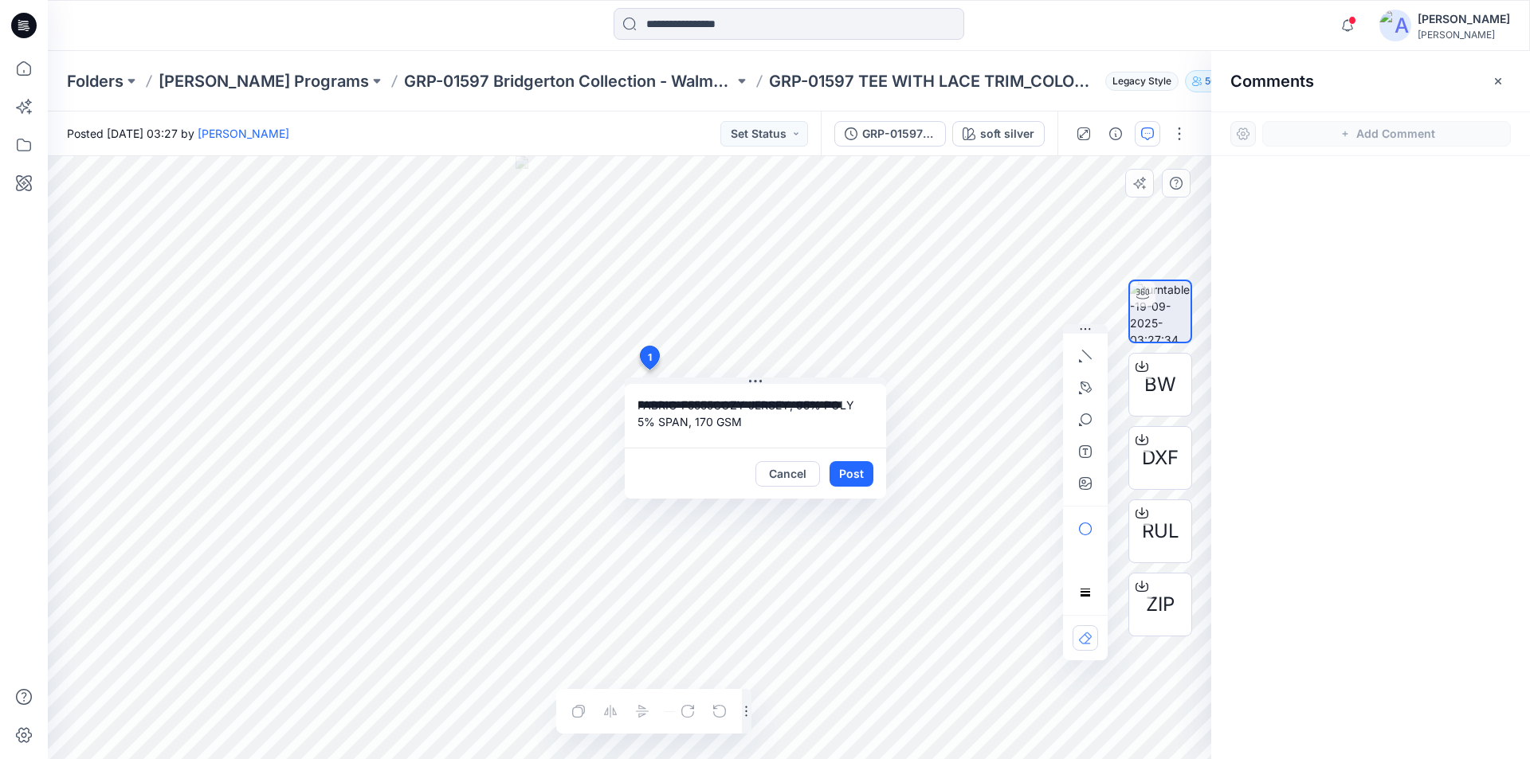
click at [844, 472] on button "Post" at bounding box center [852, 474] width 44 height 26
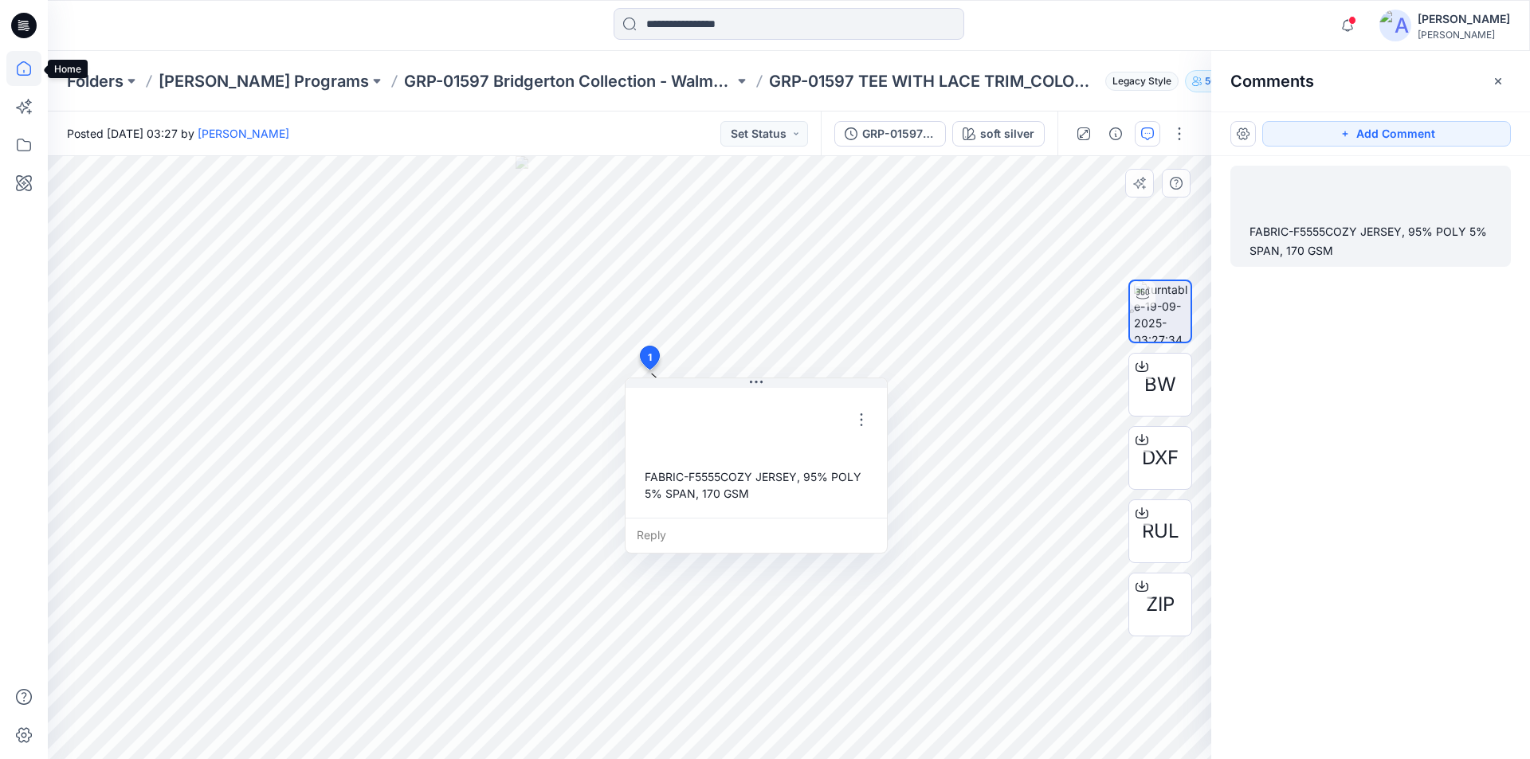
click at [29, 67] on icon at bounding box center [23, 68] width 35 height 35
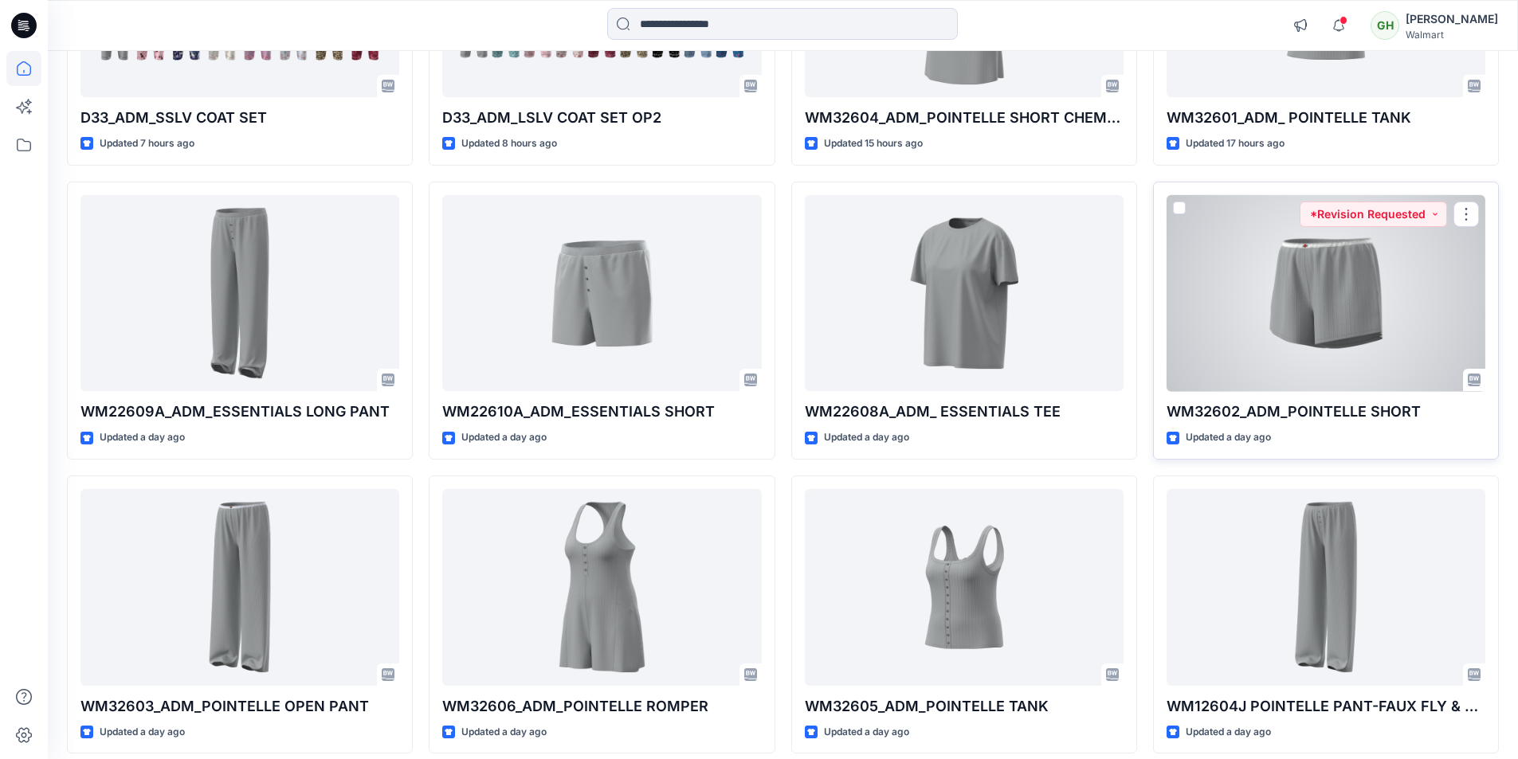
scroll to position [478, 0]
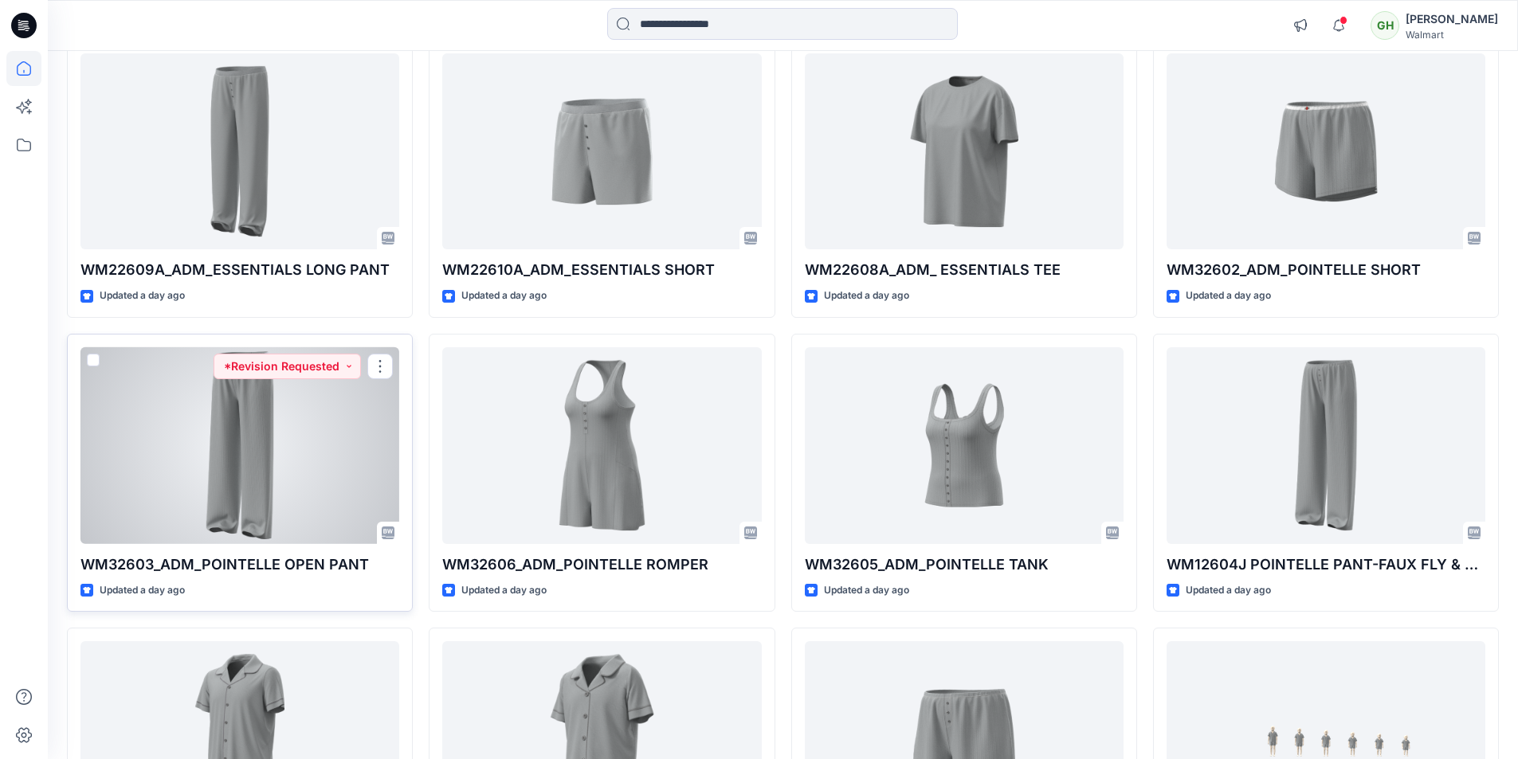
click at [315, 453] on div at bounding box center [239, 445] width 319 height 197
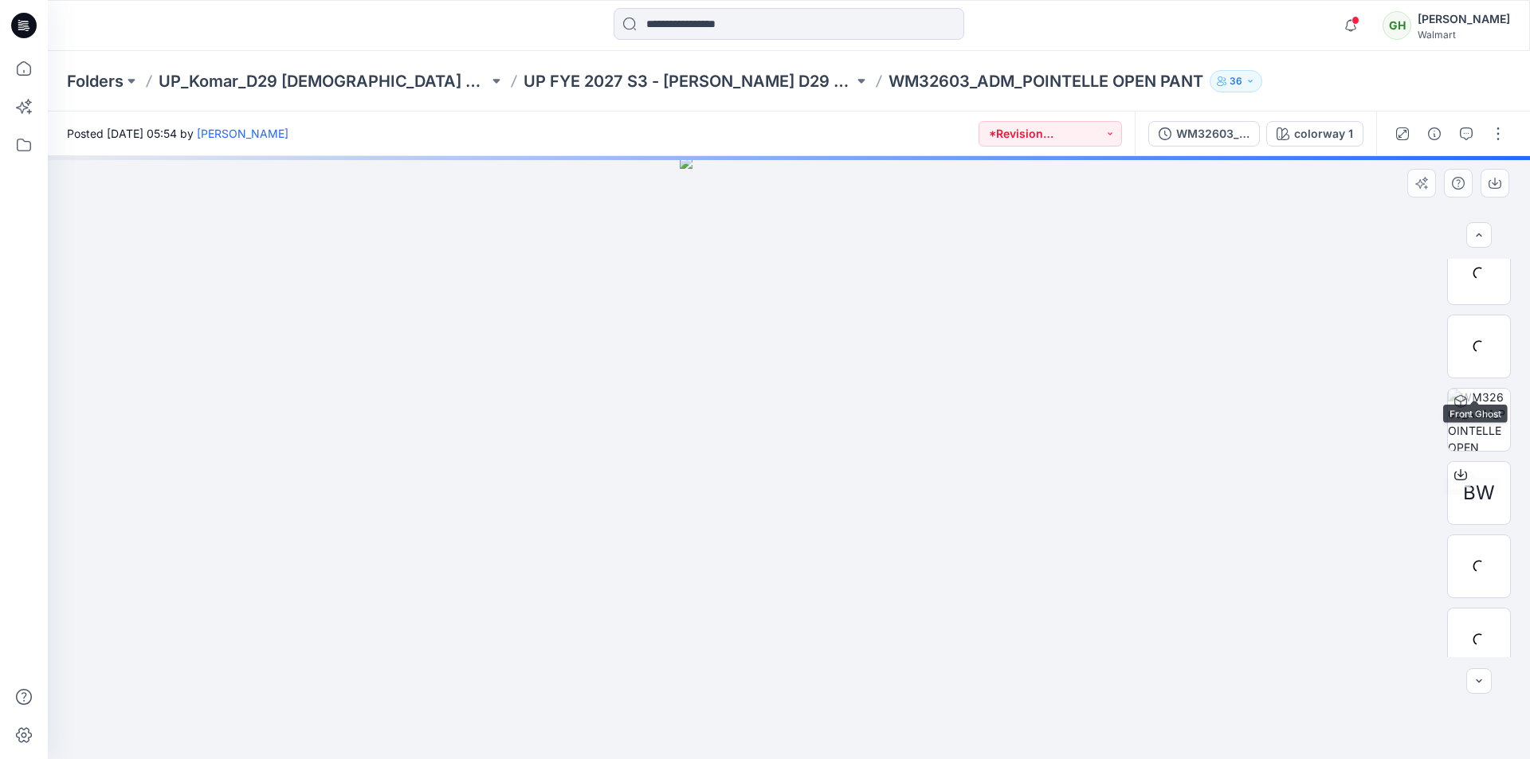
scroll to position [239, 0]
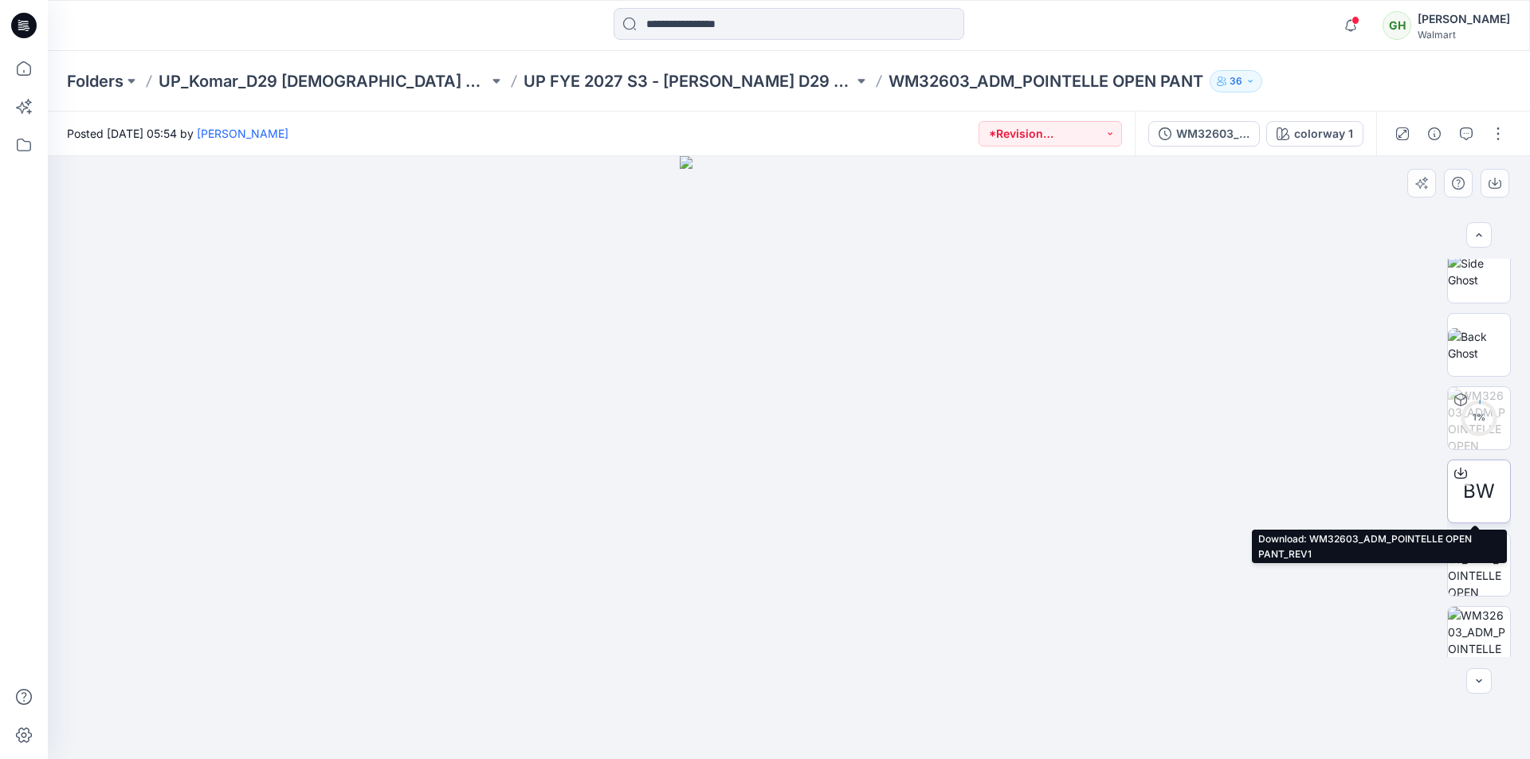
click at [1457, 473] on icon at bounding box center [1460, 473] width 13 height 13
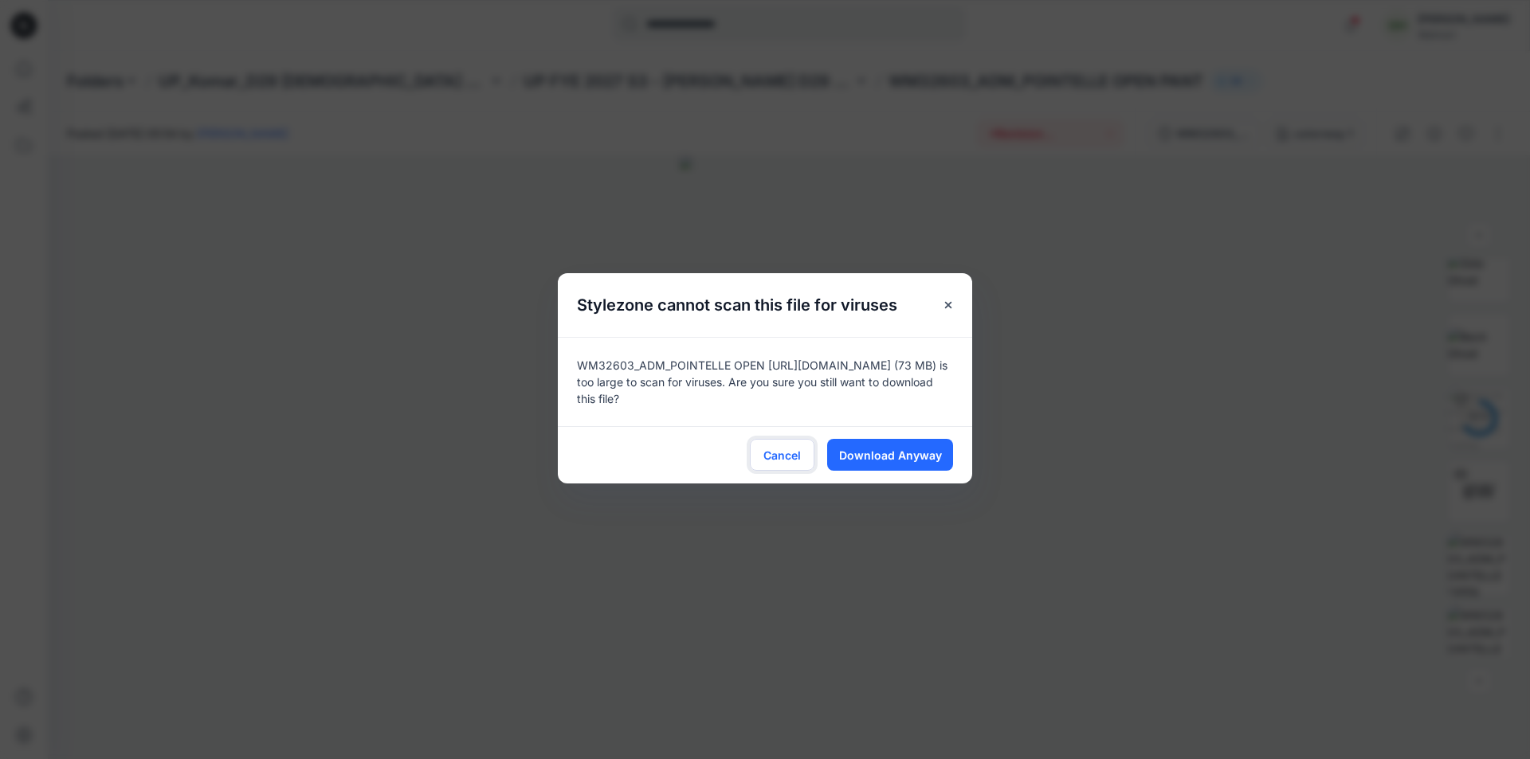
click at [787, 447] on span "Cancel" at bounding box center [781, 455] width 37 height 17
